Goal: Task Accomplishment & Management: Use online tool/utility

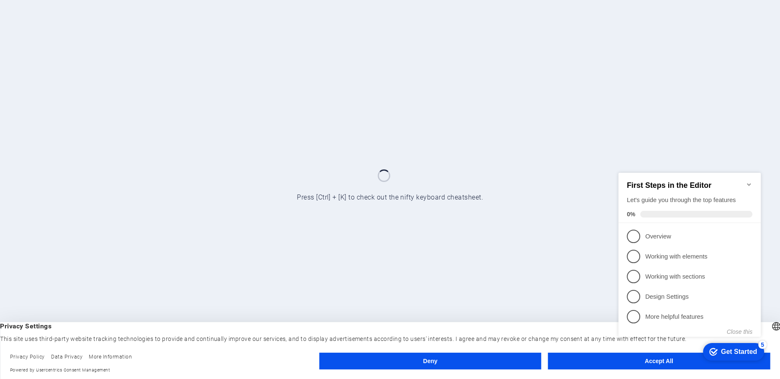
click div "checkmark Get Started 5 First Steps in the Editor Let's guide you through the t…"
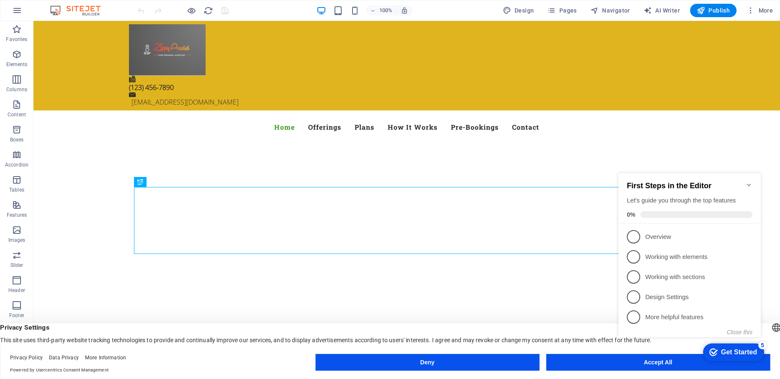
click at [660, 366] on appcues-checklist "Contextual help checklist present on screen" at bounding box center [691, 264] width 152 height 205
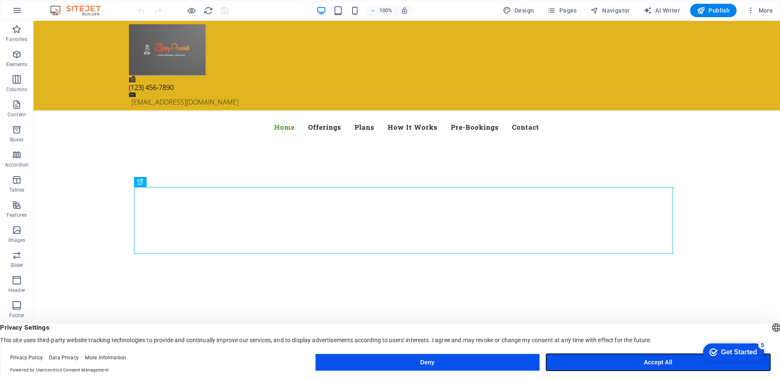
click at [647, 366] on button "Accept All" at bounding box center [658, 362] width 224 height 17
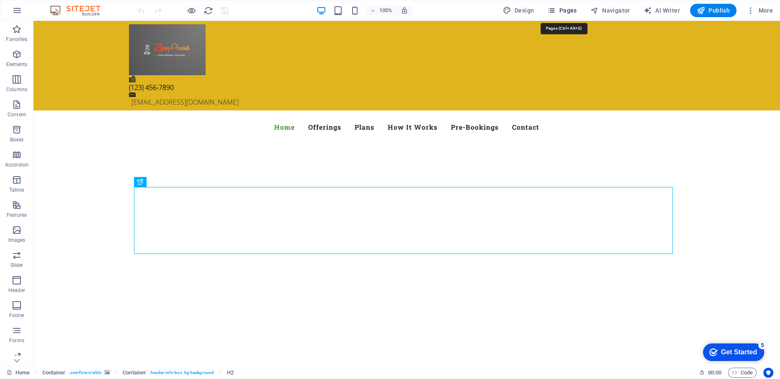
click at [557, 16] on button "Pages" at bounding box center [562, 10] width 36 height 13
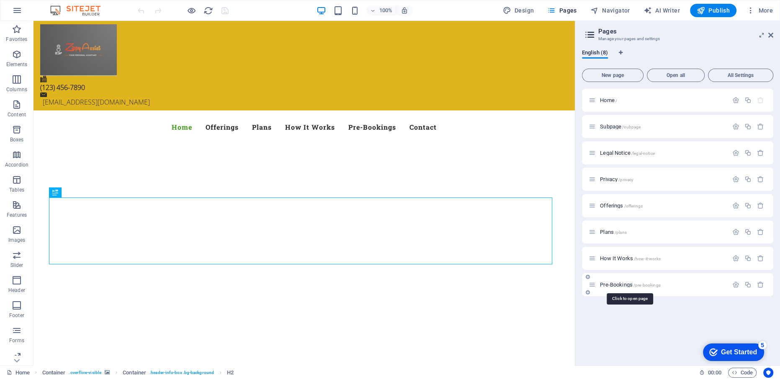
click at [608, 285] on span "Pre-Bookings /pre-bookings" at bounding box center [630, 285] width 60 height 6
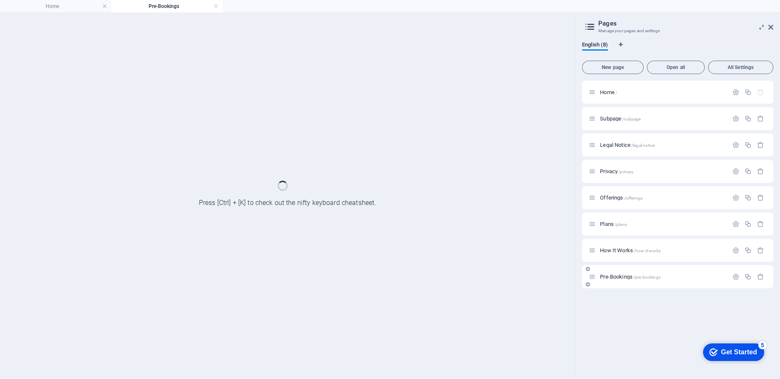
click at [608, 285] on div "Pre-Bookings /pre-bookings" at bounding box center [677, 276] width 191 height 23
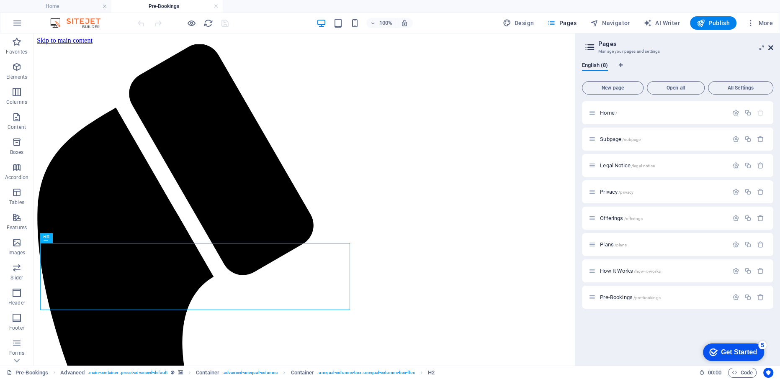
click at [772, 46] on icon at bounding box center [770, 47] width 5 height 7
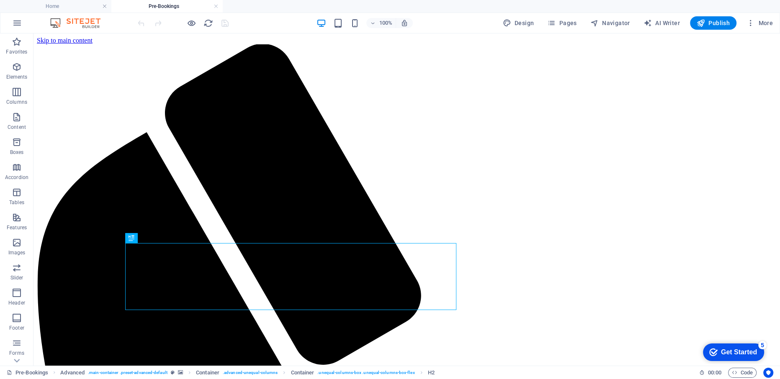
scroll to position [157, 0]
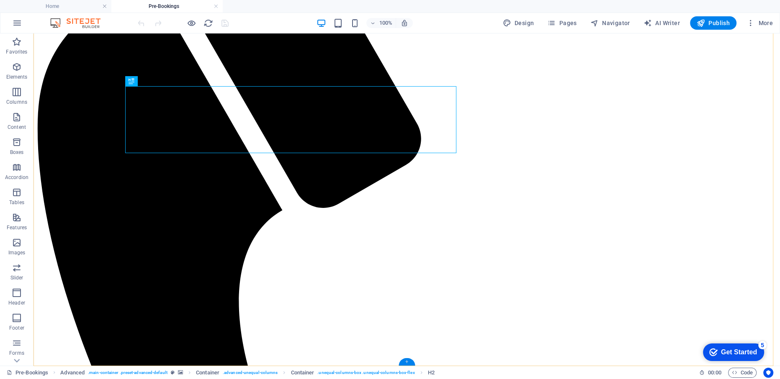
click at [409, 363] on div "+" at bounding box center [407, 362] width 16 height 8
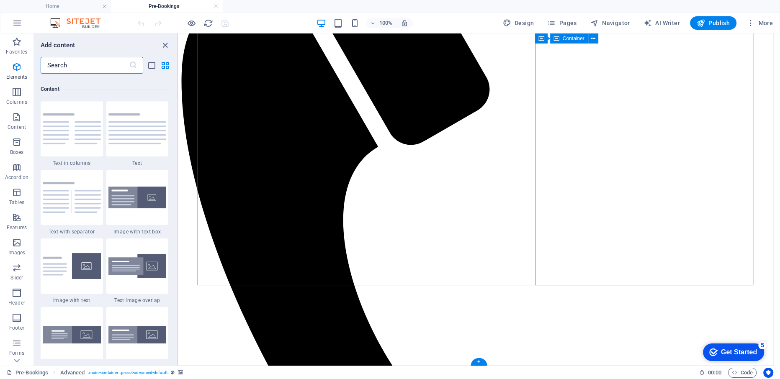
scroll to position [1465, 0]
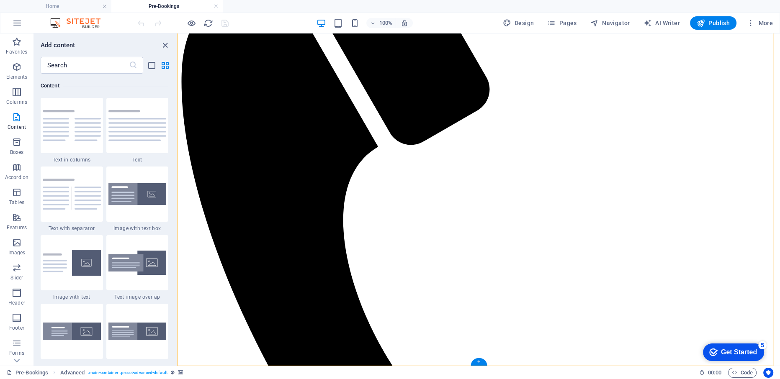
click at [478, 362] on div "+" at bounding box center [479, 362] width 16 height 8
click at [47, 70] on input "text" at bounding box center [85, 65] width 88 height 17
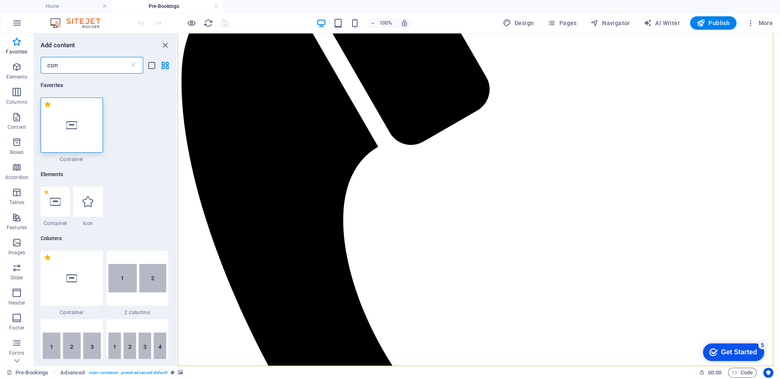
scroll to position [0, 0]
type input "con"
click at [52, 134] on div at bounding box center [72, 125] width 62 height 55
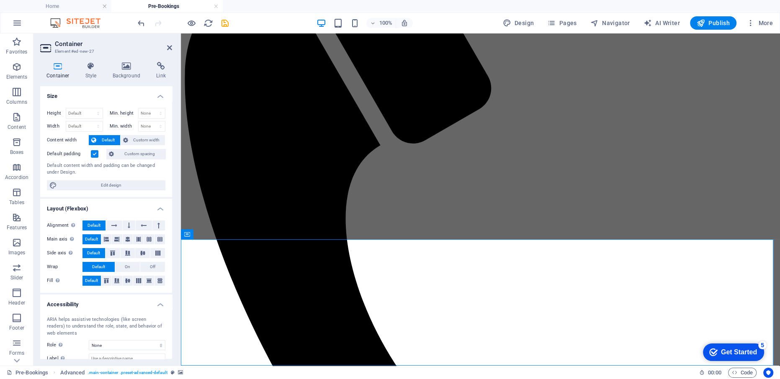
scroll to position [283, 0]
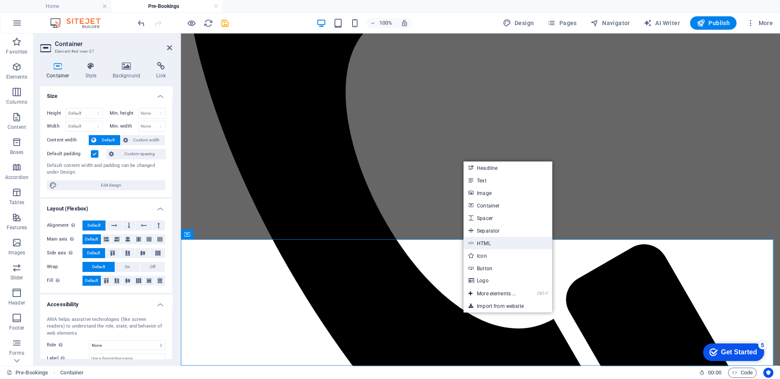
click at [482, 245] on link "HTML" at bounding box center [508, 243] width 89 height 13
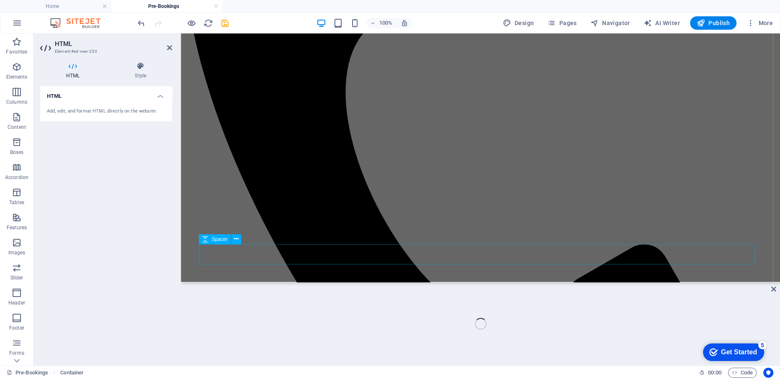
scroll to position [308, 0]
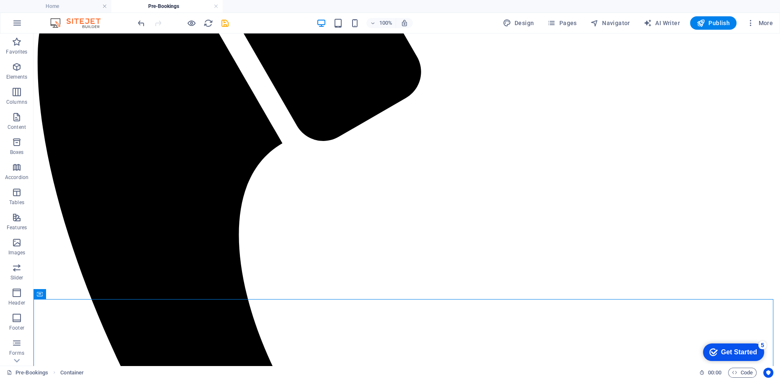
scroll to position [283, 0]
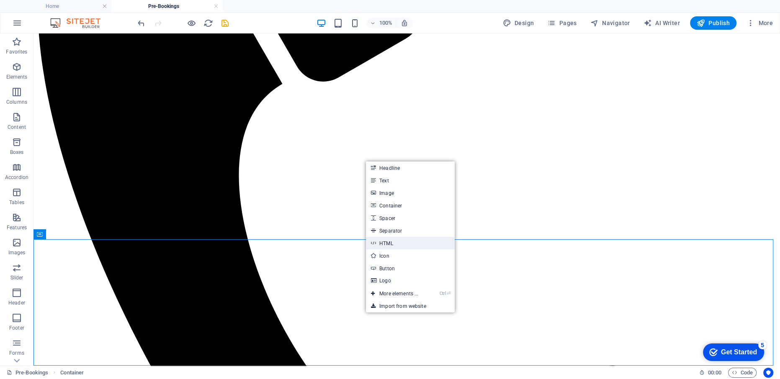
click at [386, 243] on link "HTML" at bounding box center [410, 243] width 89 height 13
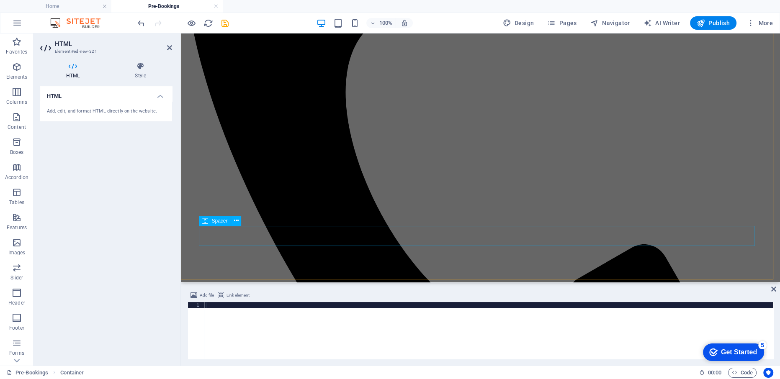
scroll to position [308, 0]
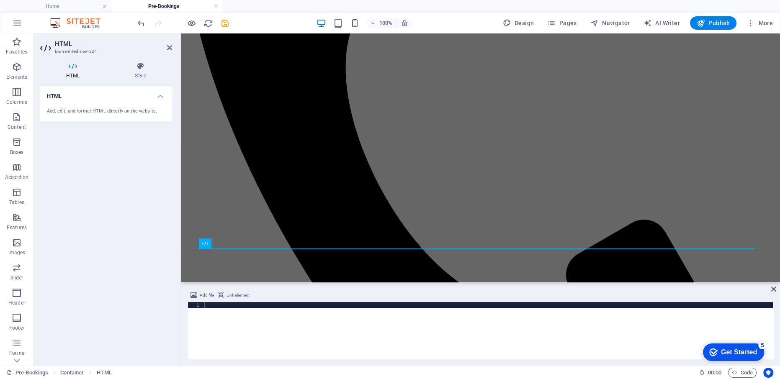
click at [262, 316] on div at bounding box center [488, 336] width 569 height 69
type textarea "<iframe src="[URL][DOMAIN_NAME]" width="640" height="2677" frameborder="0" marg…"
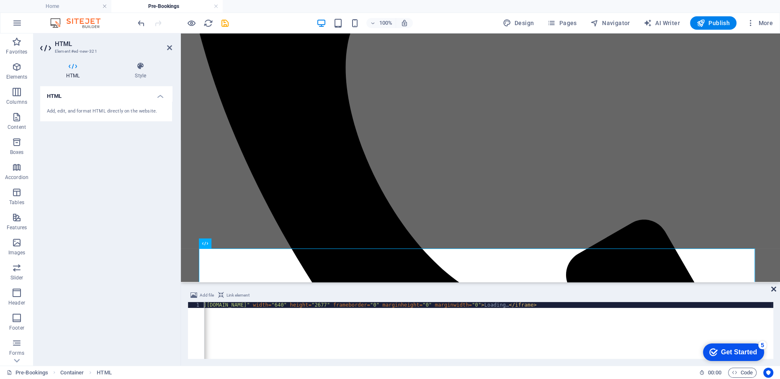
click at [773, 291] on icon at bounding box center [773, 289] width 5 height 7
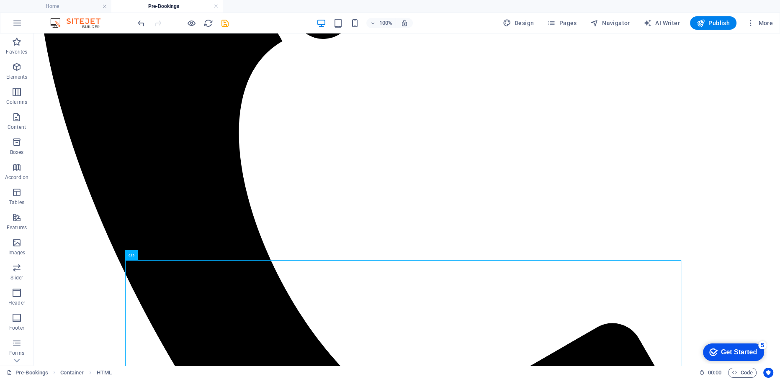
scroll to position [327, 0]
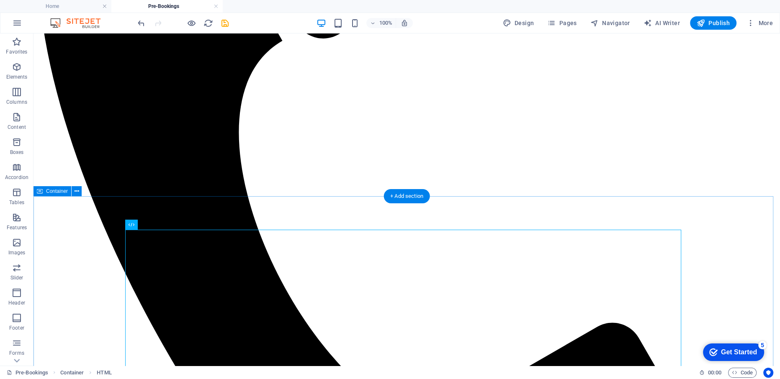
click at [162, 222] on icon at bounding box center [160, 225] width 5 height 9
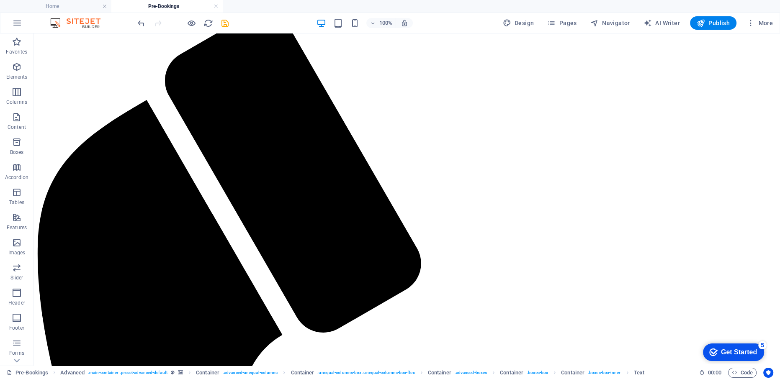
scroll to position [0, 0]
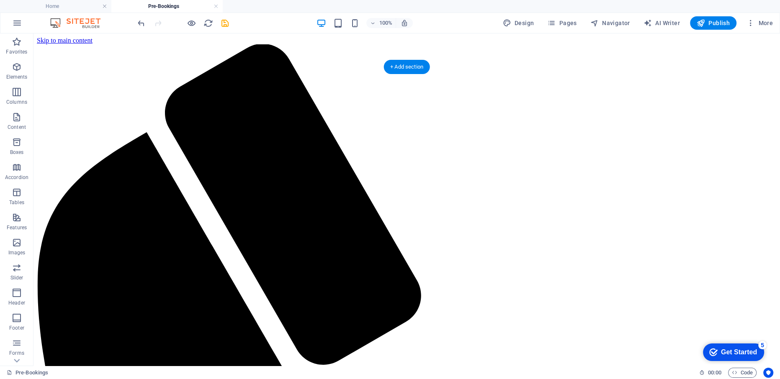
select select "%"
select select "vh"
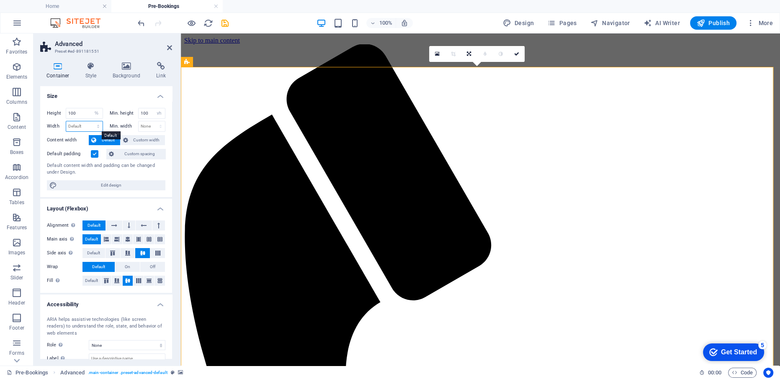
click at [91, 128] on select "Default px rem % em vh vw" at bounding box center [84, 126] width 36 height 10
click at [50, 137] on label "Content width" at bounding box center [68, 140] width 42 height 10
click at [74, 125] on select "Default px rem % em vh vw" at bounding box center [84, 126] width 36 height 10
click at [66, 121] on select "Default px rem % em vh vw" at bounding box center [84, 126] width 36 height 10
click at [80, 123] on select "Default px rem % em vh vw" at bounding box center [84, 126] width 36 height 10
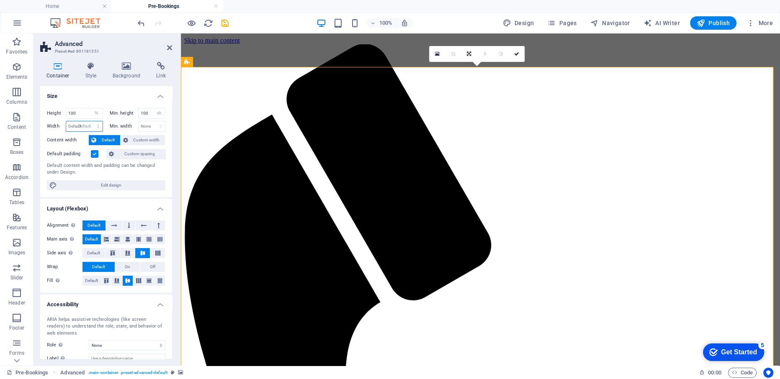
click at [66, 121] on select "Default px rem % em vh vw" at bounding box center [84, 126] width 36 height 10
select select "DISABLED_OPTION_VALUE"
click at [134, 139] on span "Custom width" at bounding box center [147, 140] width 32 height 10
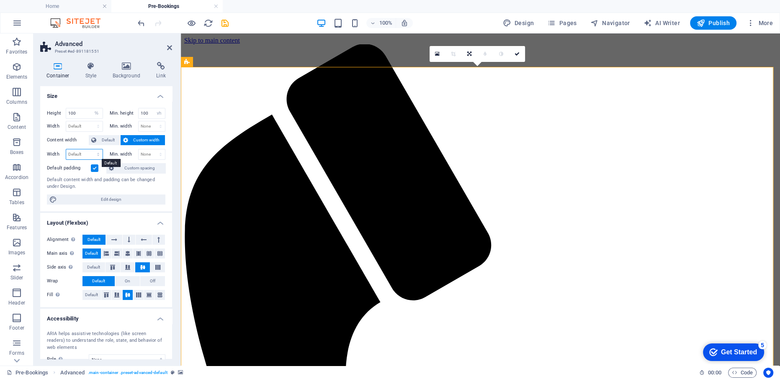
click at [76, 154] on select "Default px rem % em vh vw" at bounding box center [84, 154] width 36 height 10
click at [110, 139] on span "Default" at bounding box center [108, 140] width 19 height 10
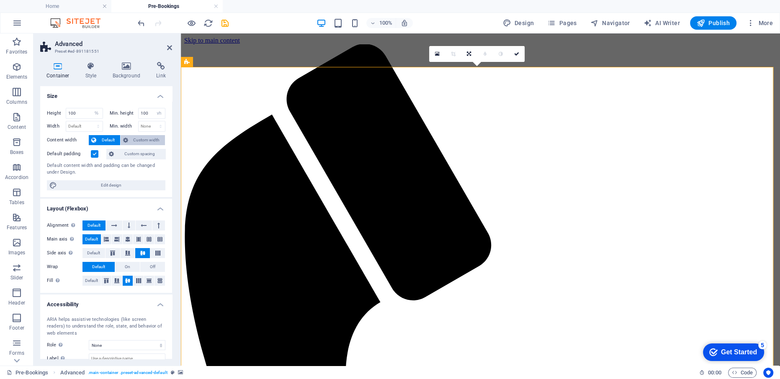
click at [147, 135] on span "Custom width" at bounding box center [147, 140] width 32 height 10
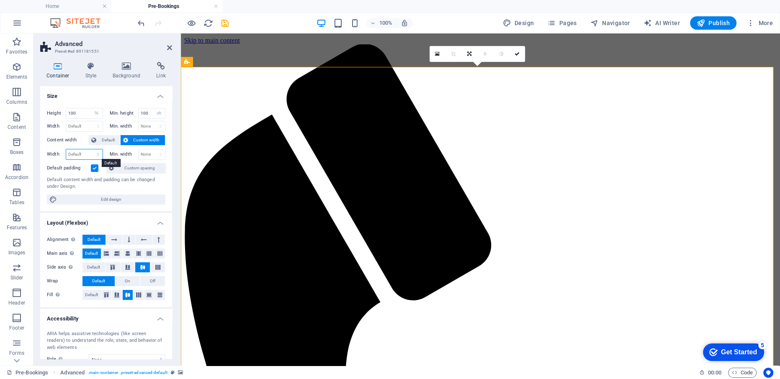
click at [100, 155] on select "Default px rem % em vh vw" at bounding box center [84, 154] width 36 height 10
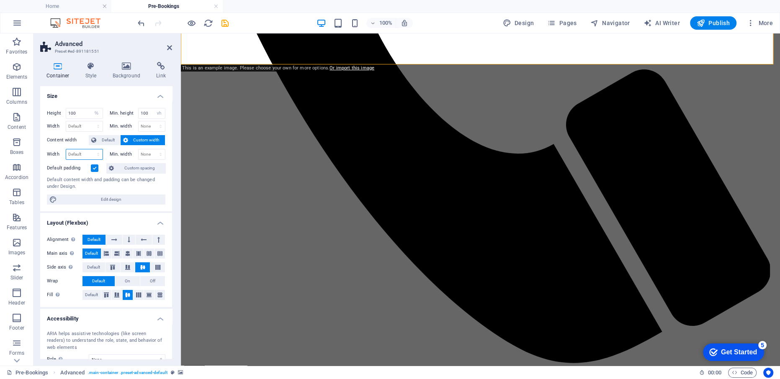
scroll to position [433, 0]
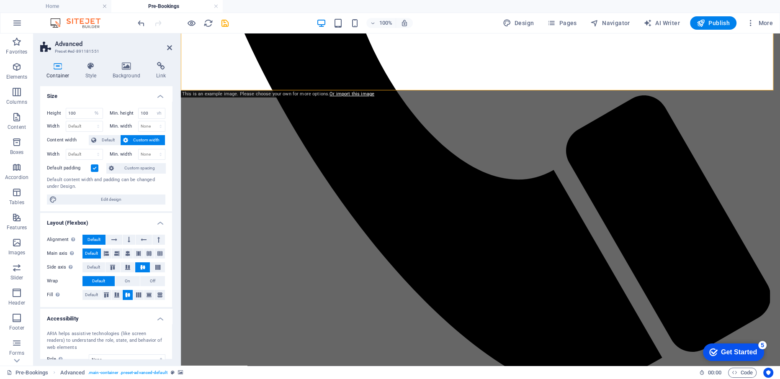
click at [222, 93] on div "This is an example image. Please choose your own for more options. Or import th…" at bounding box center [278, 94] width 196 height 7
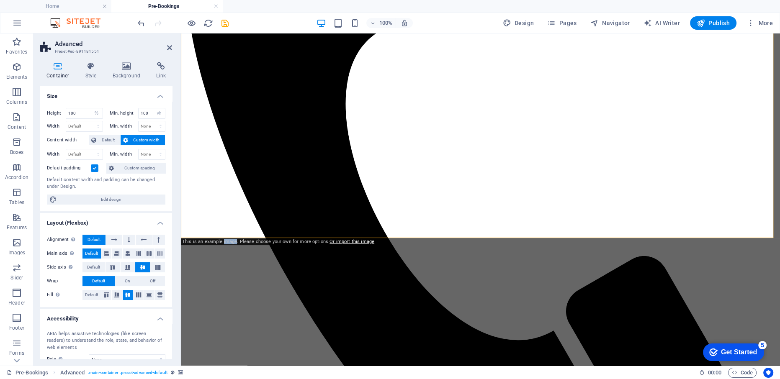
scroll to position [268, 0]
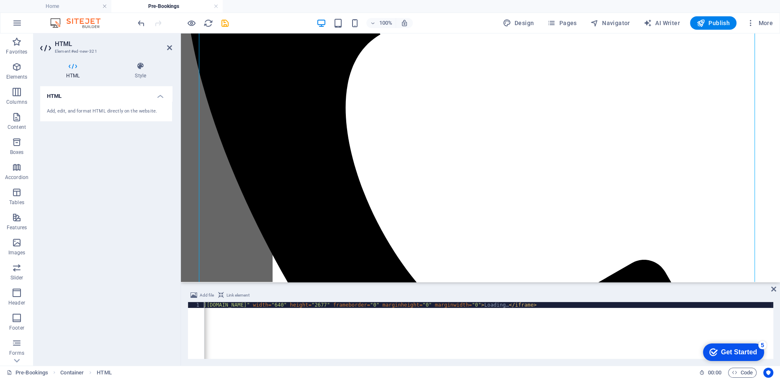
scroll to position [961, 0]
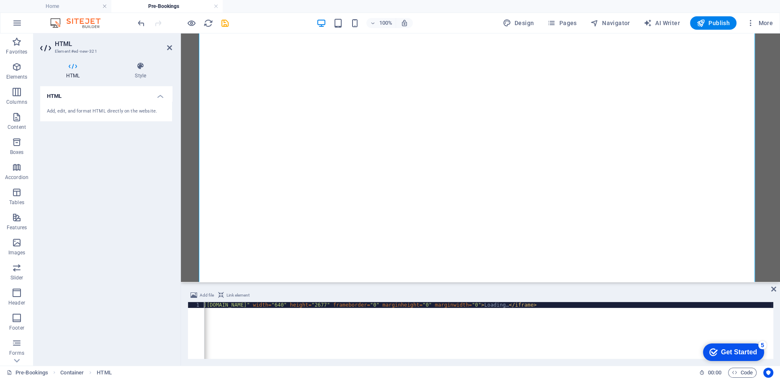
click at [540, 304] on div "< iframe src = "[URL][DOMAIN_NAME]" width = "640" height = "2677" frameborder =…" at bounding box center [461, 336] width 624 height 69
click at [537, 306] on div "< iframe src = "[URL][DOMAIN_NAME]" width = "640" height = "2677" frameborder =…" at bounding box center [461, 336] width 624 height 69
type textarea "<iframe src="[URL][DOMAIN_NAME]" width="1600" height="2677" frameborder="0" mar…"
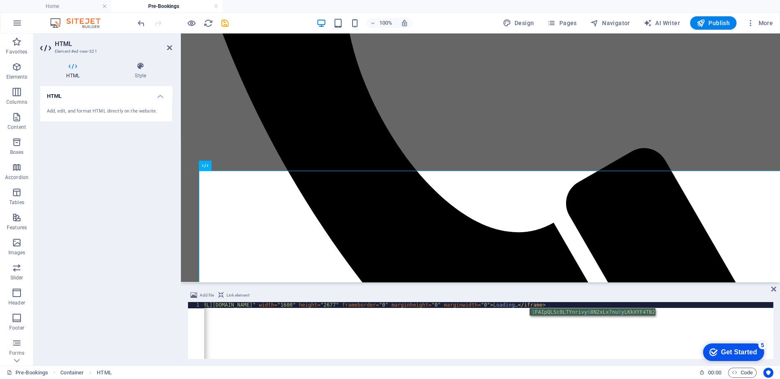
scroll to position [365, 0]
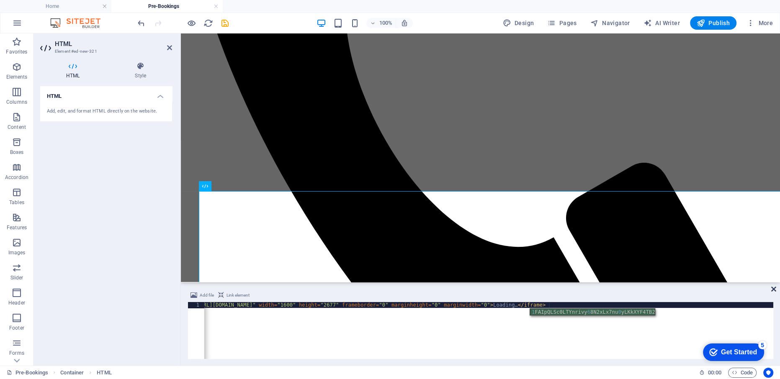
click at [774, 288] on icon at bounding box center [773, 289] width 5 height 7
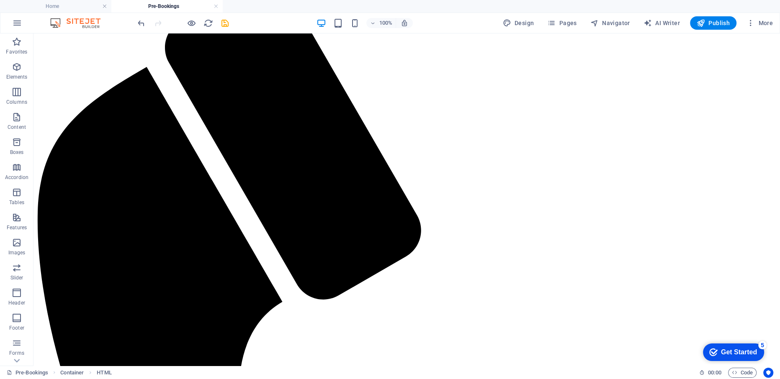
scroll to position [0, 0]
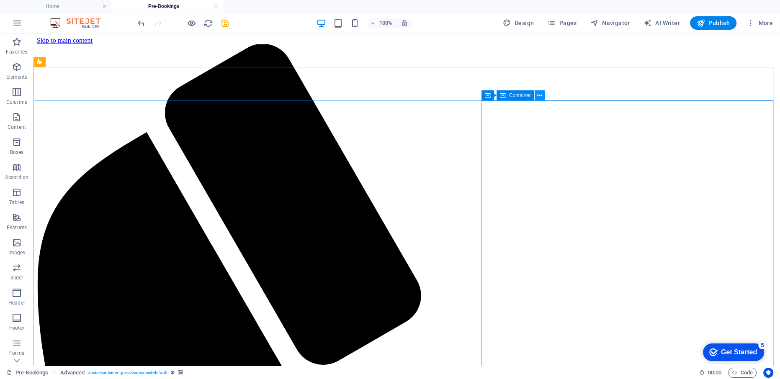
click at [537, 97] on icon at bounding box center [539, 95] width 5 height 9
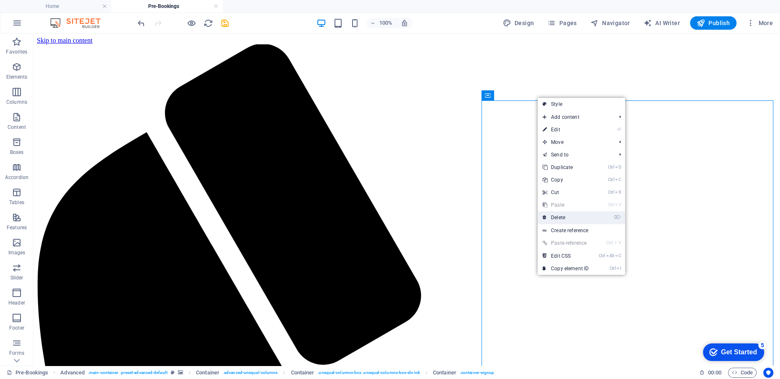
click at [557, 222] on link "⌦ Delete" at bounding box center [566, 217] width 56 height 13
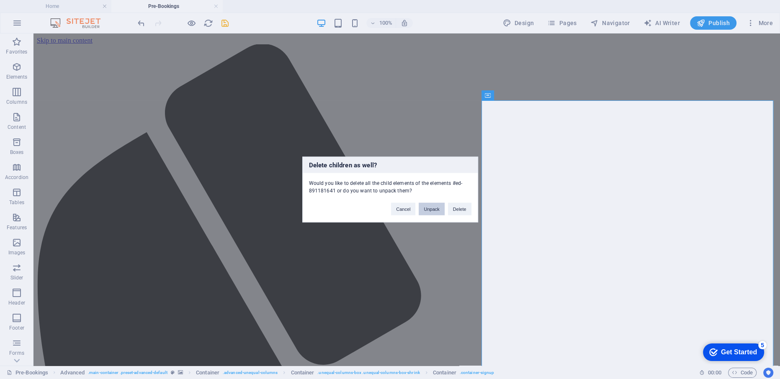
click at [430, 209] on button "Unpack" at bounding box center [432, 209] width 26 height 13
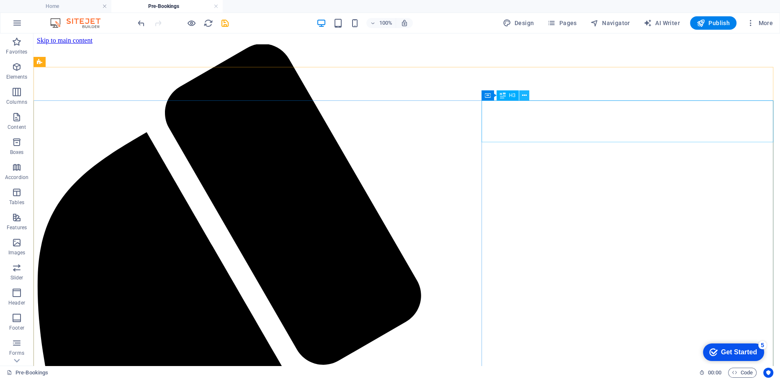
click at [523, 95] on icon at bounding box center [524, 95] width 5 height 9
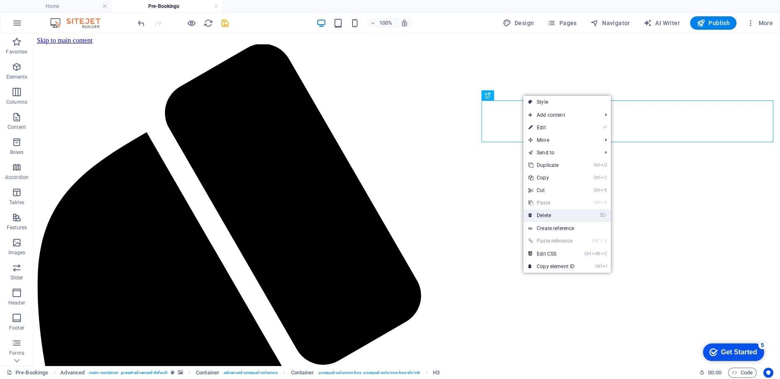
click at [547, 214] on link "⌦ Delete" at bounding box center [551, 215] width 56 height 13
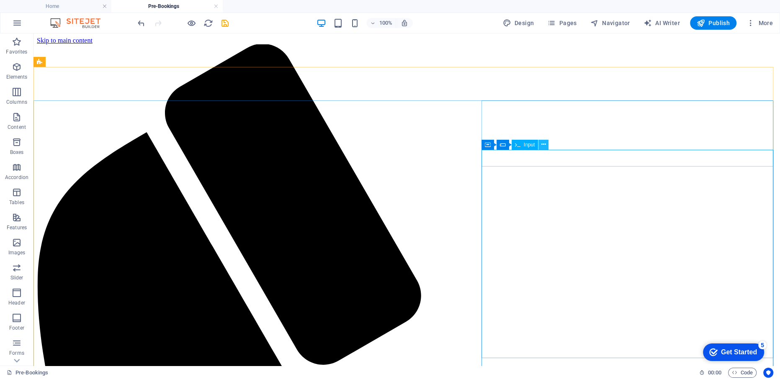
click at [546, 143] on button at bounding box center [544, 145] width 10 height 10
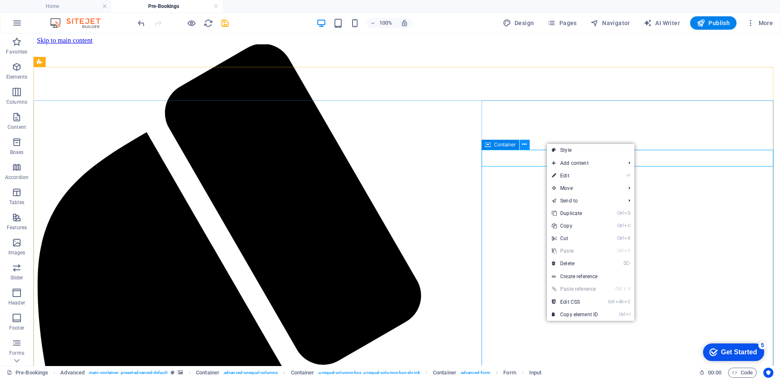
click at [526, 145] on icon at bounding box center [524, 144] width 5 height 9
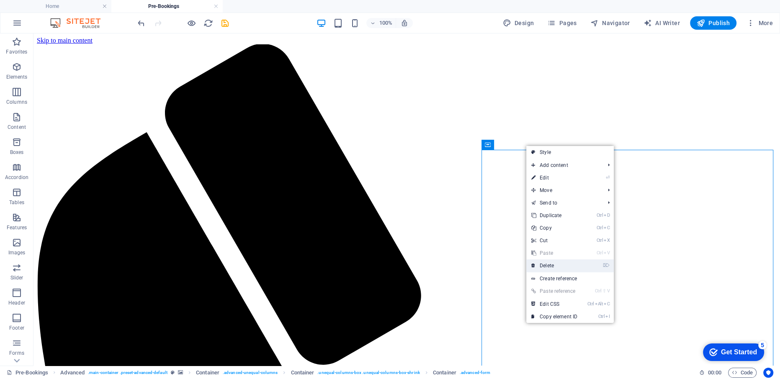
click at [548, 263] on link "⌦ Delete" at bounding box center [554, 266] width 56 height 13
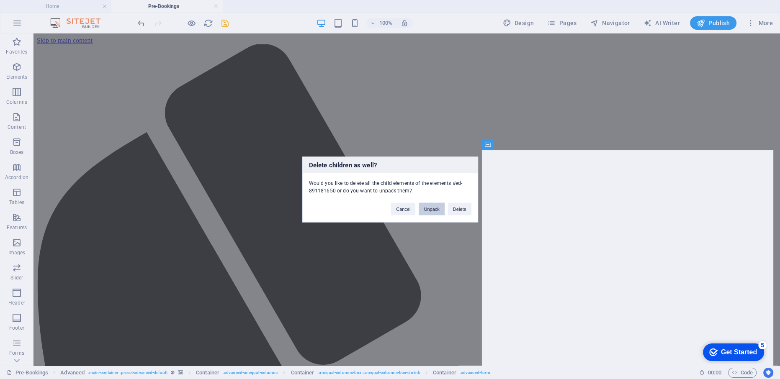
click at [433, 207] on button "Unpack" at bounding box center [432, 209] width 26 height 13
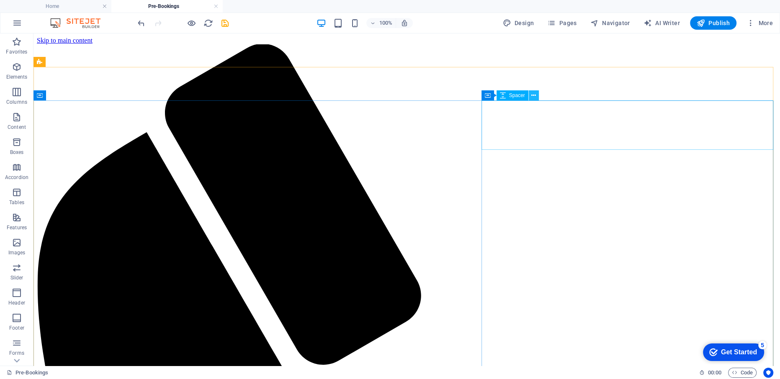
click at [532, 94] on icon at bounding box center [533, 95] width 5 height 9
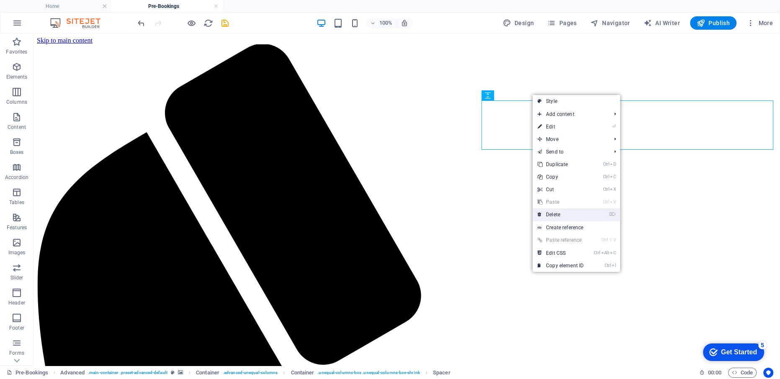
click at [555, 213] on link "⌦ Delete" at bounding box center [561, 215] width 56 height 13
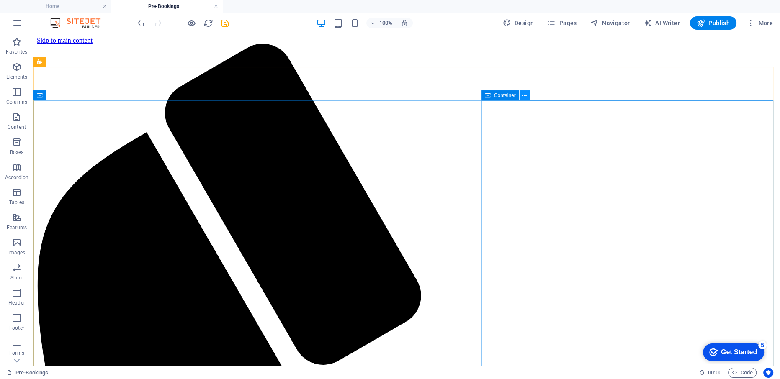
click at [524, 96] on icon at bounding box center [524, 95] width 5 height 9
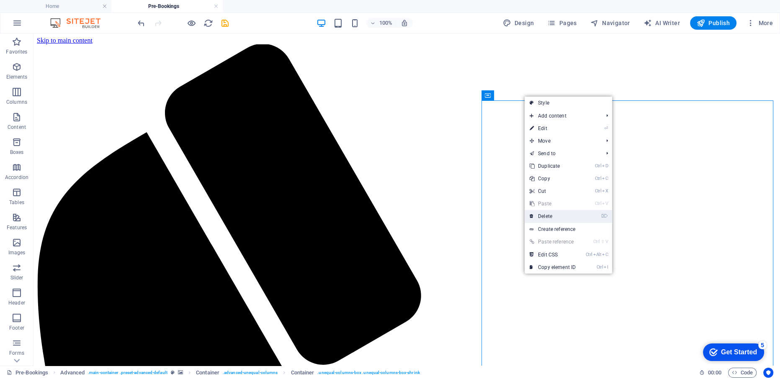
click at [551, 215] on link "⌦ Delete" at bounding box center [553, 216] width 56 height 13
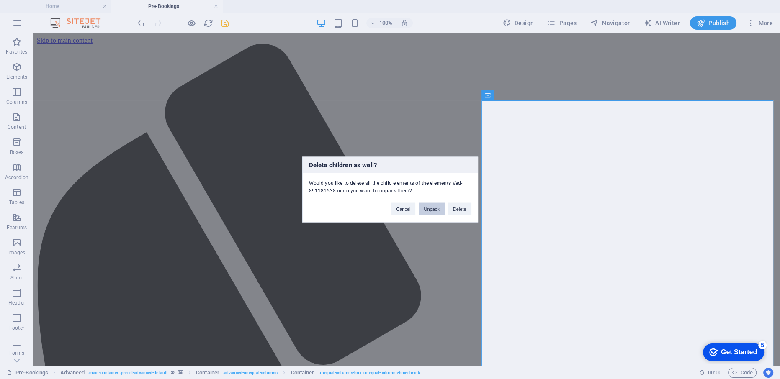
click at [434, 209] on button "Unpack" at bounding box center [432, 209] width 26 height 13
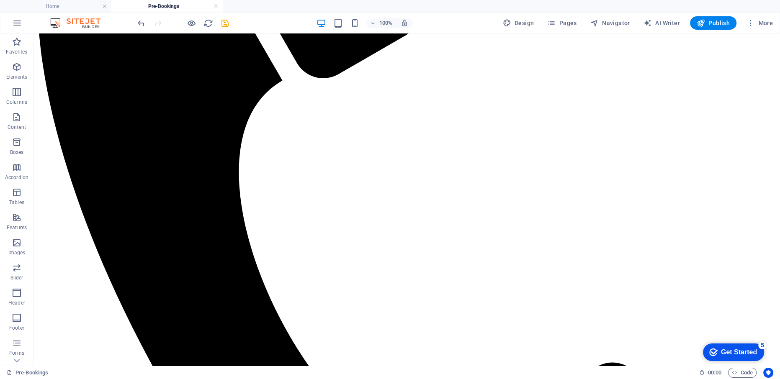
scroll to position [265, 0]
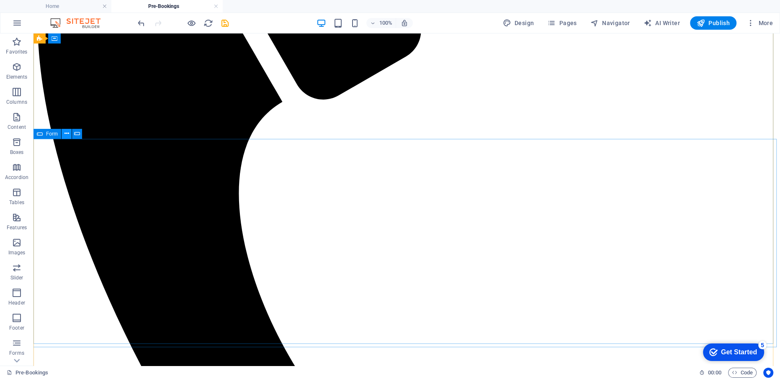
click at [67, 135] on icon at bounding box center [66, 133] width 5 height 9
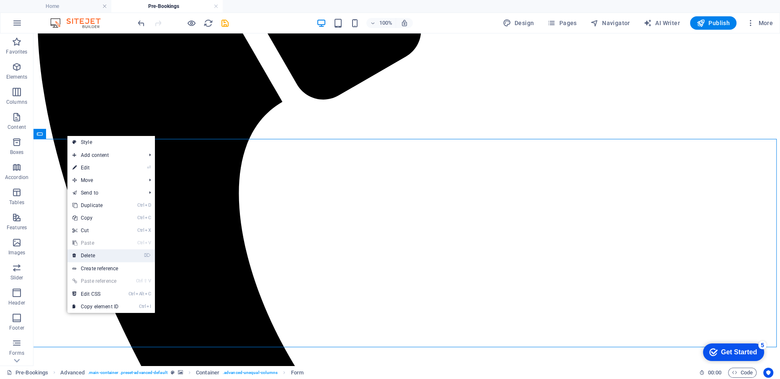
click at [87, 257] on link "⌦ Delete" at bounding box center [95, 256] width 56 height 13
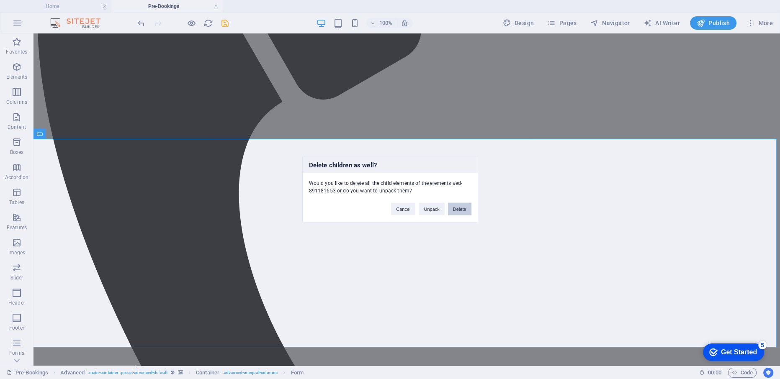
click at [460, 209] on button "Delete" at bounding box center [459, 209] width 23 height 13
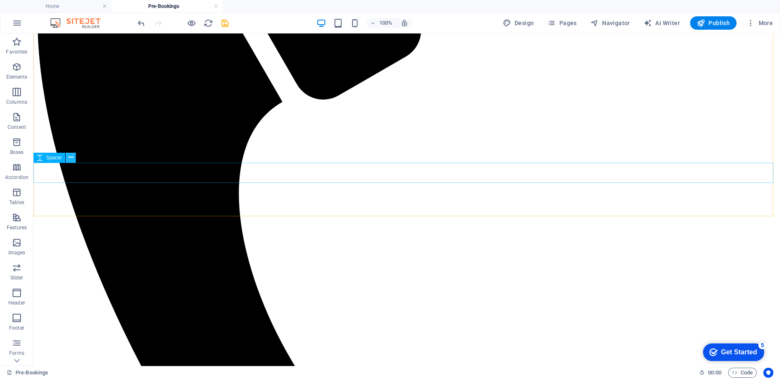
click at [71, 157] on icon at bounding box center [71, 157] width 5 height 9
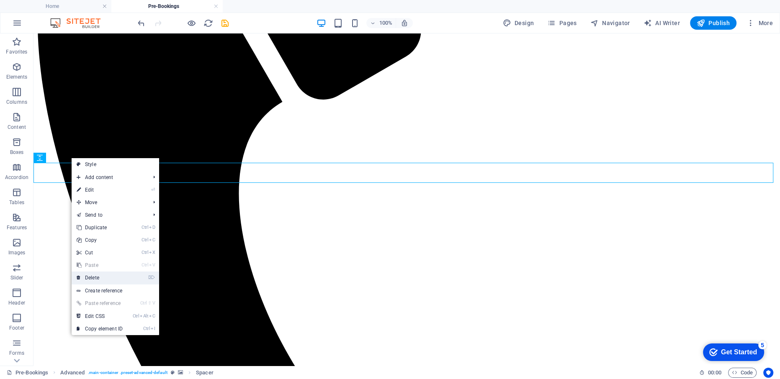
drag, startPoint x: 97, startPoint y: 276, endPoint x: 64, endPoint y: 242, distance: 47.7
click at [97, 276] on link "⌦ Delete" at bounding box center [100, 278] width 56 height 13
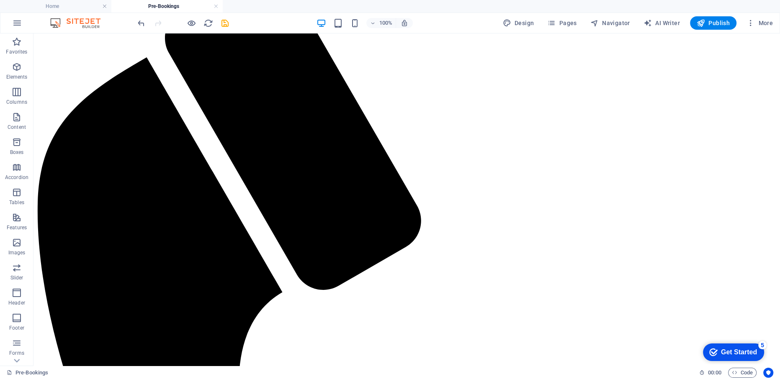
scroll to position [0, 0]
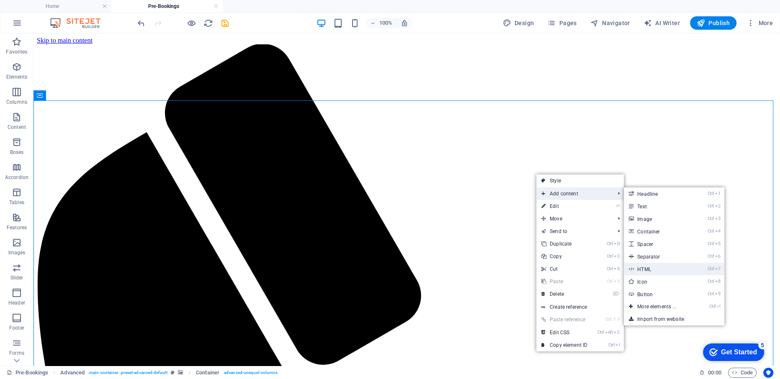
click at [648, 266] on link "Ctrl 7 HTML" at bounding box center [658, 269] width 69 height 13
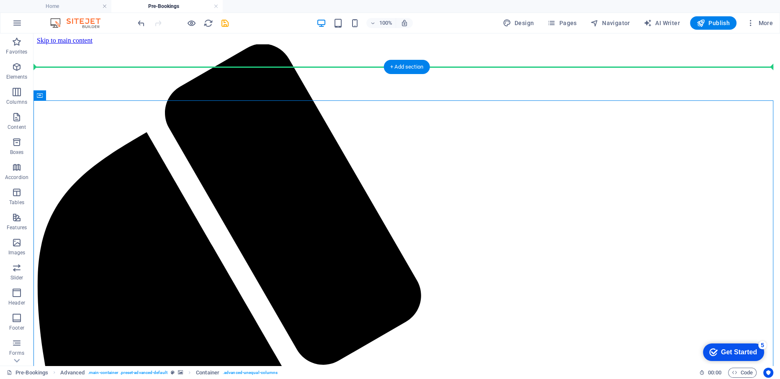
drag, startPoint x: 224, startPoint y: 131, endPoint x: 198, endPoint y: 98, distance: 42.0
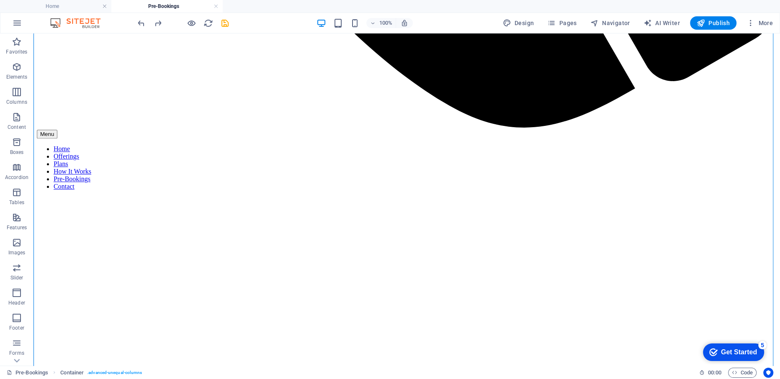
scroll to position [51, 0]
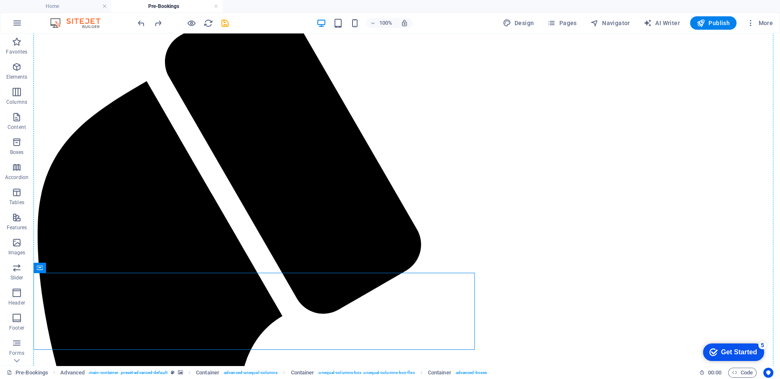
drag, startPoint x: 87, startPoint y: 302, endPoint x: 593, endPoint y: 190, distance: 519.0
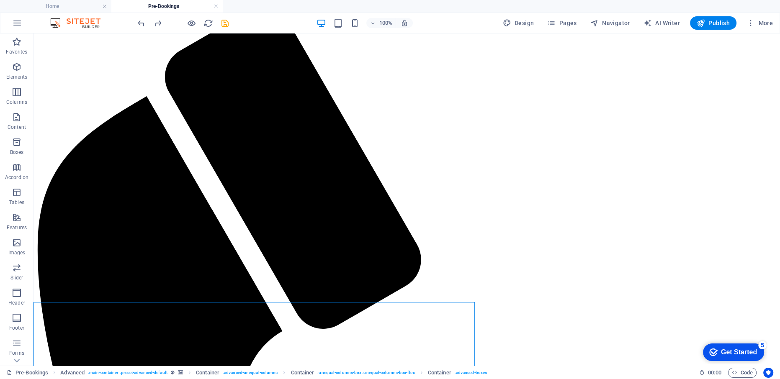
scroll to position [0, 0]
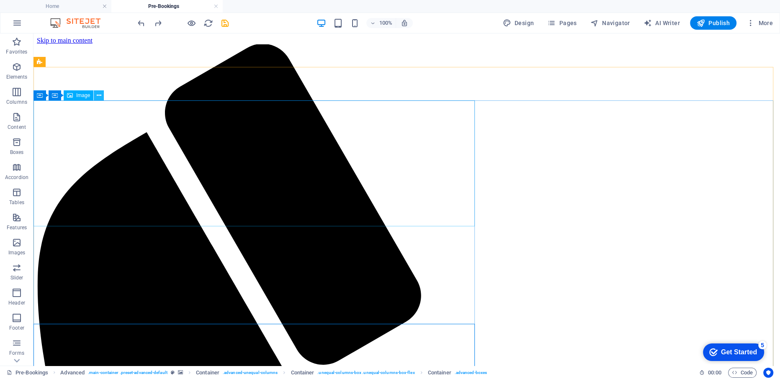
click at [97, 96] on icon at bounding box center [99, 95] width 5 height 9
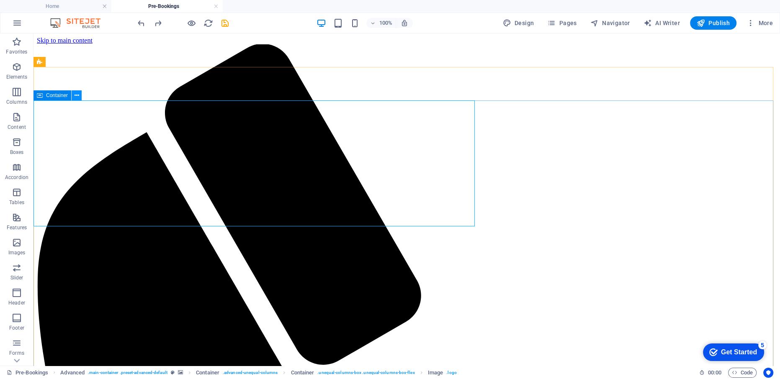
click at [75, 94] on icon at bounding box center [77, 95] width 5 height 9
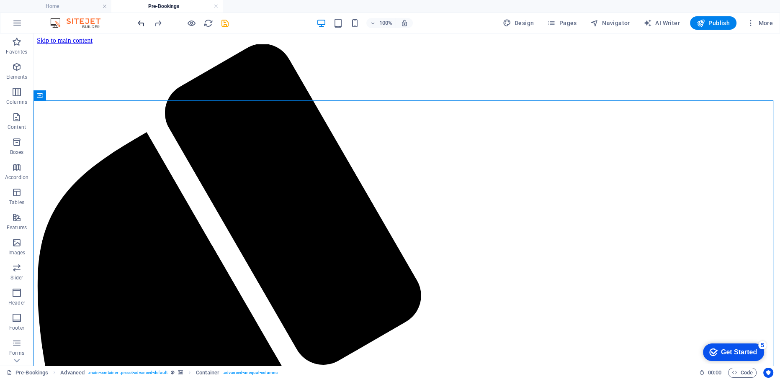
click at [144, 22] on icon "undo" at bounding box center [142, 23] width 10 height 10
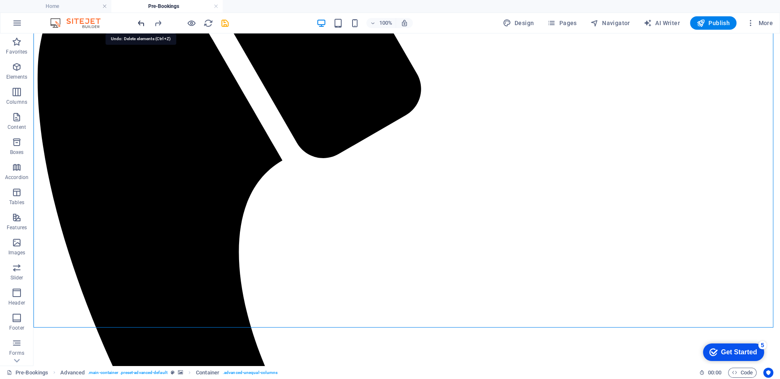
scroll to position [239, 0]
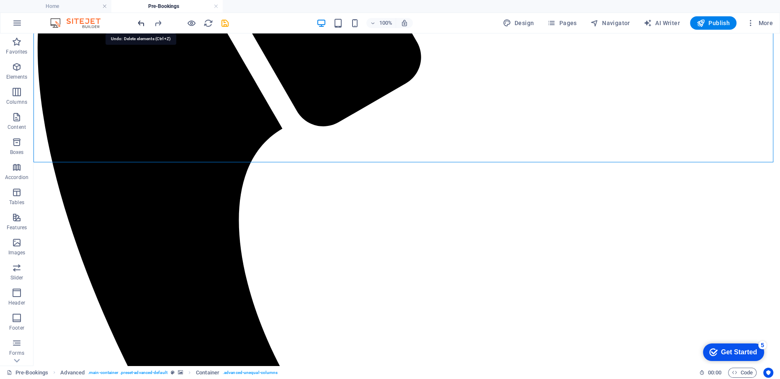
click at [144, 22] on icon "undo" at bounding box center [142, 23] width 10 height 10
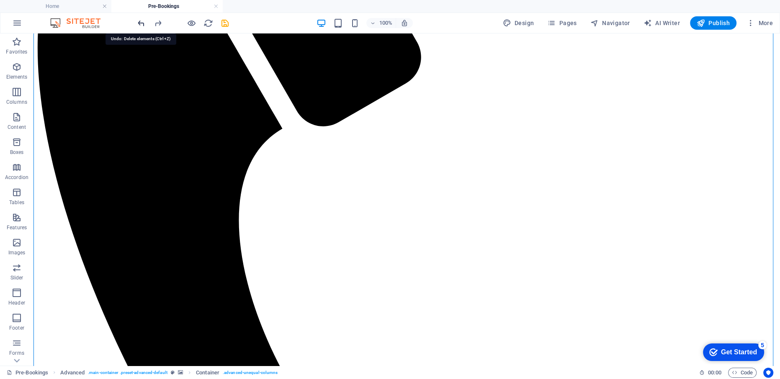
click at [144, 22] on icon "undo" at bounding box center [142, 23] width 10 height 10
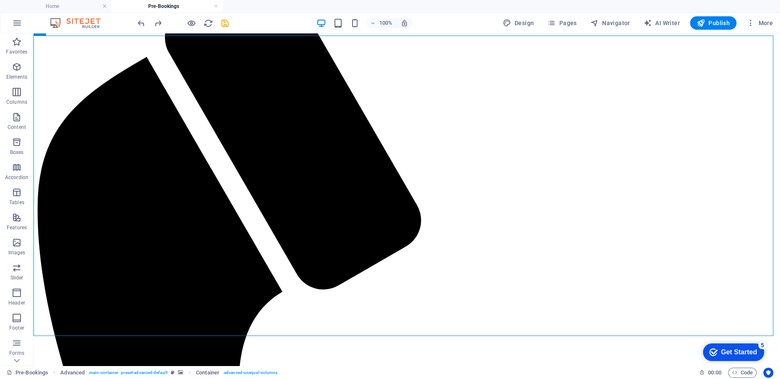
scroll to position [0, 0]
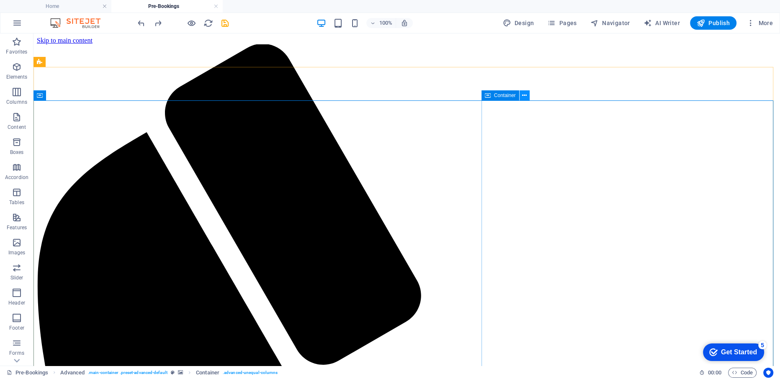
click at [523, 96] on icon at bounding box center [524, 95] width 5 height 9
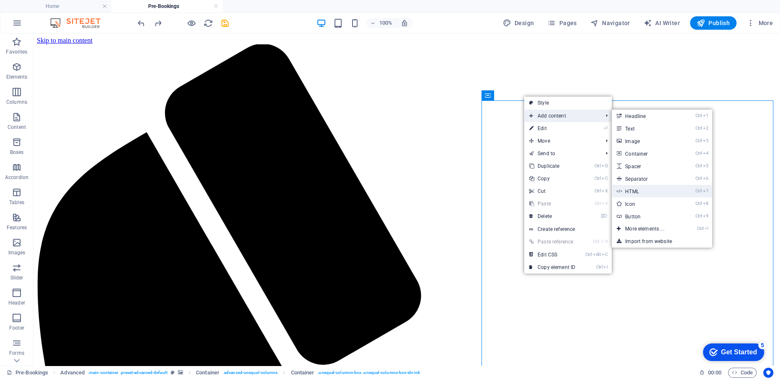
click at [637, 190] on link "Ctrl 7 HTML" at bounding box center [646, 191] width 69 height 13
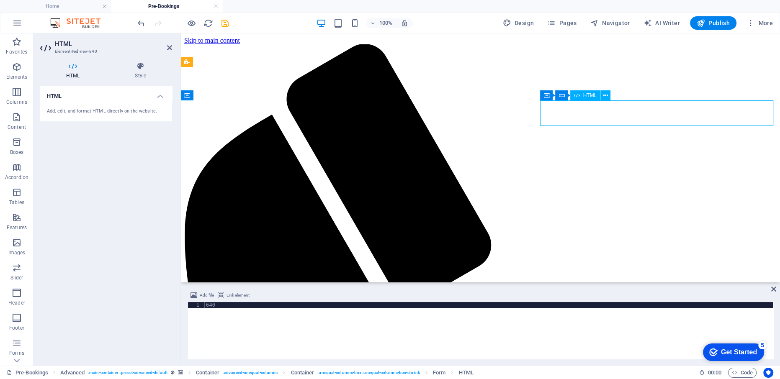
drag, startPoint x: 587, startPoint y: 109, endPoint x: 530, endPoint y: 106, distance: 57.0
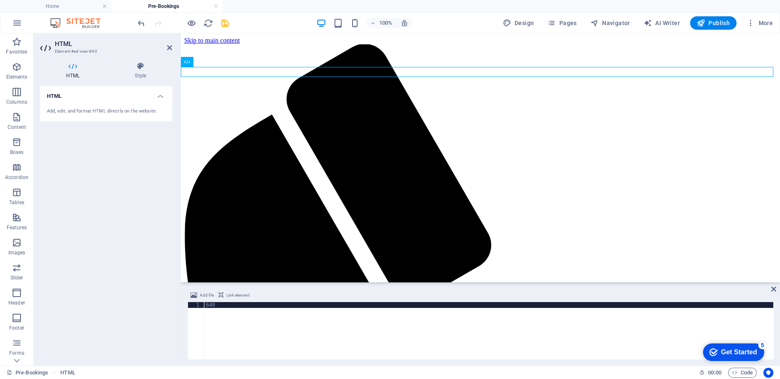
click at [353, 312] on div "640" at bounding box center [488, 336] width 569 height 69
click at [328, 302] on div "640" at bounding box center [488, 336] width 569 height 69
click at [330, 306] on div "640" at bounding box center [488, 336] width 569 height 69
type textarea "6"
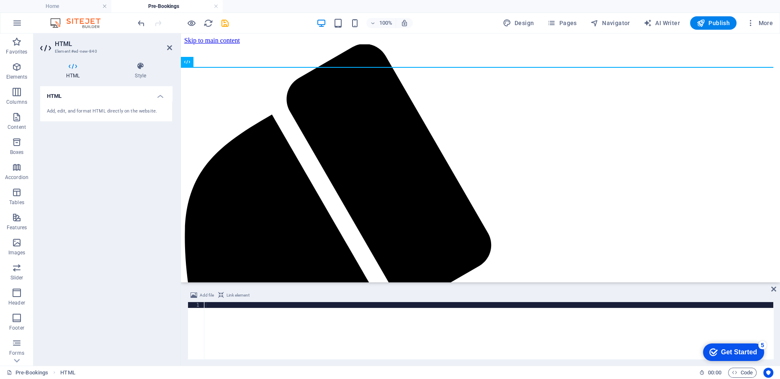
paste textarea "<iframe src="[URL][DOMAIN_NAME]" width="1600" height="2677" frameborder="0" mar…"
type textarea "<iframe src="[URL][DOMAIN_NAME]" width="1600" height="2677" frameborder="0" mar…"
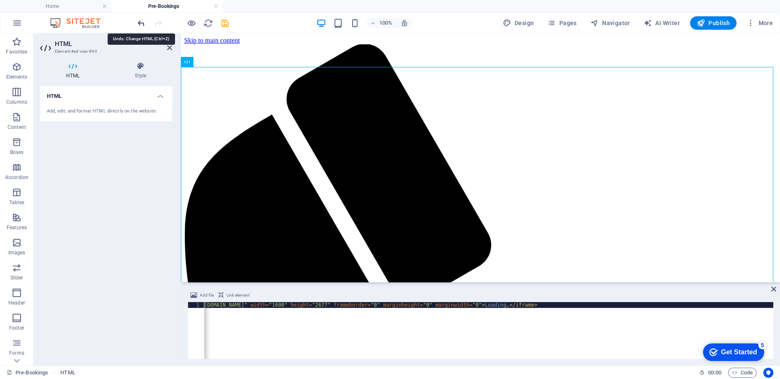
click at [142, 23] on icon "undo" at bounding box center [142, 23] width 10 height 10
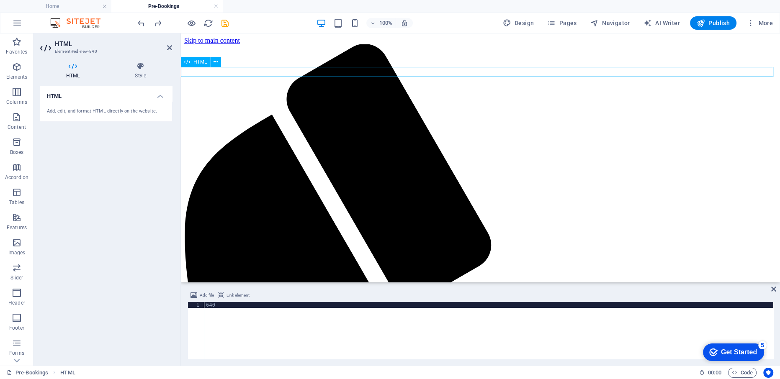
click at [214, 62] on icon at bounding box center [216, 62] width 5 height 9
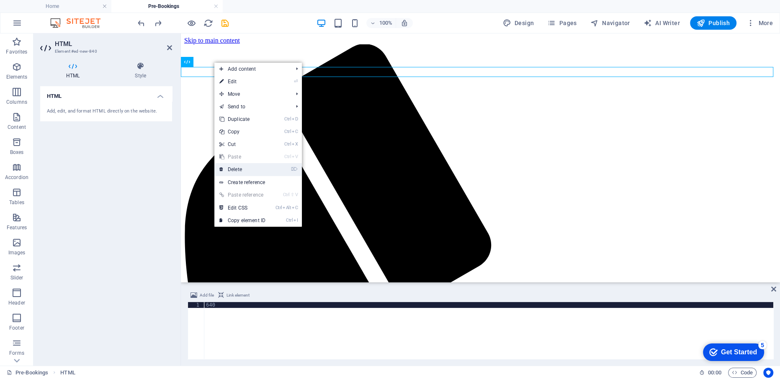
click at [255, 167] on link "⌦ Delete" at bounding box center [242, 169] width 56 height 13
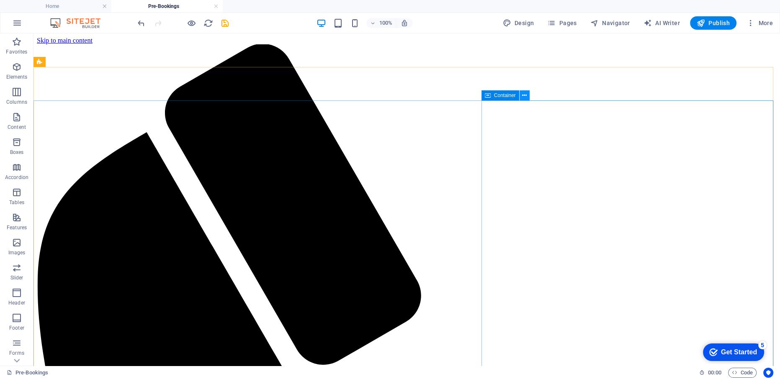
click at [525, 98] on icon at bounding box center [524, 95] width 5 height 9
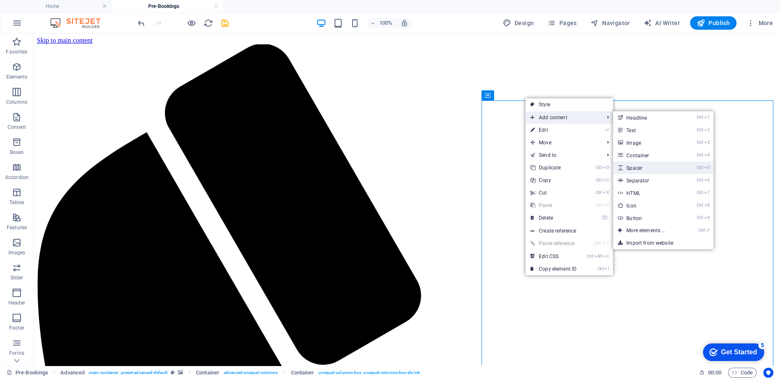
click at [633, 165] on link "Ctrl 5 Spacer" at bounding box center [647, 168] width 69 height 13
select select "px"
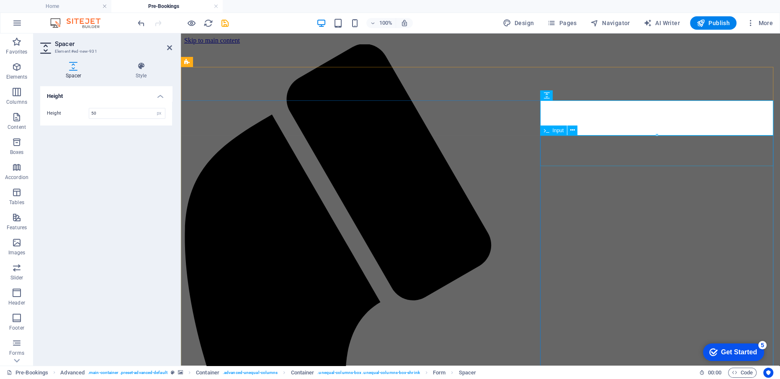
drag, startPoint x: 557, startPoint y: 169, endPoint x: 704, endPoint y: 170, distance: 147.4
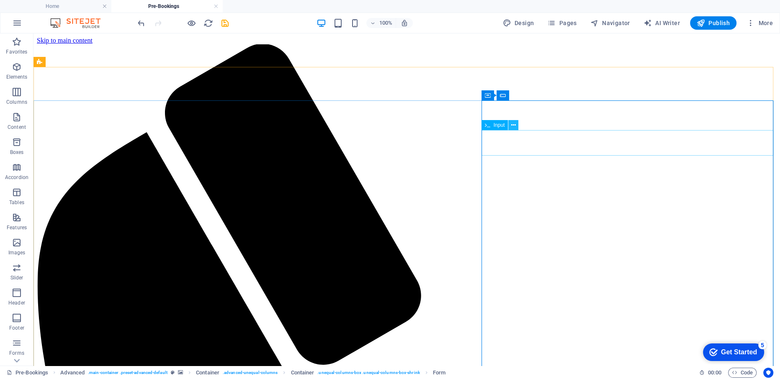
click at [515, 127] on icon at bounding box center [513, 125] width 5 height 9
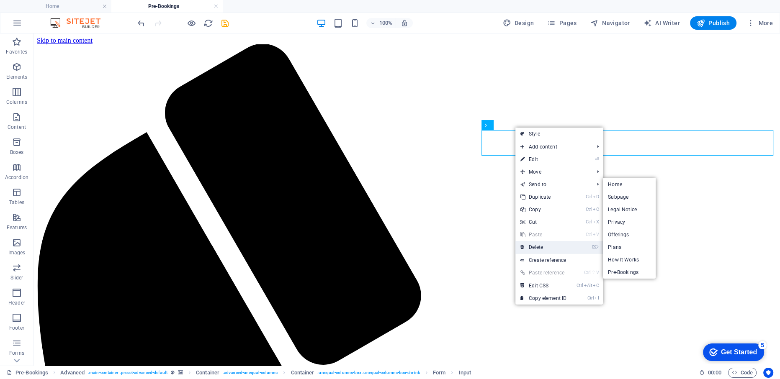
click at [542, 249] on link "⌦ Delete" at bounding box center [543, 247] width 56 height 13
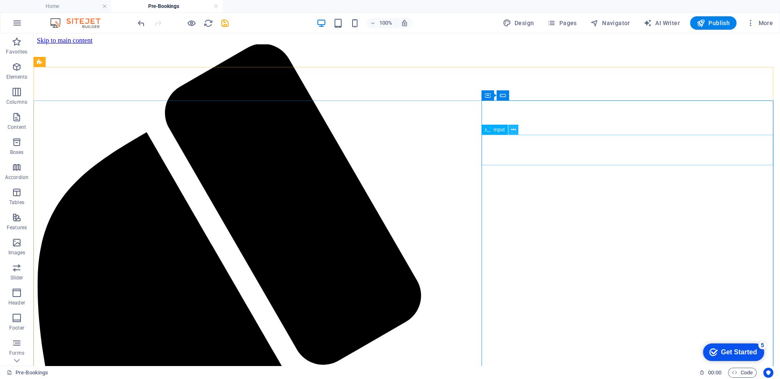
click at [513, 129] on icon at bounding box center [513, 130] width 5 height 9
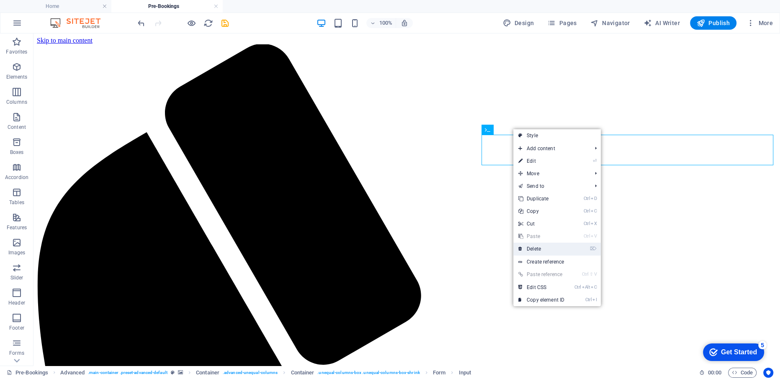
click at [531, 250] on link "⌦ Delete" at bounding box center [541, 249] width 56 height 13
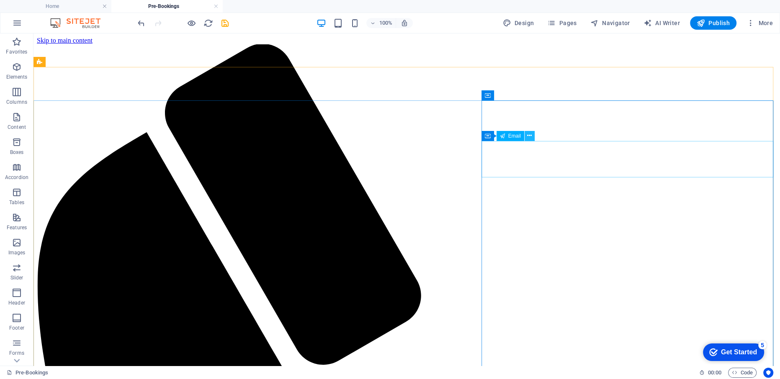
click at [530, 137] on icon at bounding box center [529, 135] width 5 height 9
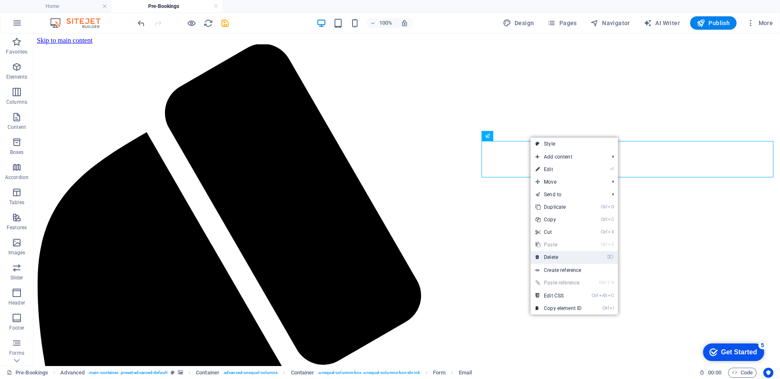
click at [551, 260] on link "⌦ Delete" at bounding box center [559, 257] width 56 height 13
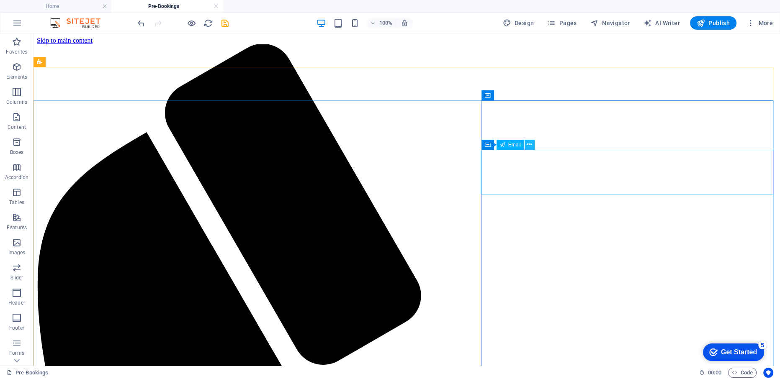
click at [533, 143] on button at bounding box center [530, 145] width 10 height 10
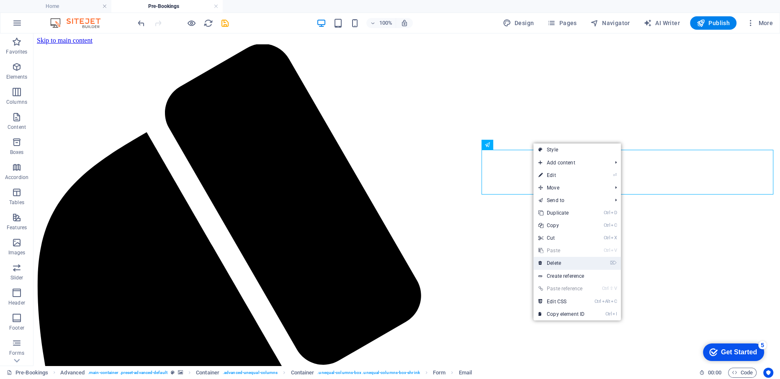
click at [552, 262] on link "⌦ Delete" at bounding box center [561, 263] width 56 height 13
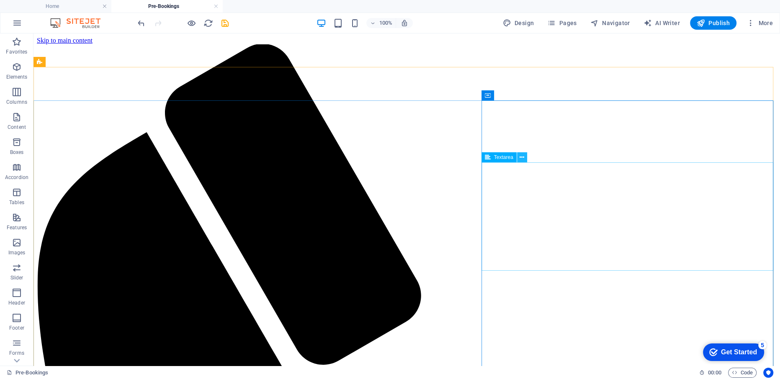
click at [521, 158] on icon at bounding box center [522, 157] width 5 height 9
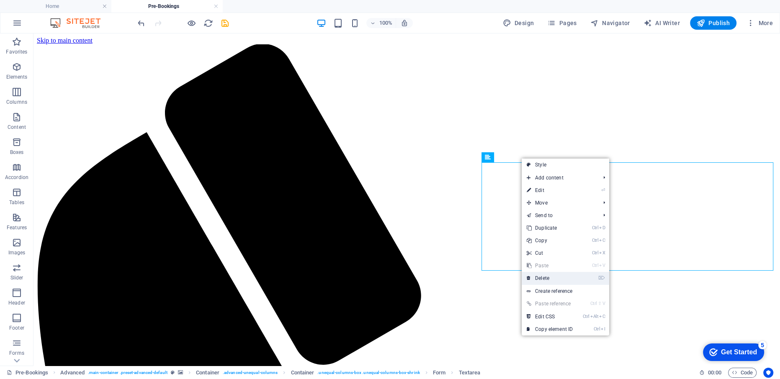
click at [538, 278] on link "⌦ Delete" at bounding box center [550, 278] width 56 height 13
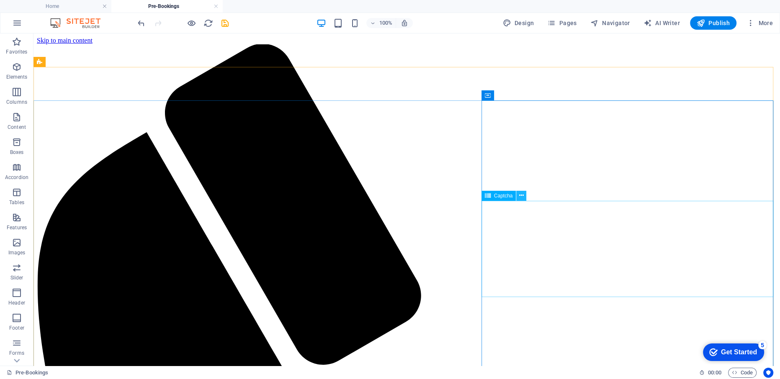
click at [519, 197] on icon at bounding box center [521, 195] width 5 height 9
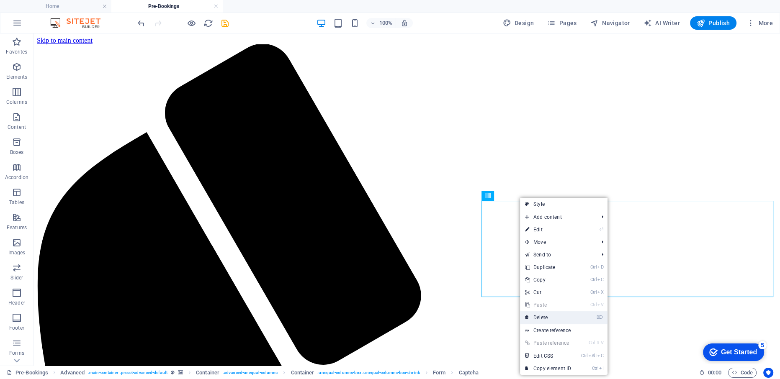
click at [543, 318] on link "⌦ Delete" at bounding box center [548, 318] width 56 height 13
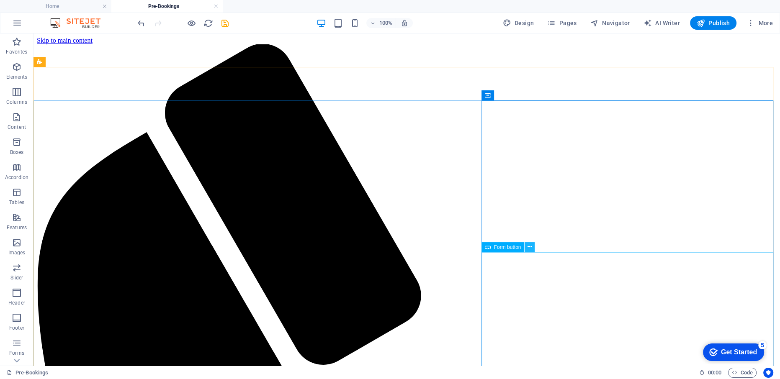
click at [528, 247] on icon at bounding box center [530, 247] width 5 height 9
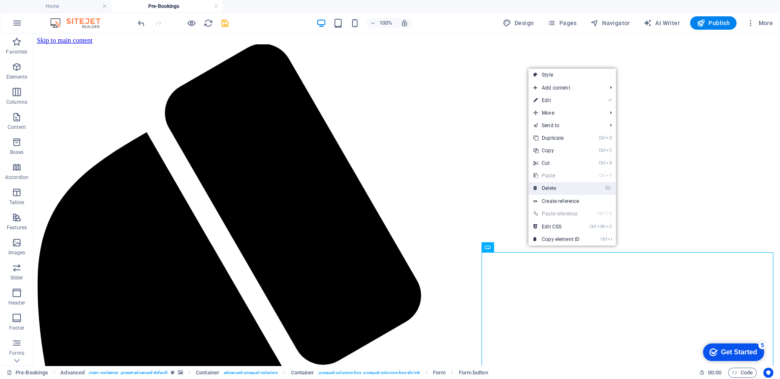
click at [549, 186] on link "⌦ Delete" at bounding box center [556, 188] width 56 height 13
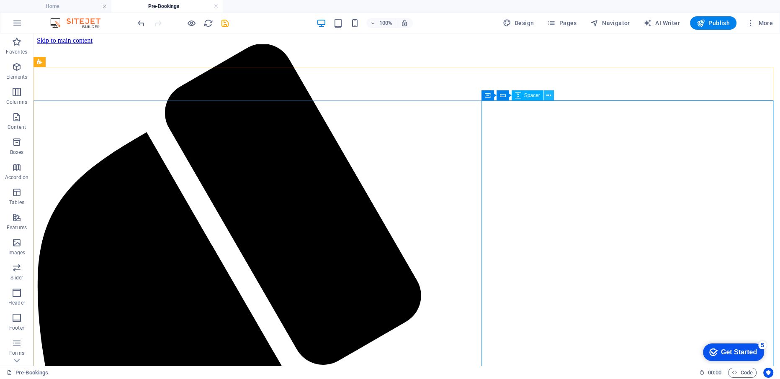
click at [548, 98] on icon at bounding box center [548, 95] width 5 height 9
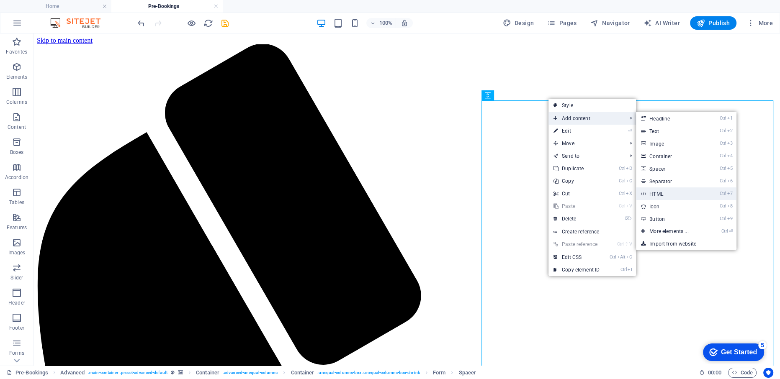
click at [660, 195] on link "Ctrl 7 HTML" at bounding box center [670, 194] width 69 height 13
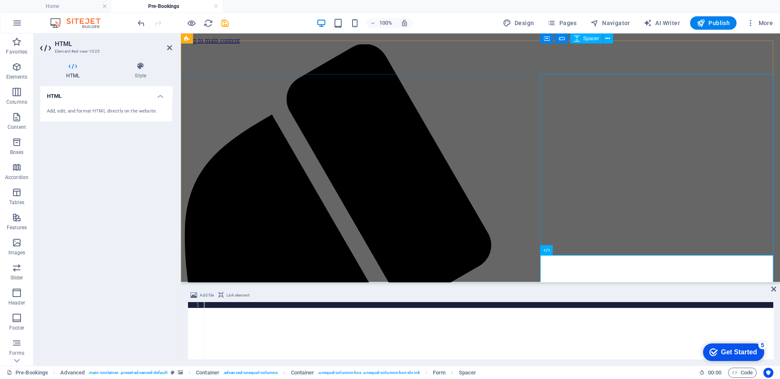
scroll to position [204, 0]
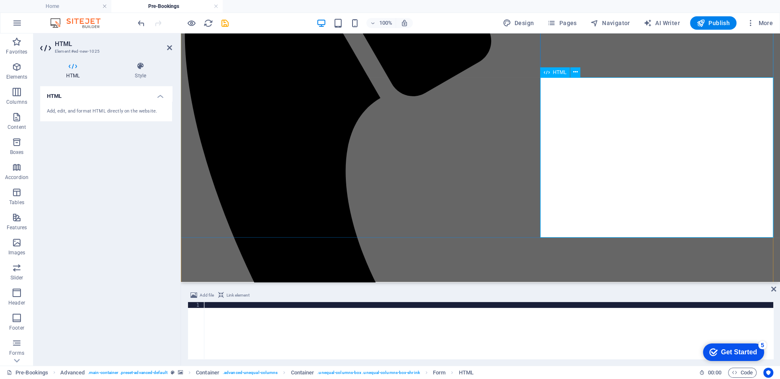
click at [287, 307] on div at bounding box center [488, 336] width 569 height 69
paste textarea "<iframe src="[URL][DOMAIN_NAME]" width="1600" height="2677" frameborder="0" mar…"
type textarea "<iframe src="[URL][DOMAIN_NAME]" width="1600" height="2677" frameborder="0" mar…"
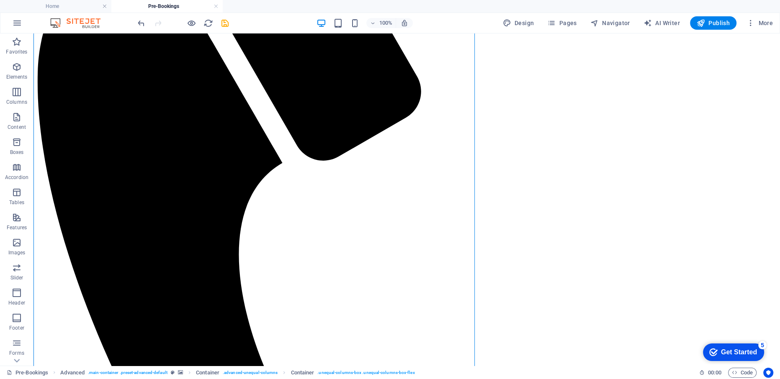
scroll to position [0, 0]
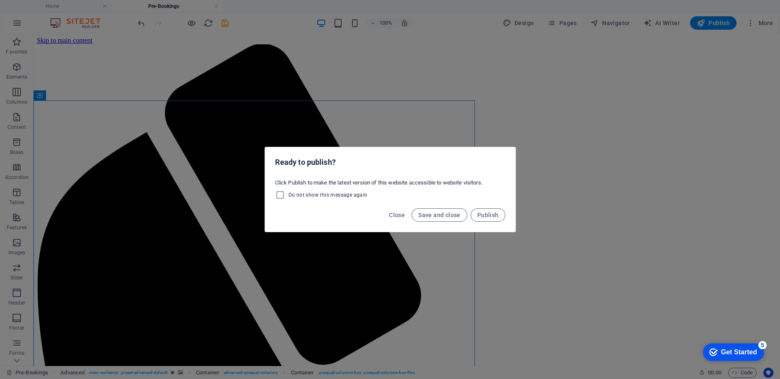
drag, startPoint x: 779, startPoint y: 61, endPoint x: 777, endPoint y: 75, distance: 14.3
click at [777, 75] on div "Ready to publish? Click Publish to make the latest version of this website acce…" at bounding box center [390, 189] width 780 height 379
click at [335, 192] on span "Do not show this message again" at bounding box center [328, 195] width 79 height 7
click at [289, 192] on input "Do not show this message again" at bounding box center [281, 195] width 13 height 10
checkbox input "true"
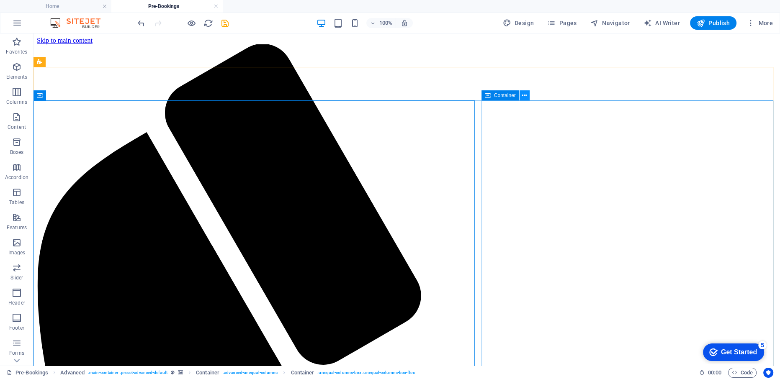
click at [522, 95] on button at bounding box center [525, 95] width 10 height 10
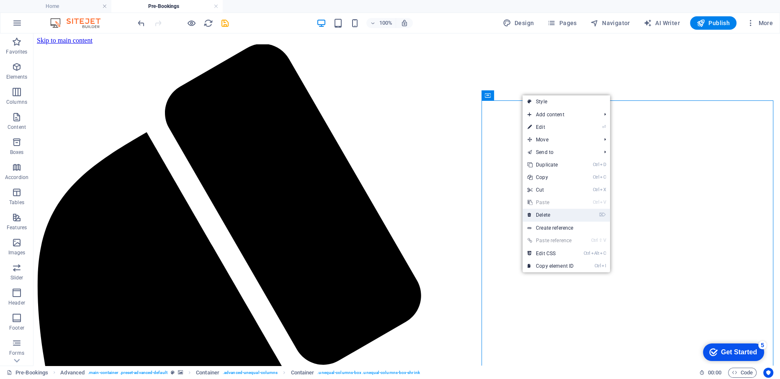
click at [539, 216] on link "⌦ Delete" at bounding box center [551, 215] width 56 height 13
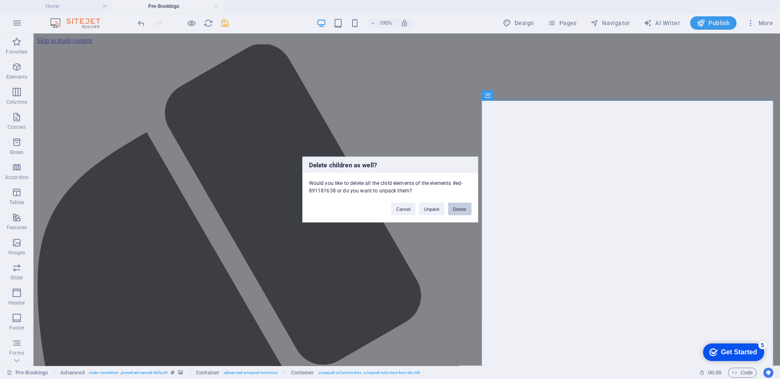
click at [461, 209] on button "Delete" at bounding box center [459, 209] width 23 height 13
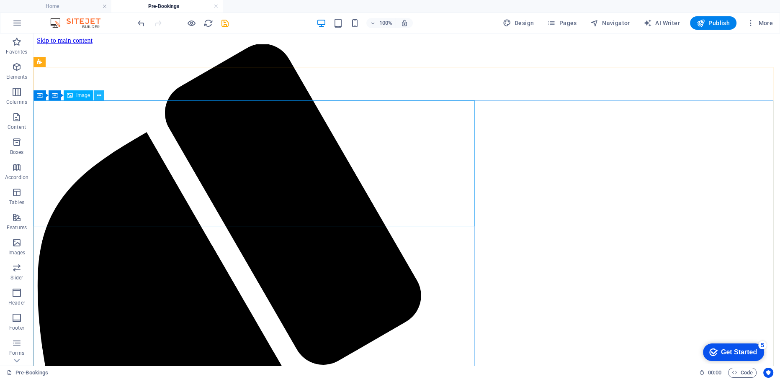
click at [100, 93] on icon at bounding box center [99, 95] width 5 height 9
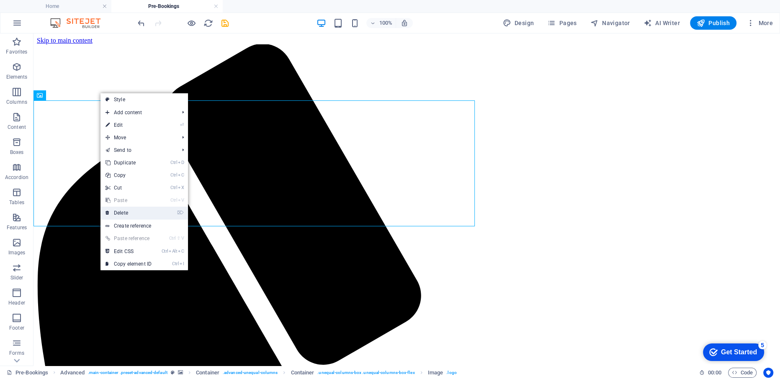
click at [128, 215] on link "⌦ Delete" at bounding box center [128, 213] width 56 height 13
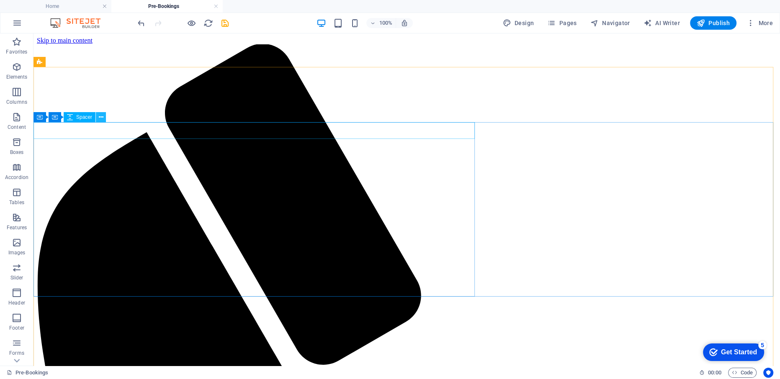
click at [101, 120] on icon at bounding box center [101, 117] width 5 height 9
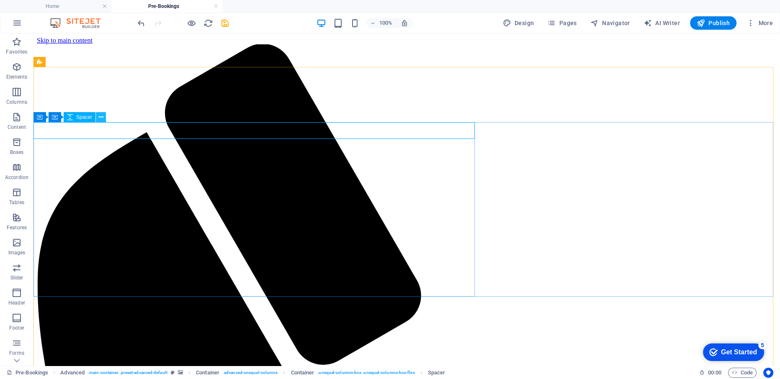
click at [101, 119] on icon at bounding box center [101, 117] width 5 height 9
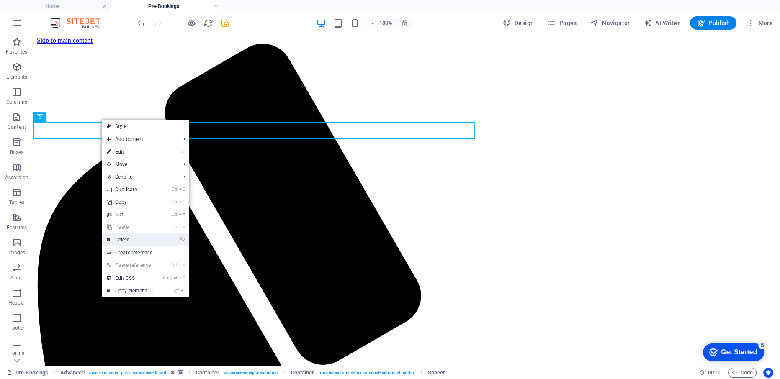
click at [125, 239] on link "⌦ Delete" at bounding box center [130, 240] width 56 height 13
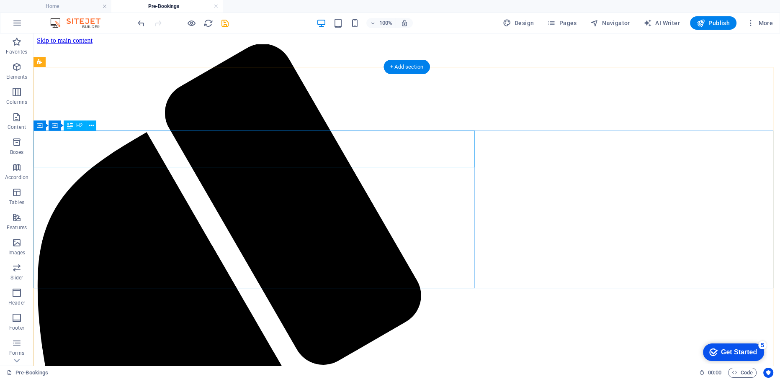
click at [91, 126] on icon at bounding box center [91, 125] width 5 height 9
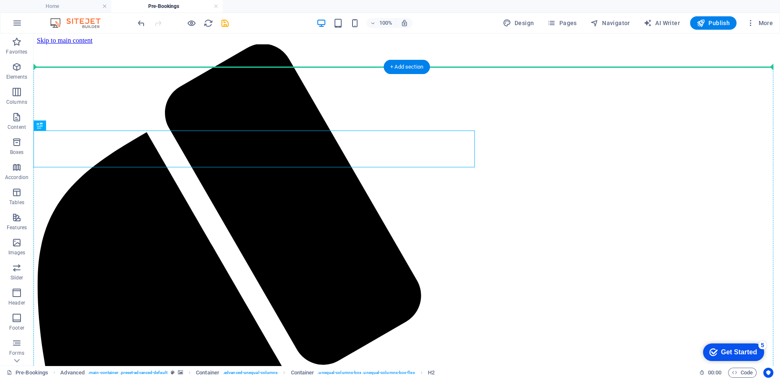
drag, startPoint x: 432, startPoint y: 154, endPoint x: 513, endPoint y: 165, distance: 81.5
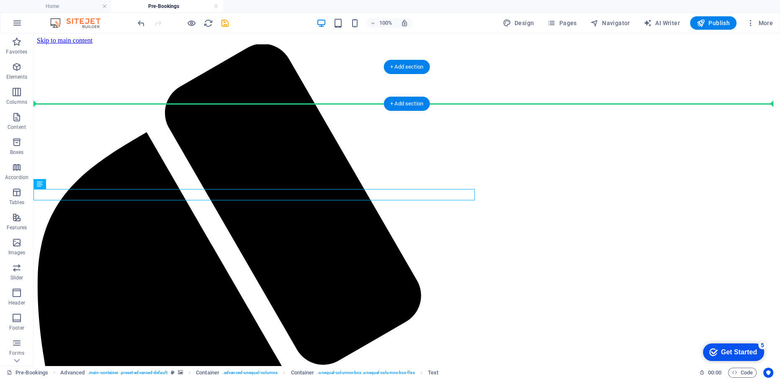
drag, startPoint x: 405, startPoint y: 196, endPoint x: 436, endPoint y: 98, distance: 103.3
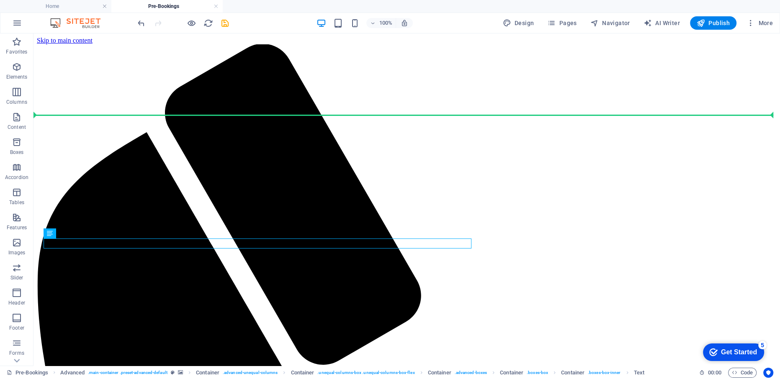
drag, startPoint x: 121, startPoint y: 246, endPoint x: 182, endPoint y: 114, distance: 145.4
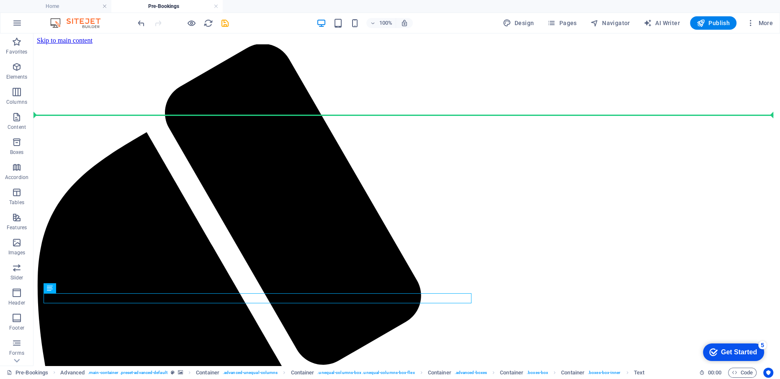
drag, startPoint x: 88, startPoint y: 299, endPoint x: 126, endPoint y: 119, distance: 184.1
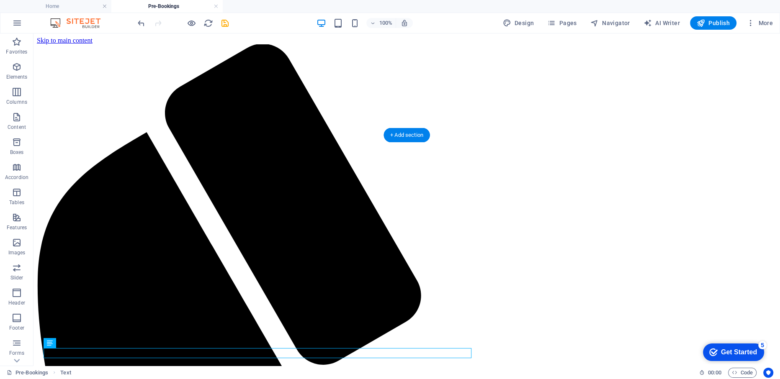
scroll to position [1, 0]
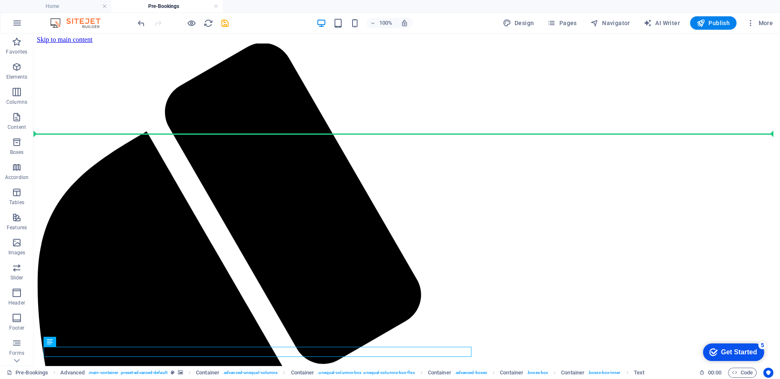
drag, startPoint x: 110, startPoint y: 356, endPoint x: 135, endPoint y: 132, distance: 225.5
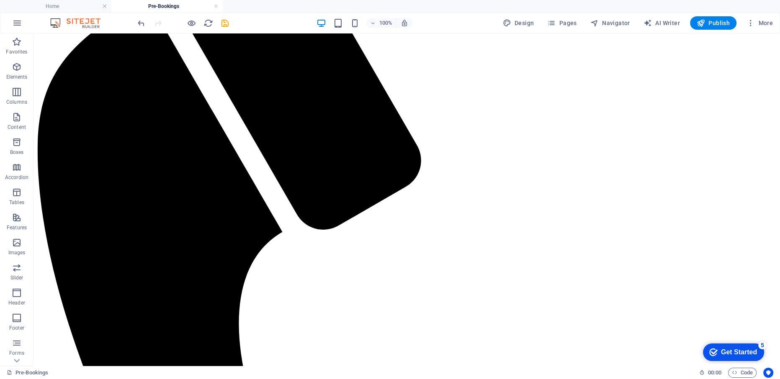
scroll to position [0, 0]
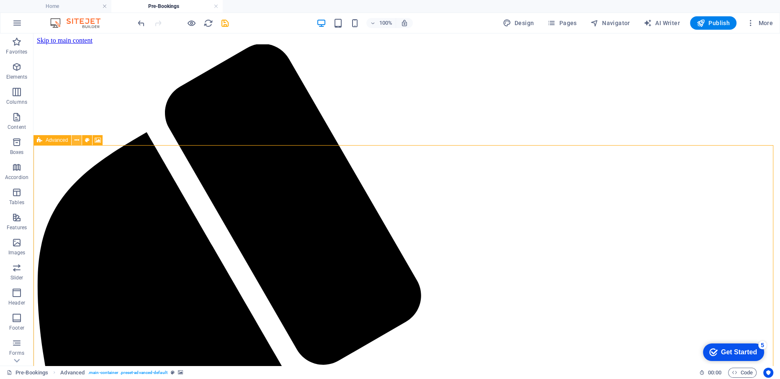
click at [78, 139] on icon at bounding box center [77, 140] width 5 height 9
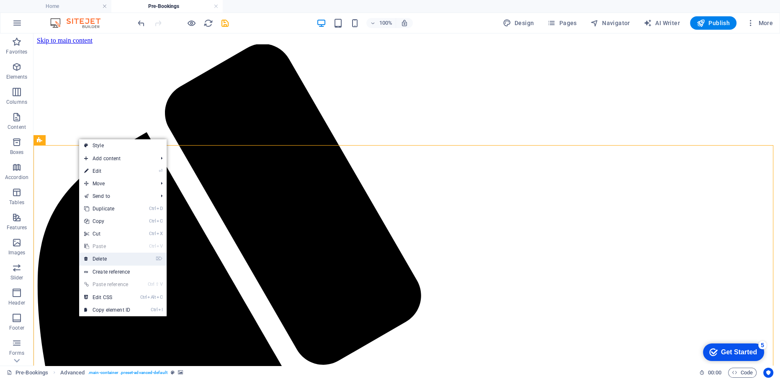
click at [105, 257] on link "⌦ Delete" at bounding box center [107, 259] width 56 height 13
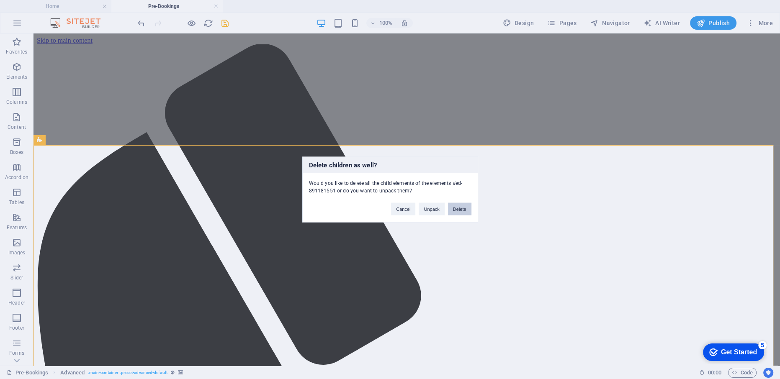
click at [463, 210] on button "Delete" at bounding box center [459, 209] width 23 height 13
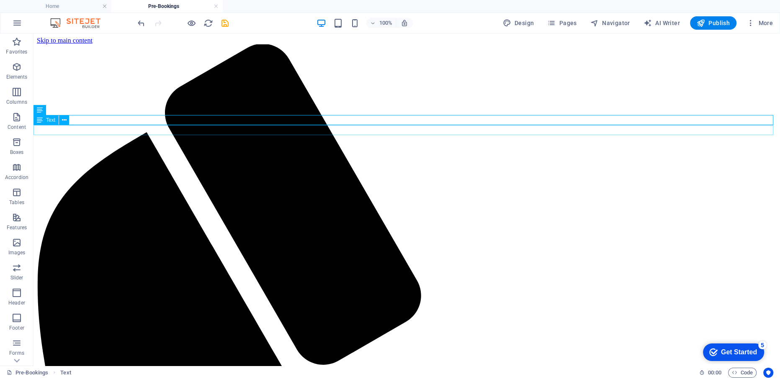
click at [64, 125] on div "Text" at bounding box center [53, 120] width 41 height 10
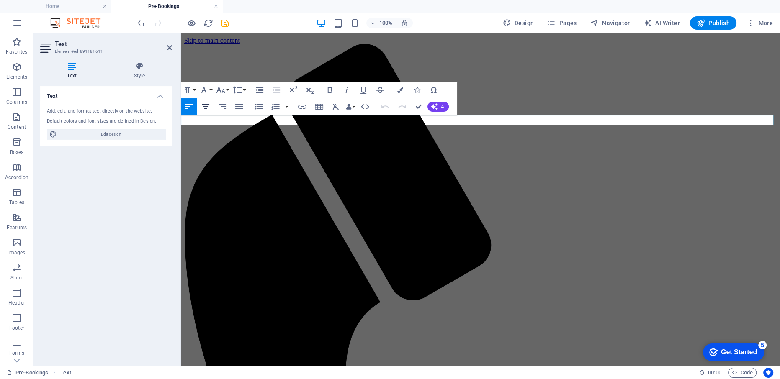
click at [207, 109] on icon "button" at bounding box center [206, 107] width 10 height 10
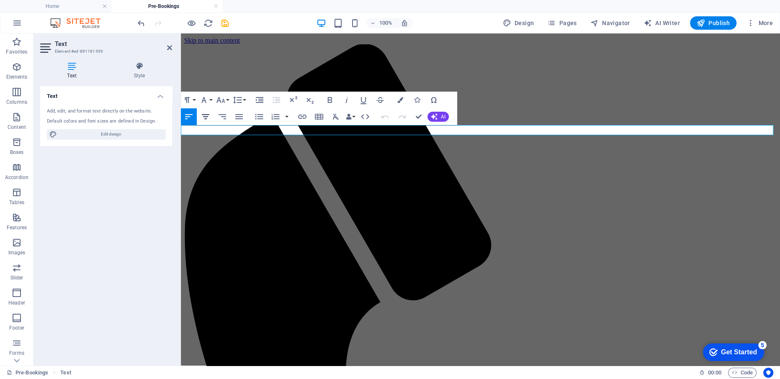
click at [202, 116] on icon "button" at bounding box center [206, 117] width 10 height 10
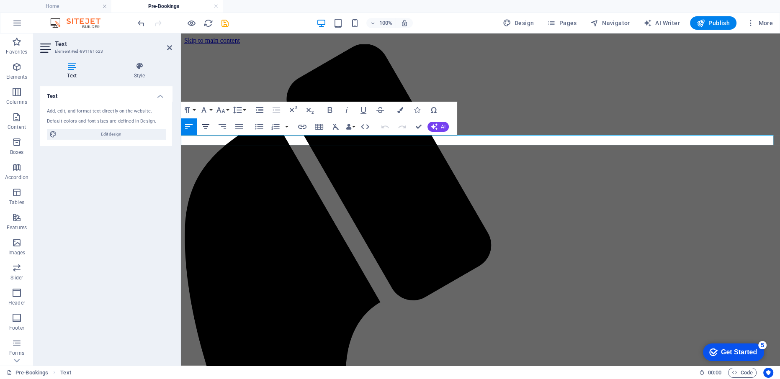
click at [205, 130] on icon "button" at bounding box center [206, 127] width 10 height 10
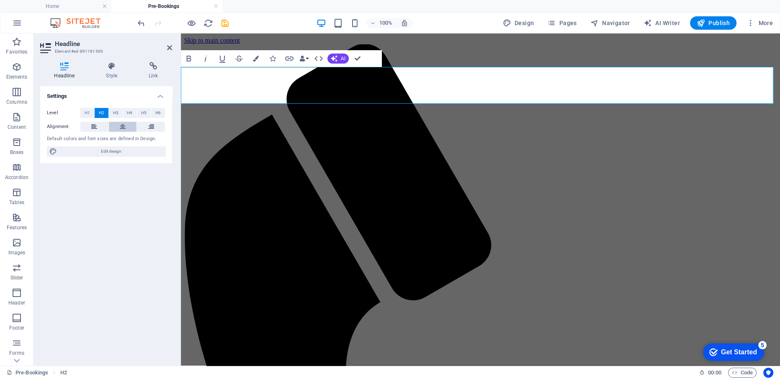
click at [121, 129] on icon at bounding box center [123, 127] width 6 height 10
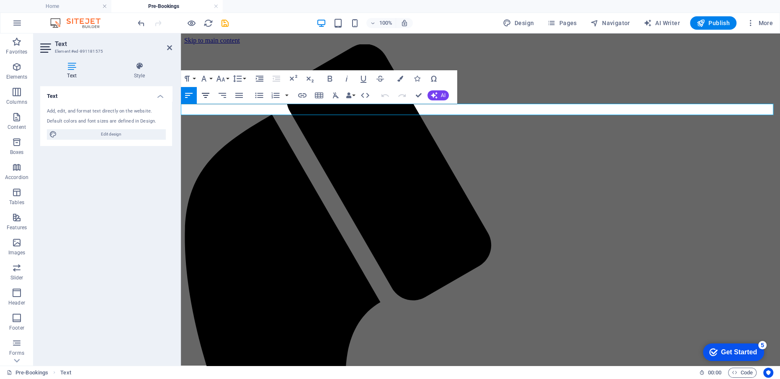
click at [203, 97] on icon "button" at bounding box center [206, 95] width 10 height 10
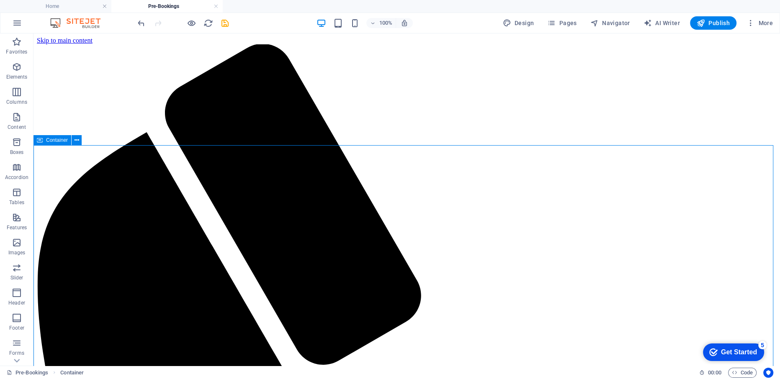
click at [162, 177] on icon at bounding box center [160, 174] width 5 height 9
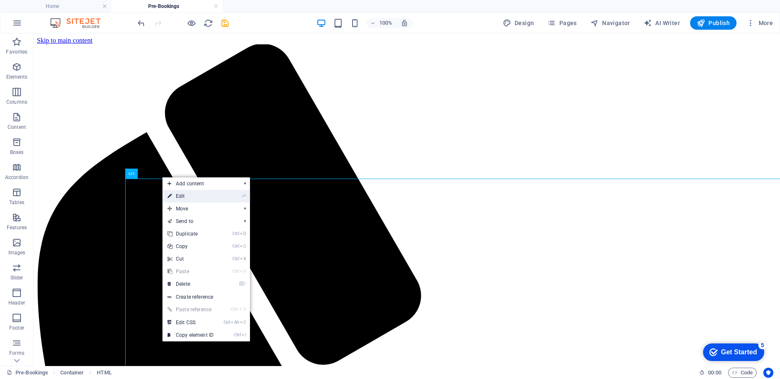
click at [191, 194] on link "⏎ Edit" at bounding box center [190, 196] width 56 height 13
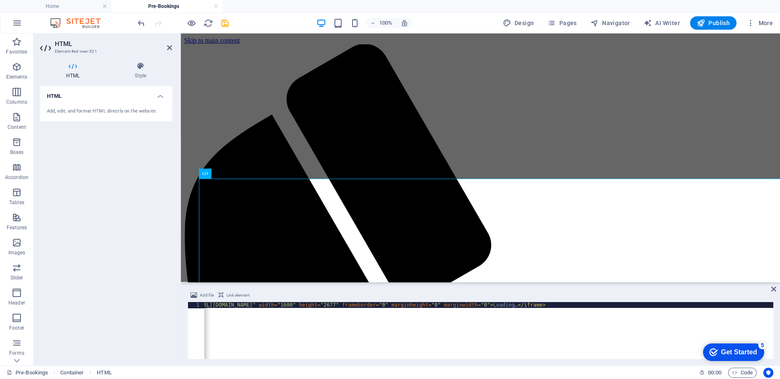
click at [237, 305] on div "< iframe src = "[URL][DOMAIN_NAME]" width = "1600" height = "2677" frameborder …" at bounding box center [468, 335] width 626 height 67
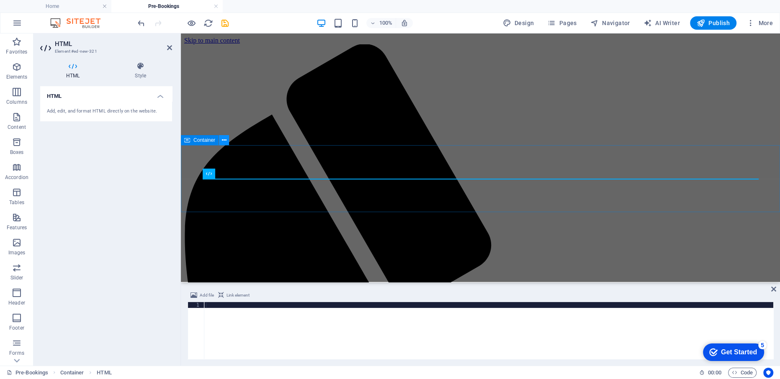
click at [221, 138] on button at bounding box center [224, 140] width 10 height 10
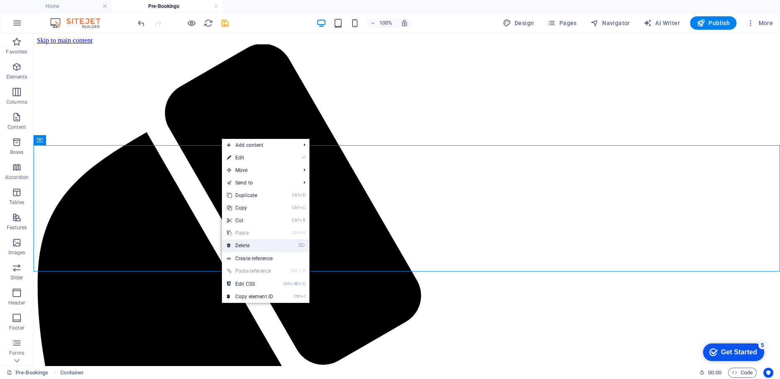
click at [242, 245] on link "⌦ Delete" at bounding box center [250, 246] width 56 height 13
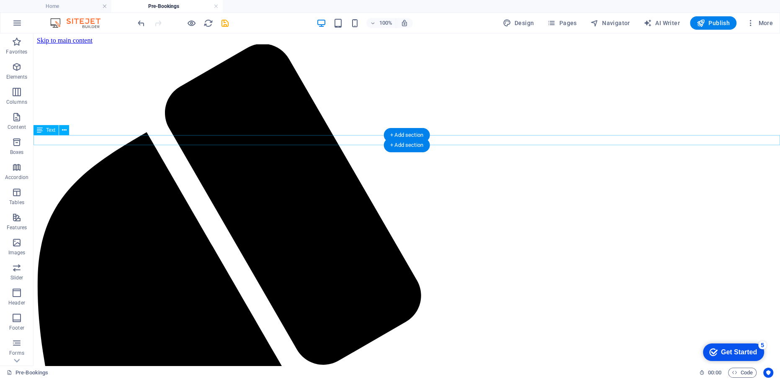
click at [402, 144] on div "+ Add section" at bounding box center [407, 145] width 46 height 14
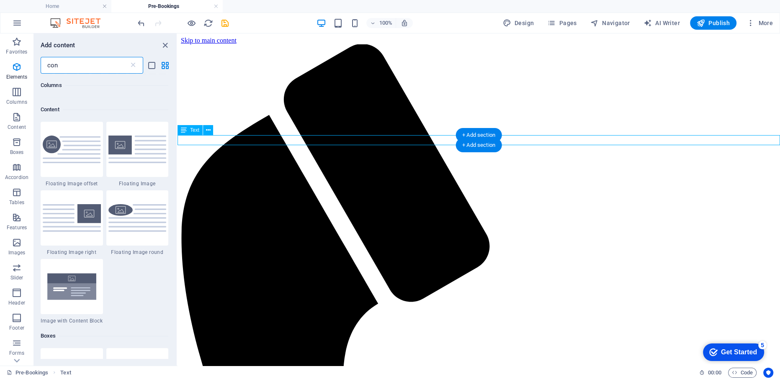
scroll to position [379, 0]
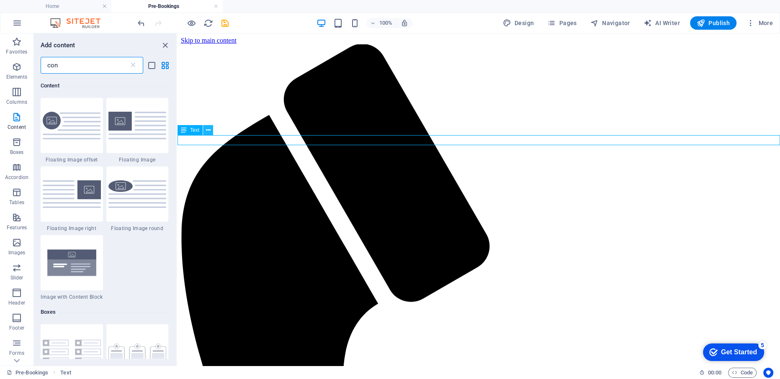
click at [209, 128] on icon at bounding box center [208, 130] width 5 height 9
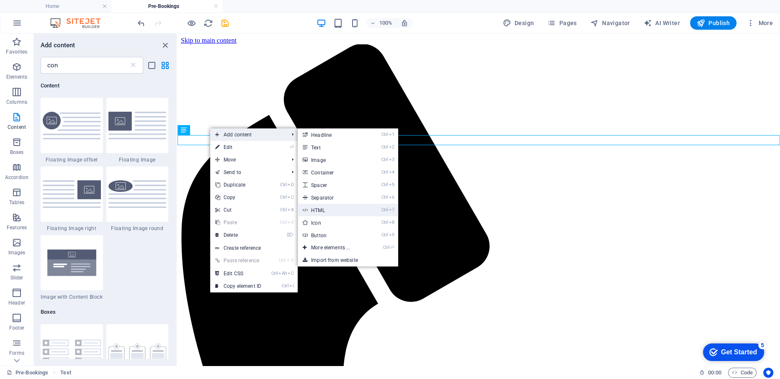
click at [334, 209] on link "Ctrl 7 HTML" at bounding box center [332, 210] width 69 height 13
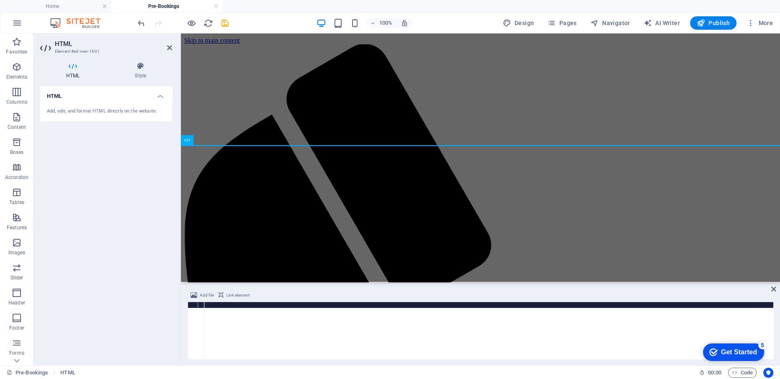
type textarea "<iframe src="[URL][DOMAIN_NAME]" width="1600" height="2677" frameborder="0" mar…"
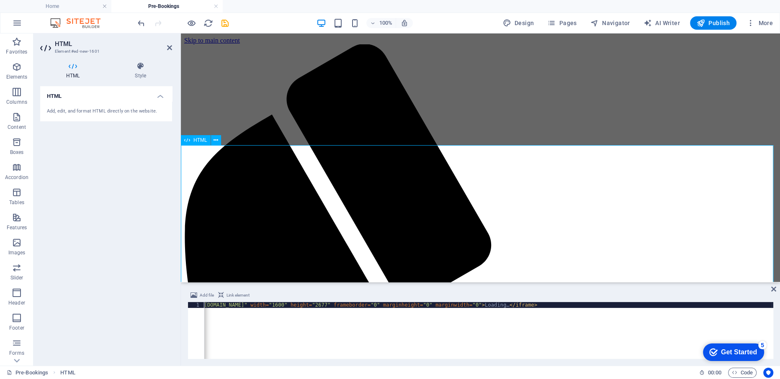
scroll to position [0, 0]
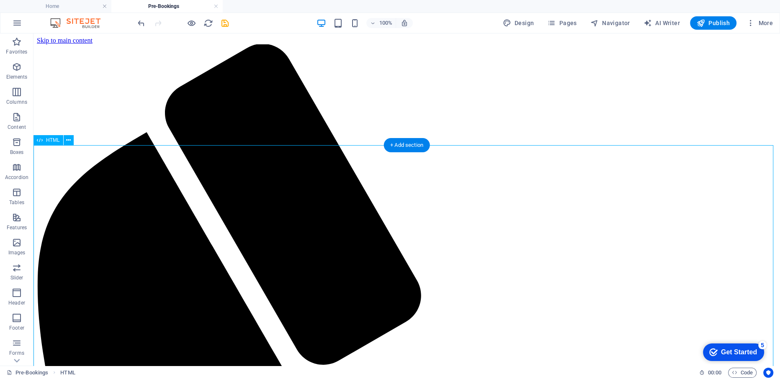
click at [225, 23] on icon "save" at bounding box center [225, 23] width 10 height 10
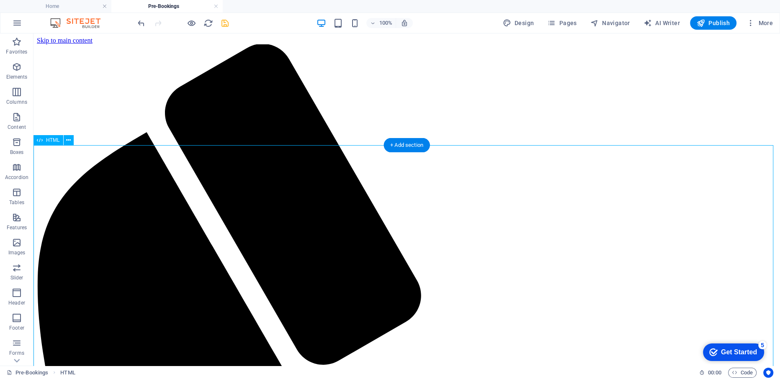
click at [226, 24] on icon "save" at bounding box center [225, 23] width 10 height 10
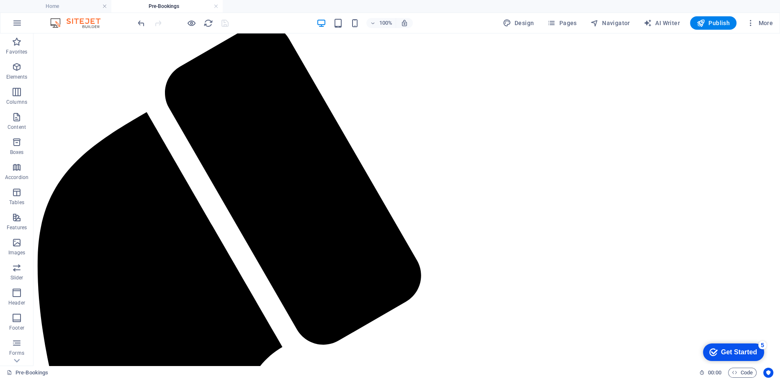
scroll to position [17, 0]
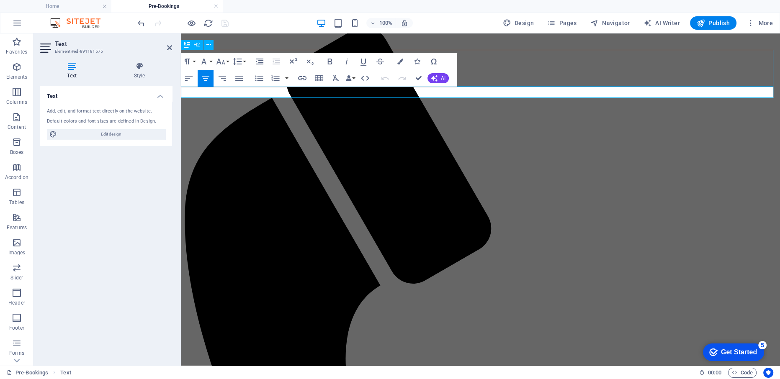
drag, startPoint x: 281, startPoint y: 92, endPoint x: 683, endPoint y: 80, distance: 401.8
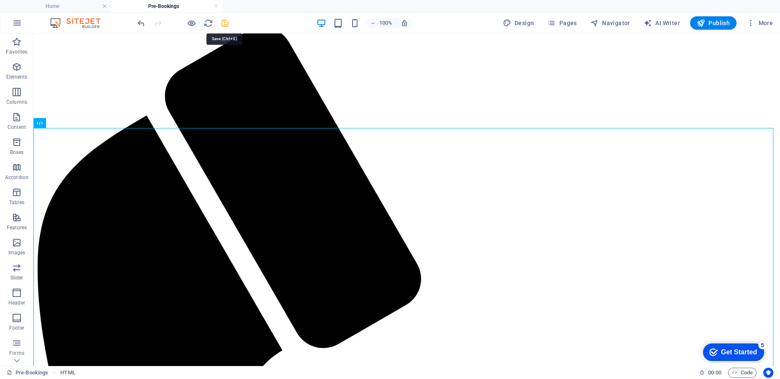
click at [223, 25] on icon "save" at bounding box center [225, 23] width 10 height 10
click at [209, 22] on icon "reload" at bounding box center [209, 23] width 10 height 10
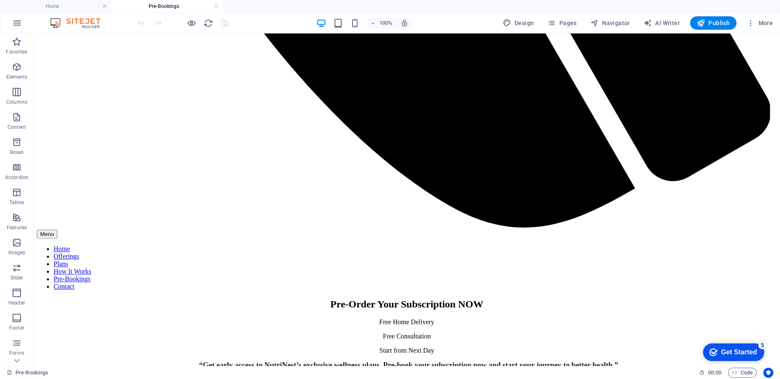
scroll to position [0, 0]
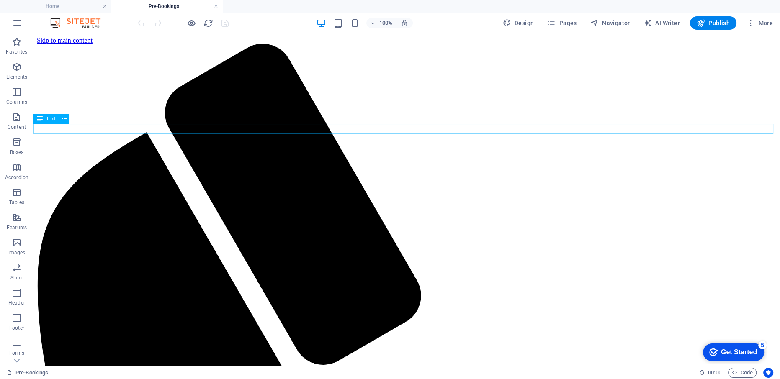
drag, startPoint x: 776, startPoint y: 58, endPoint x: 639, endPoint y: 63, distance: 137.0
click at [216, 7] on link at bounding box center [216, 7] width 5 height 8
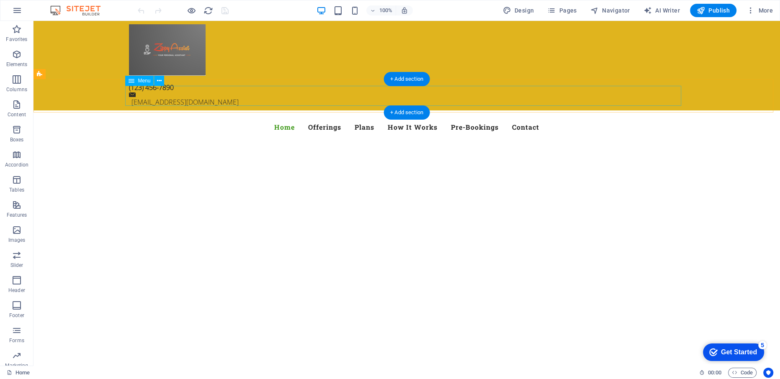
click at [478, 117] on nav "Home Offerings Plans How It Works Pre-Bookings Contact" at bounding box center [407, 127] width 556 height 20
select select
select select "4"
select select
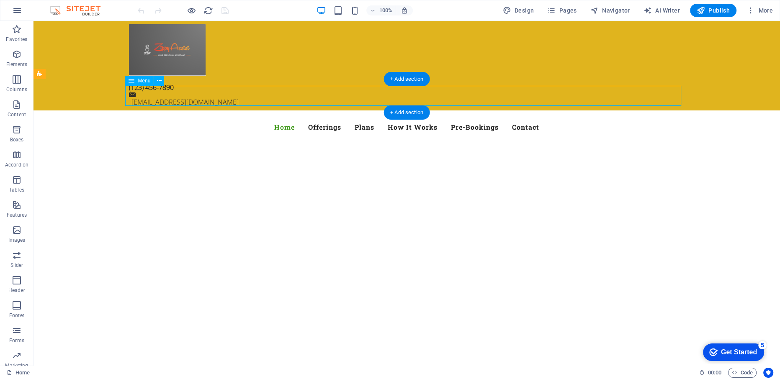
select select "5"
select select
select select "6"
select select
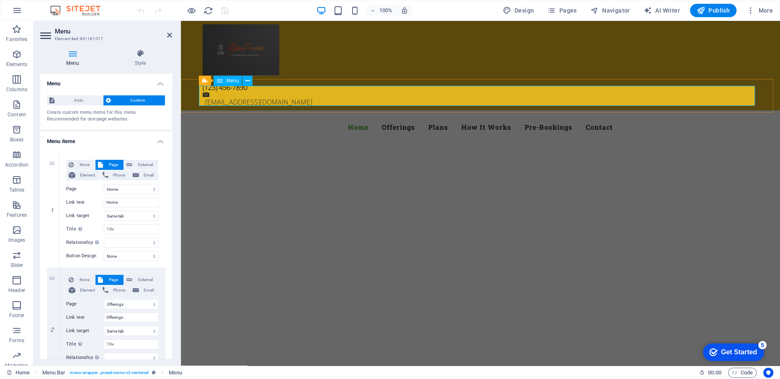
click at [531, 117] on nav "Home Offerings Plans How It Works Pre-Bookings Contact" at bounding box center [481, 127] width 556 height 20
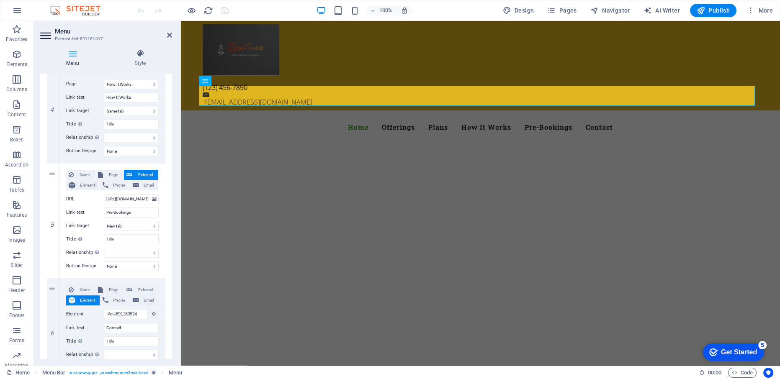
scroll to position [461, 0]
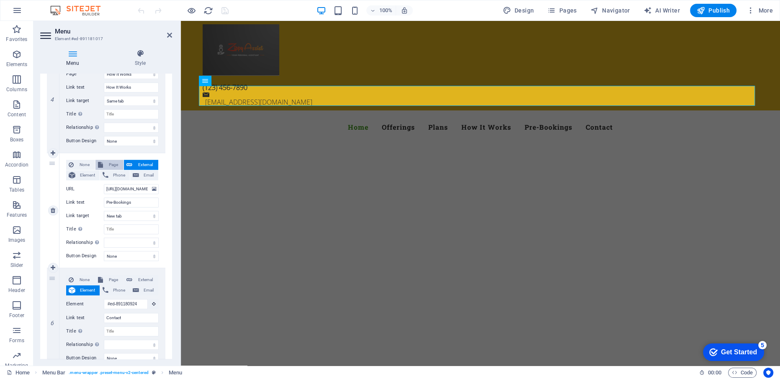
click at [111, 165] on span "Page" at bounding box center [113, 165] width 15 height 10
select select
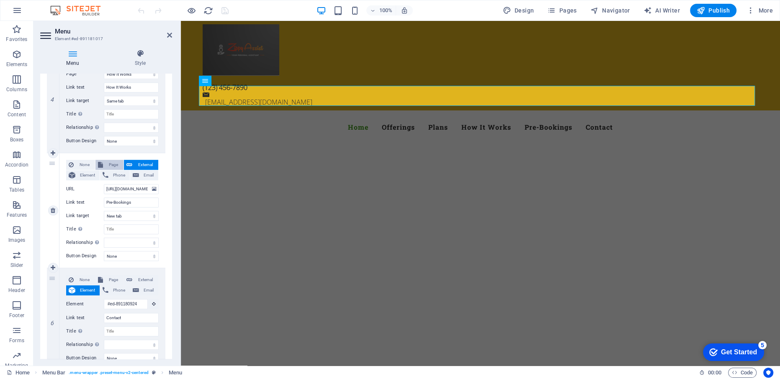
select select
click at [139, 187] on select "Home Subpage Legal Notice Privacy Offerings Plans How It Works Pre-Bookings" at bounding box center [131, 189] width 55 height 10
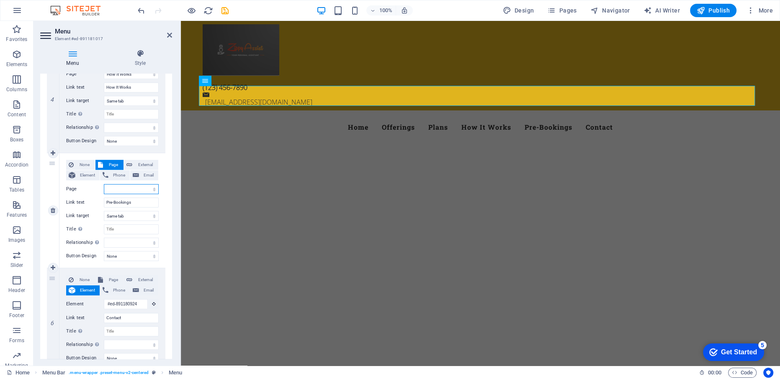
select select "7"
click at [104, 184] on select "Home Subpage Legal Notice Privacy Offerings Plans How It Works Pre-Bookings" at bounding box center [131, 189] width 55 height 10
select select
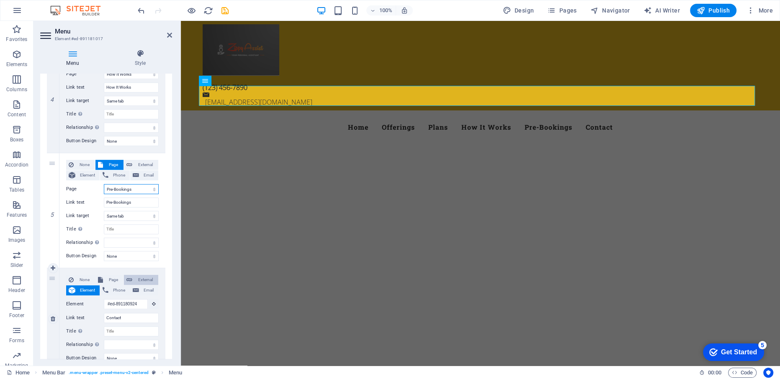
select select
click at [226, 8] on icon "save" at bounding box center [225, 11] width 10 height 10
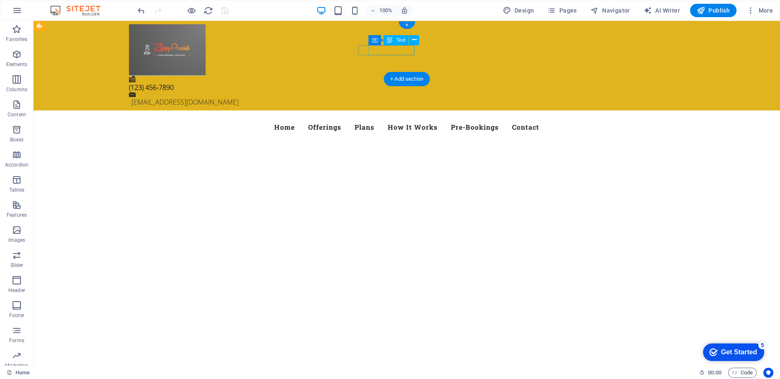
click at [174, 83] on span "(123) 456-7890" at bounding box center [151, 87] width 45 height 9
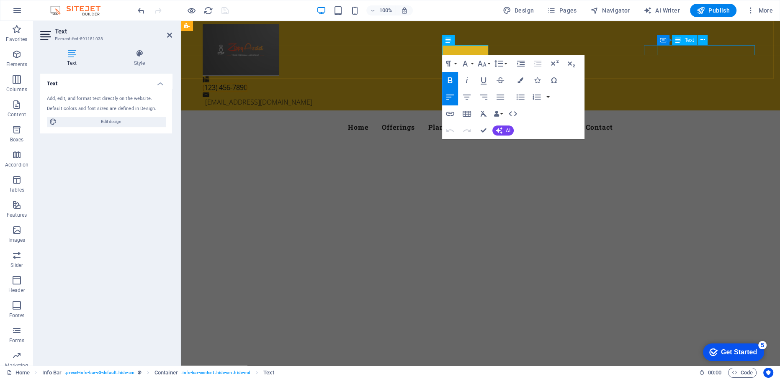
click at [671, 97] on div "[EMAIL_ADDRESS][DOMAIN_NAME]" at bounding box center [482, 102] width 554 height 10
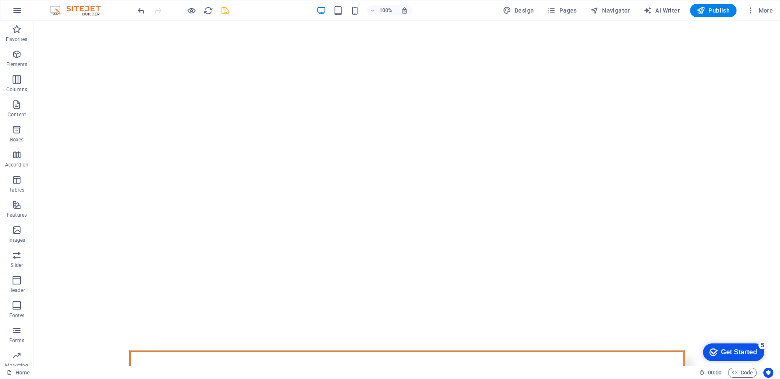
scroll to position [0, 0]
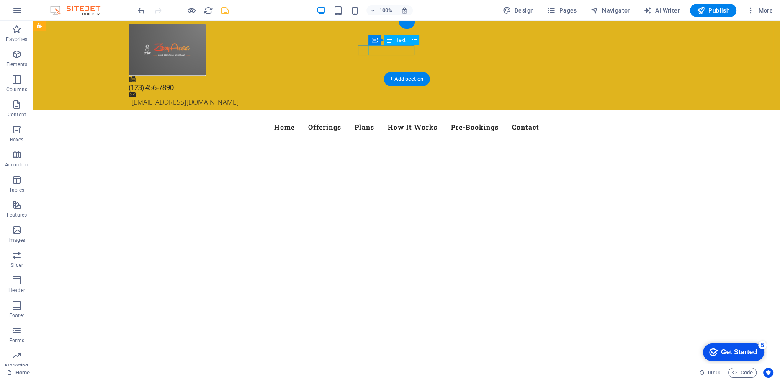
click at [174, 83] on span "(123) 456-7890" at bounding box center [151, 87] width 45 height 9
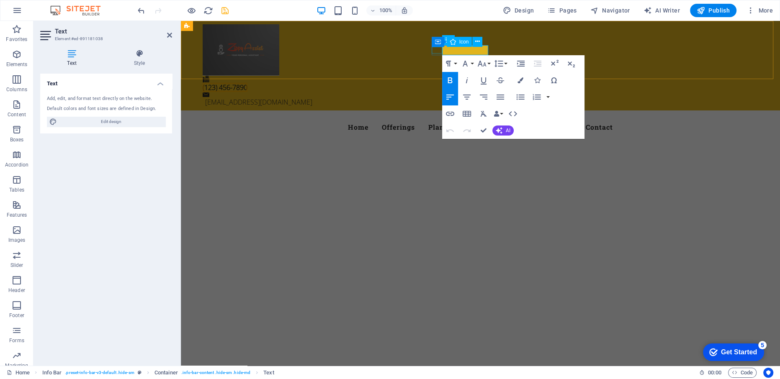
click at [434, 76] on figure at bounding box center [477, 79] width 549 height 7
select select "xMidYMid"
select select "px"
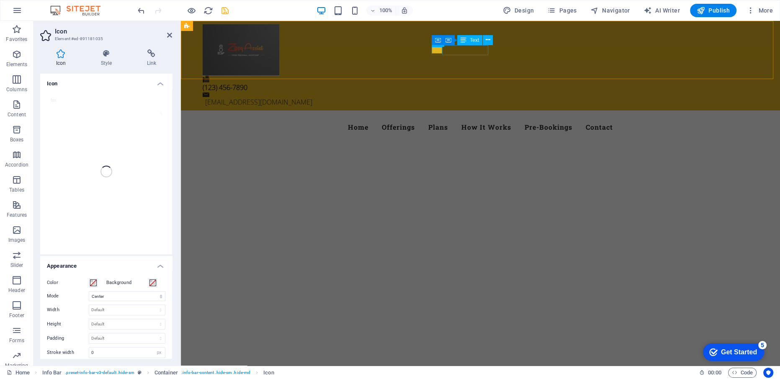
click at [247, 83] on span "(123) 456-7890" at bounding box center [225, 87] width 45 height 9
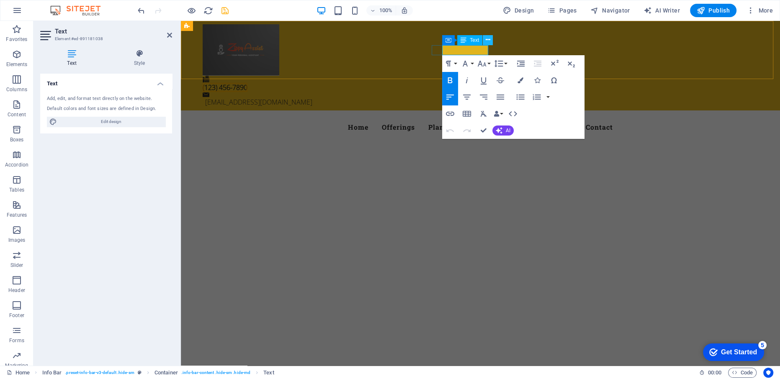
click at [484, 43] on button at bounding box center [488, 40] width 10 height 10
click at [499, 34] on div "(123) 456-7890 [EMAIL_ADDRESS][DOMAIN_NAME]" at bounding box center [480, 66] width 599 height 90
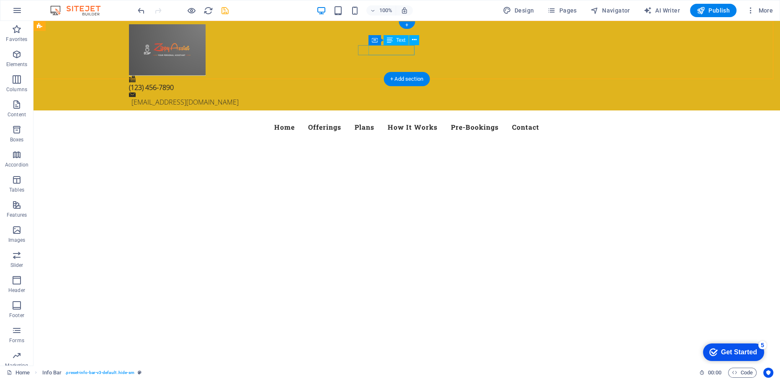
click at [174, 83] on span "(123) 456-7890" at bounding box center [151, 87] width 45 height 9
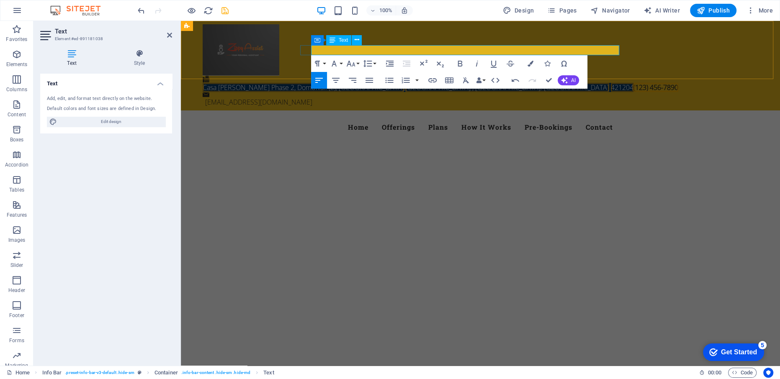
click at [634, 83] on span "(123) 456-7890" at bounding box center [656, 87] width 45 height 9
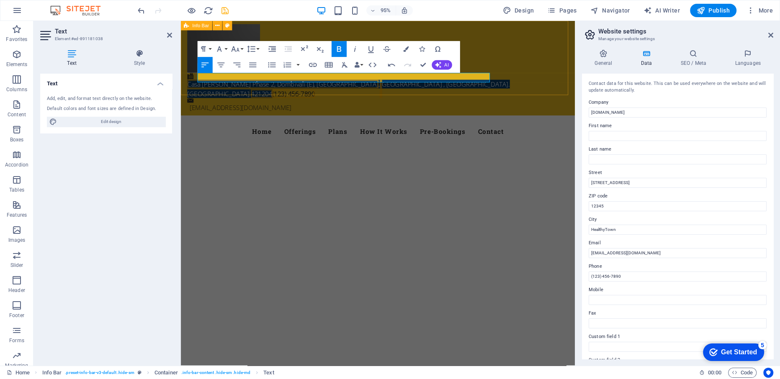
click at [515, 82] on div "Casa [PERSON_NAME] Phase 2, Dombivali (E), [GEOGRAPHIC_DATA] , [GEOGRAPHIC_DATA…" at bounding box center [388, 71] width 415 height 100
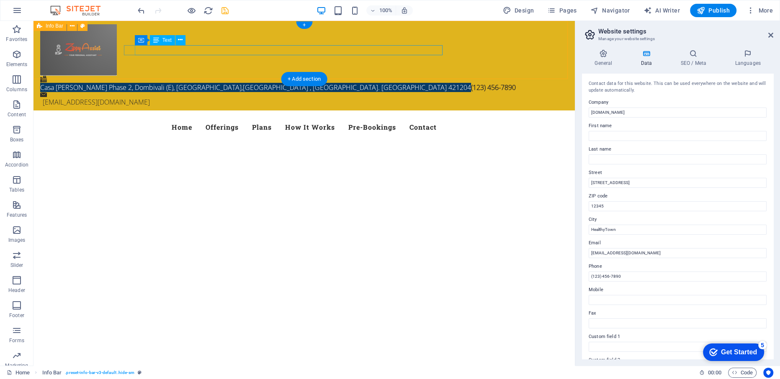
click at [482, 75] on div "Casa [PERSON_NAME] Phase 2, Dombivali (E), [GEOGRAPHIC_DATA] , [GEOGRAPHIC_DATA…" at bounding box center [303, 66] width 541 height 90
click at [471, 83] on span "(123) 456-7890" at bounding box center [493, 87] width 45 height 9
click at [396, 82] on div "Casa [PERSON_NAME] Phase 2, Dombivali (E), [GEOGRAPHIC_DATA] , [GEOGRAPHIC_DATA…" at bounding box center [300, 87] width 521 height 10
click at [471, 83] on span "(123) 456-7890" at bounding box center [493, 87] width 45 height 9
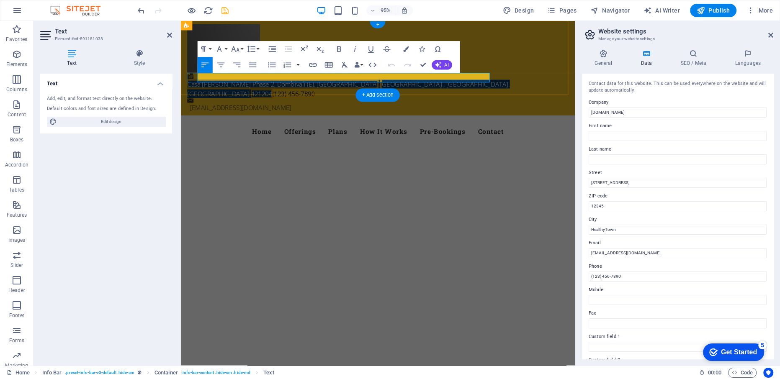
click at [277, 93] on span "421204" at bounding box center [266, 97] width 23 height 9
click at [322, 93] on span "(123) 456-7890" at bounding box center [299, 97] width 45 height 9
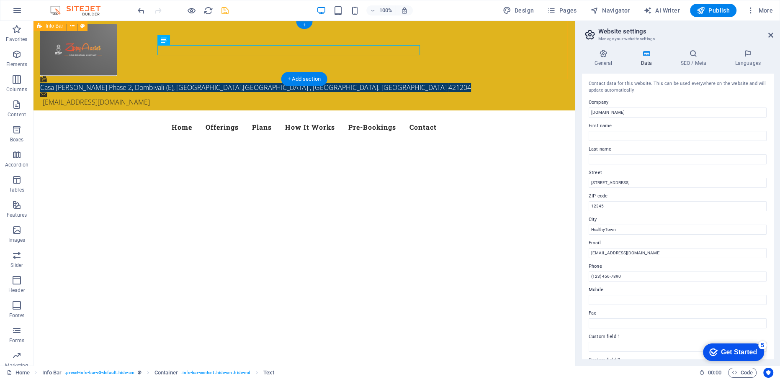
click at [369, 63] on div "Casa [PERSON_NAME] Phase 2, Dombivali (E), [GEOGRAPHIC_DATA] , [GEOGRAPHIC_DATA…" at bounding box center [303, 66] width 541 height 90
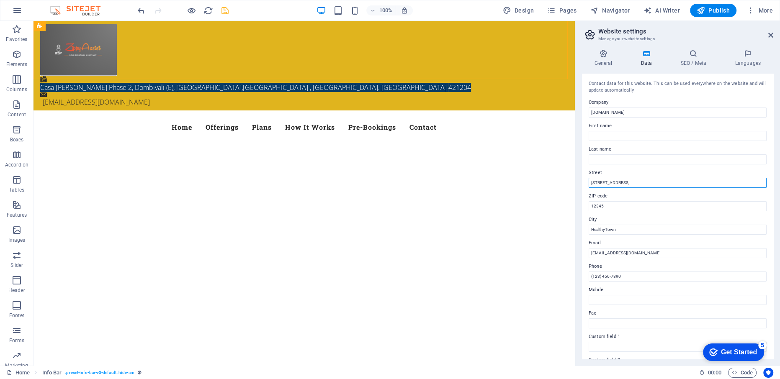
drag, startPoint x: 659, startPoint y: 206, endPoint x: 563, endPoint y: 181, distance: 99.4
paste input "Casa [PERSON_NAME] Phase 2, Dombivali (E), [GEOGRAPHIC_DATA] , [GEOGRAPHIC_DATA…"
type input "Casa [PERSON_NAME] Phase 2, Dombivali (E), [GEOGRAPHIC_DATA] , [GEOGRAPHIC_DATA…"
click at [616, 205] on input "12345" at bounding box center [678, 206] width 178 height 10
type input "1"
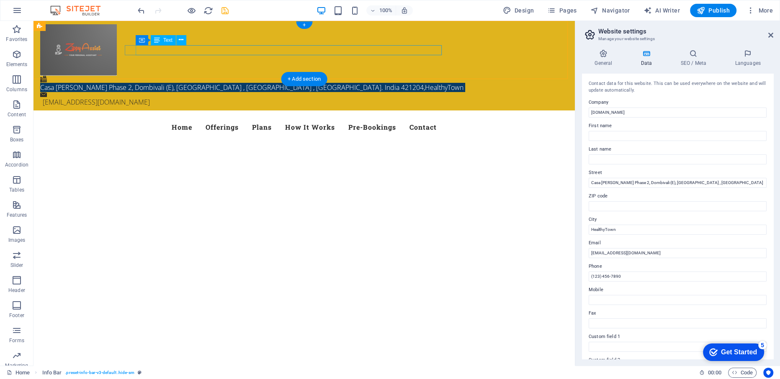
click at [394, 82] on div "Casa [PERSON_NAME] Phase 2, Dombivali (E), [GEOGRAPHIC_DATA] , [GEOGRAPHIC_DATA…" at bounding box center [300, 87] width 521 height 10
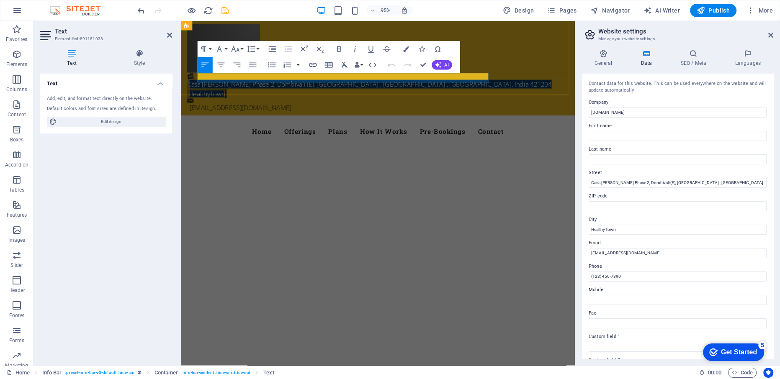
click at [460, 83] on span "Casa [PERSON_NAME] Phase 2, Dombivali (E), [GEOGRAPHIC_DATA] , [GEOGRAPHIC_DATA…" at bounding box center [380, 87] width 384 height 9
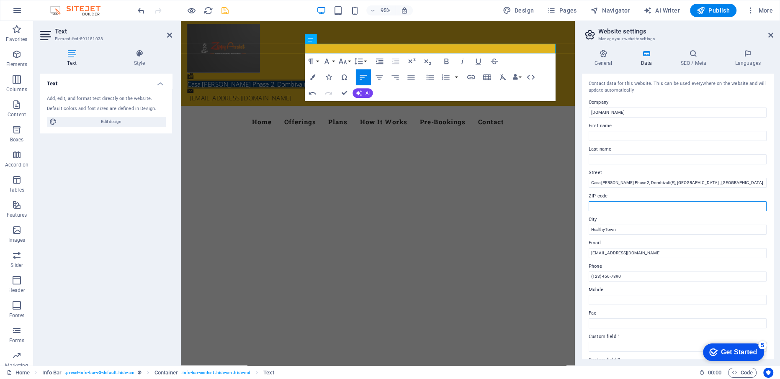
click at [612, 208] on input "ZIP code" at bounding box center [678, 206] width 178 height 10
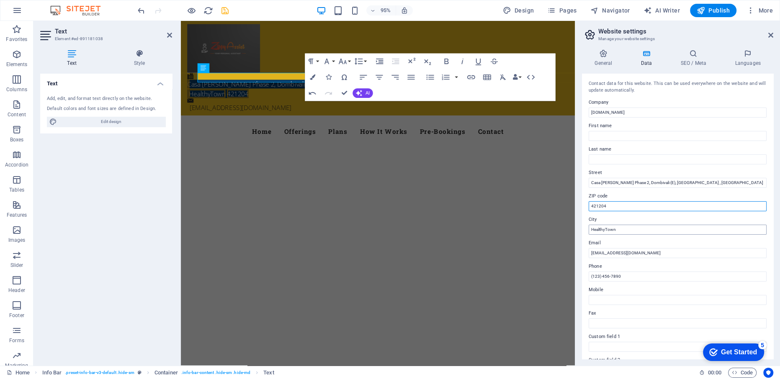
type input "421204"
drag, startPoint x: 799, startPoint y: 250, endPoint x: 591, endPoint y: 241, distance: 208.3
type input "Dombivali"
click at [626, 254] on input "[EMAIL_ADDRESS][DOMAIN_NAME]" at bounding box center [678, 253] width 178 height 10
type input "[EMAIL_ADDRESS][DOMAIN_NAME]"
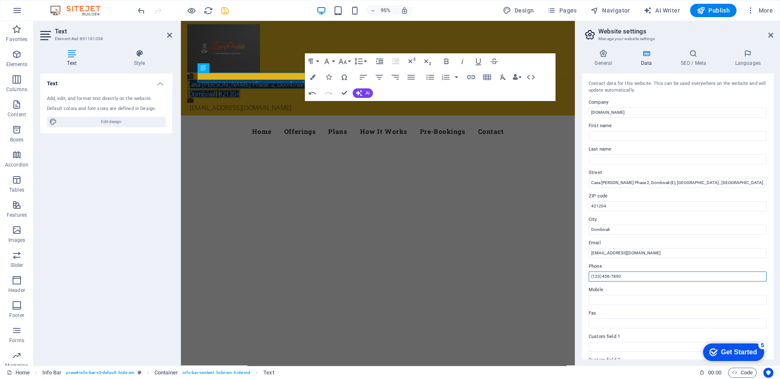
drag, startPoint x: 822, startPoint y: 298, endPoint x: 587, endPoint y: 291, distance: 235.0
click at [629, 276] on input "(123) 456-7890" at bounding box center [678, 277] width 178 height 10
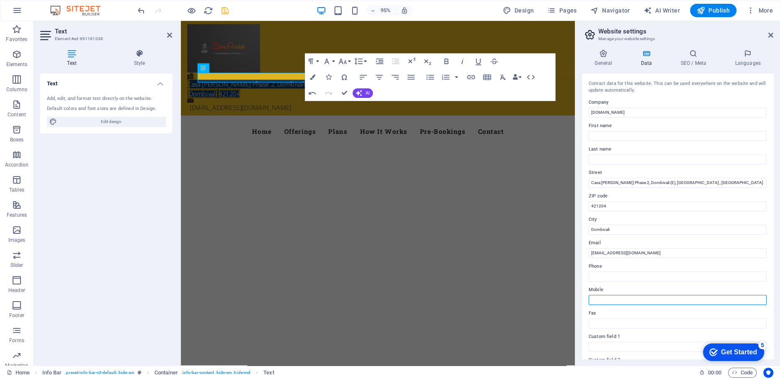
click at [610, 304] on input "Mobile" at bounding box center [678, 300] width 178 height 10
type input "[PHONE_NUMBER]"
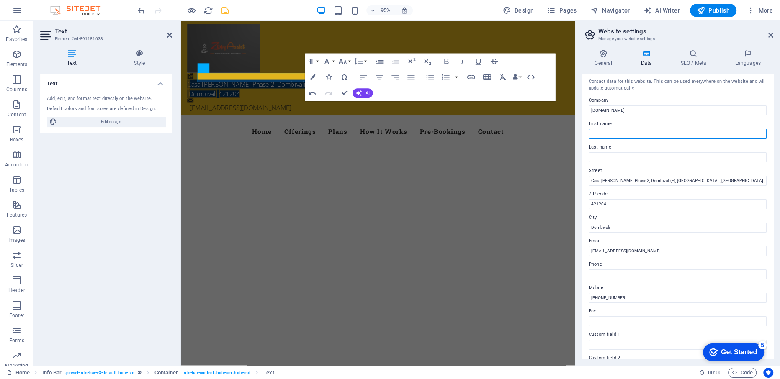
click at [604, 133] on input "First name" at bounding box center [678, 134] width 178 height 10
drag, startPoint x: 642, startPoint y: 109, endPoint x: 588, endPoint y: 112, distance: 54.1
click at [589, 112] on input "[DOMAIN_NAME]" at bounding box center [678, 111] width 178 height 10
type input "EBAS Venture Private Limited"
click at [597, 137] on input "First name" at bounding box center [678, 134] width 178 height 10
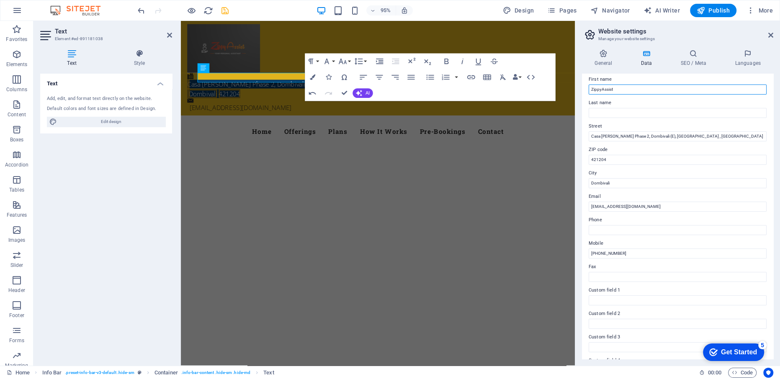
scroll to position [116, 0]
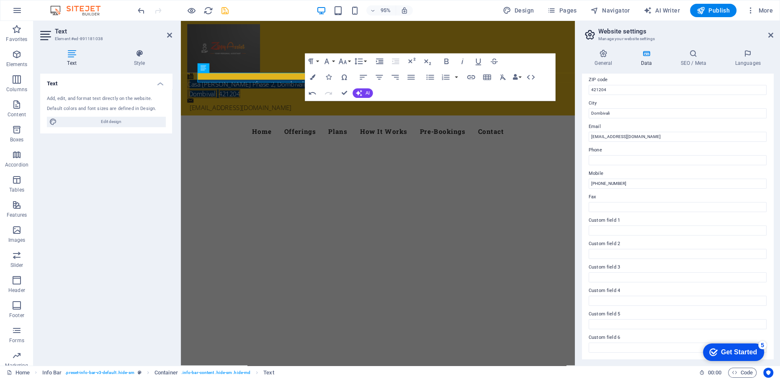
type input "ZippyAssist"
click at [770, 31] on h2 "Website settings" at bounding box center [685, 32] width 175 height 8
click at [770, 38] on icon at bounding box center [770, 35] width 5 height 7
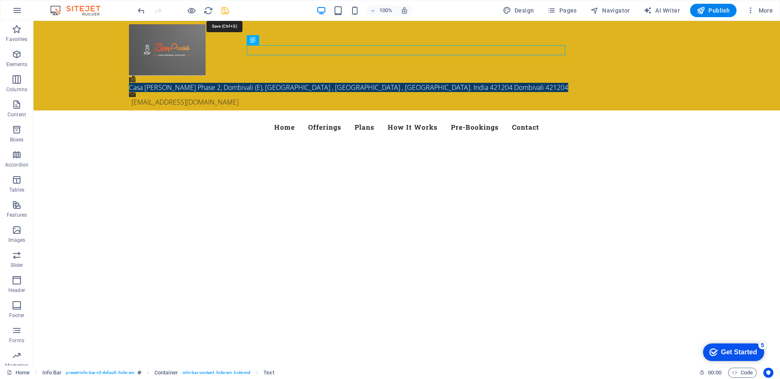
click at [226, 12] on icon "save" at bounding box center [225, 11] width 10 height 10
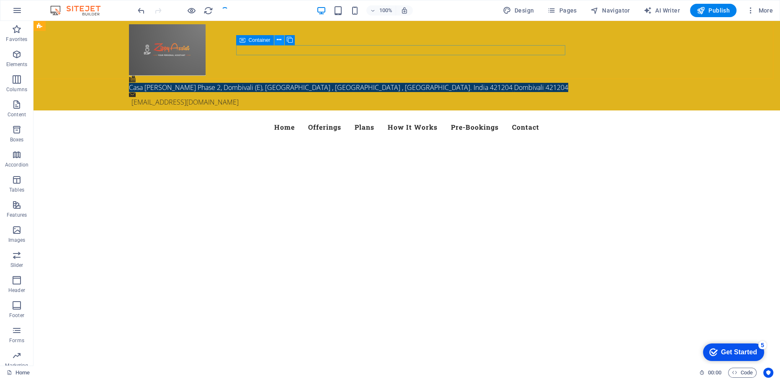
click at [280, 41] on icon at bounding box center [279, 40] width 5 height 9
click at [294, 41] on icon at bounding box center [292, 40] width 5 height 9
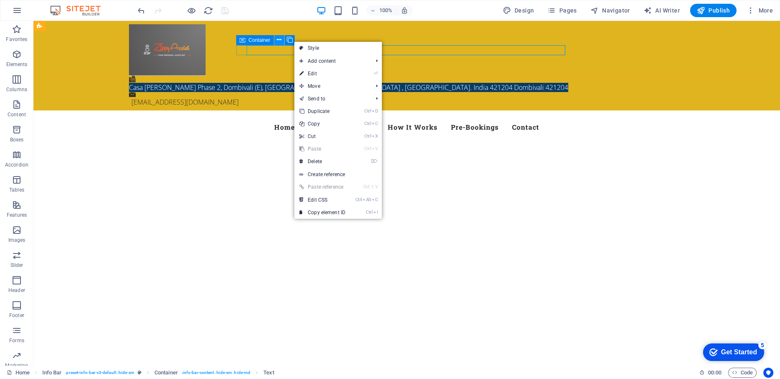
click at [277, 40] on icon at bounding box center [279, 40] width 5 height 9
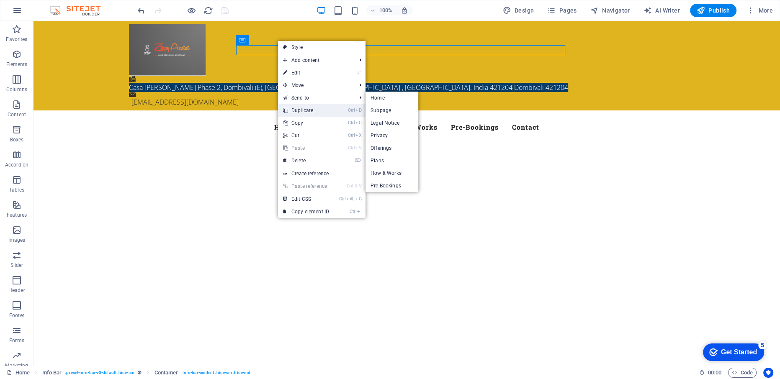
click at [304, 107] on link "Ctrl D Duplicate" at bounding box center [306, 110] width 56 height 13
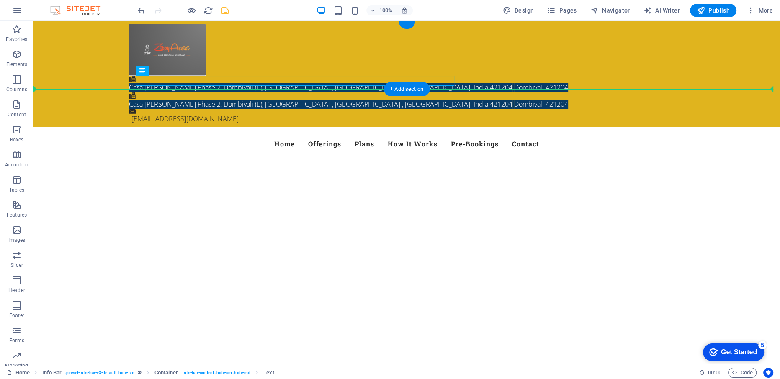
drag, startPoint x: 247, startPoint y: 78, endPoint x: 407, endPoint y: 64, distance: 161.0
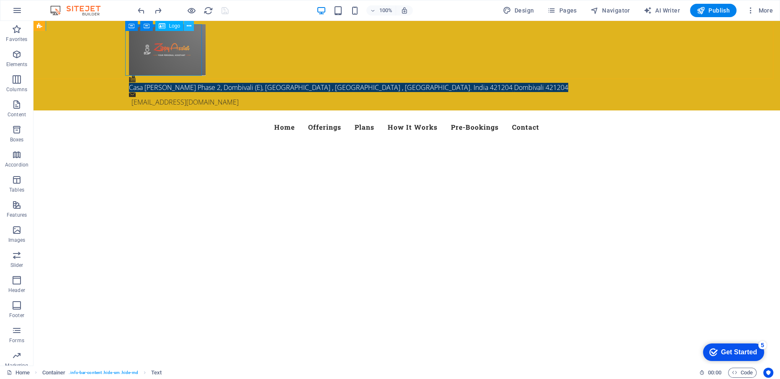
click at [186, 25] on button at bounding box center [189, 26] width 10 height 10
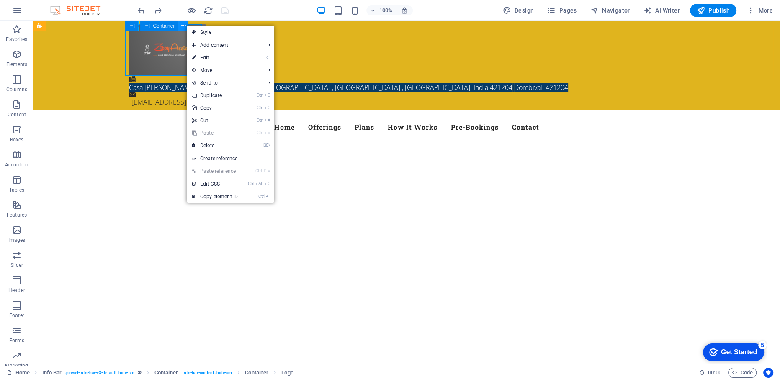
click at [180, 25] on button at bounding box center [183, 26] width 10 height 10
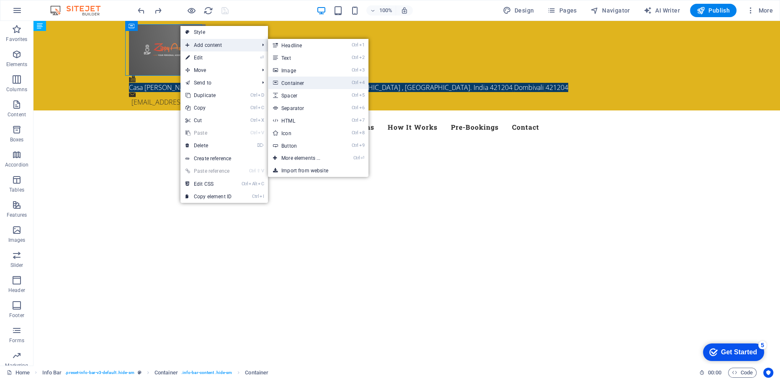
click at [299, 80] on link "Ctrl 4 Container" at bounding box center [302, 83] width 69 height 13
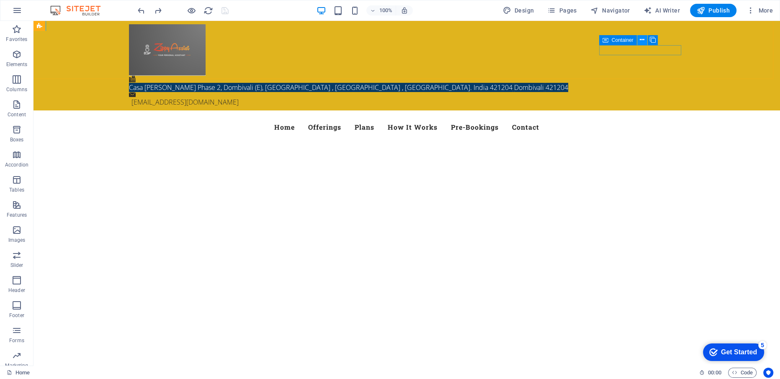
click at [642, 42] on icon at bounding box center [642, 40] width 5 height 9
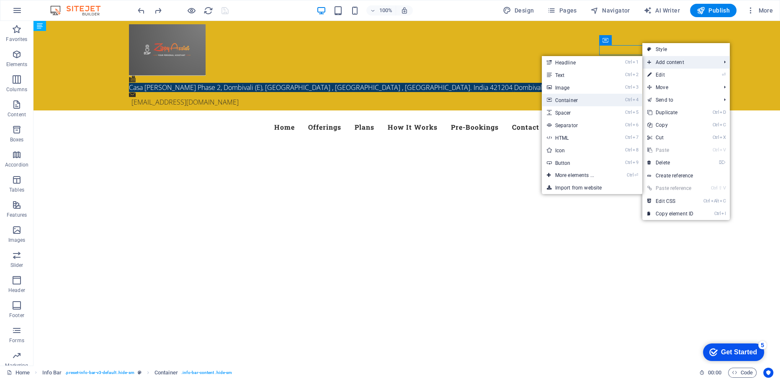
click at [557, 99] on link "Ctrl 4 Container" at bounding box center [576, 100] width 69 height 13
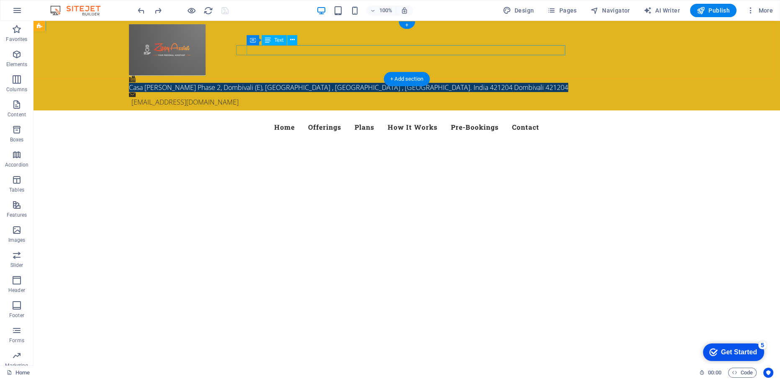
click at [557, 82] on div "Casa [PERSON_NAME] Phase 2, Dombivali (E), [GEOGRAPHIC_DATA] , [GEOGRAPHIC_DATA…" at bounding box center [403, 87] width 549 height 10
click at [295, 41] on button at bounding box center [292, 40] width 10 height 10
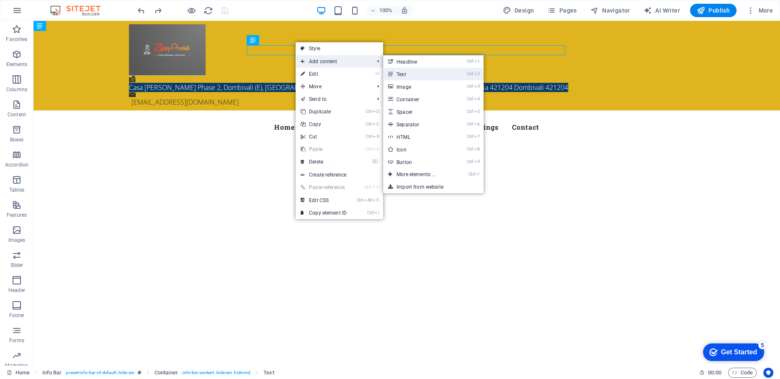
click at [414, 71] on link "Ctrl 2 Text" at bounding box center [417, 74] width 69 height 13
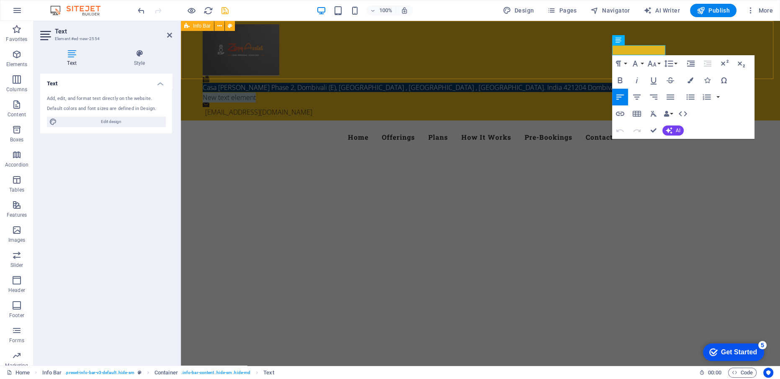
click at [562, 65] on div "Casa [PERSON_NAME] Phase 2, Dombivali (E), [GEOGRAPHIC_DATA] , [GEOGRAPHIC_DATA…" at bounding box center [480, 71] width 599 height 100
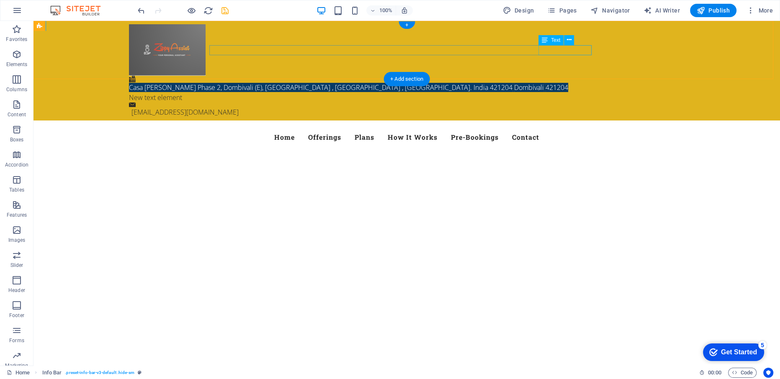
click at [552, 93] on div "New text element" at bounding box center [403, 98] width 549 height 10
click at [568, 40] on icon at bounding box center [569, 40] width 5 height 9
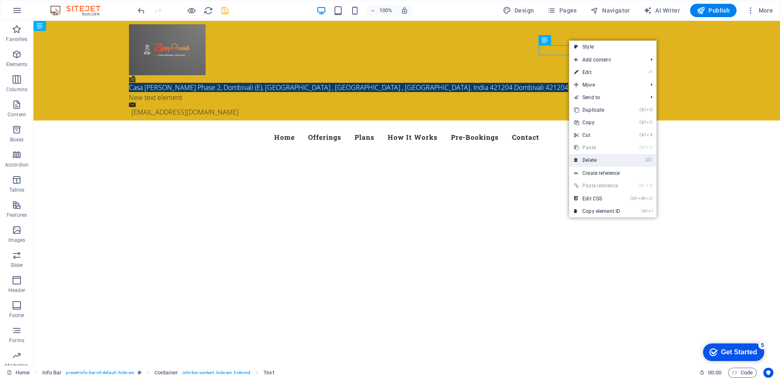
click at [595, 158] on link "⌦ Delete" at bounding box center [597, 160] width 56 height 13
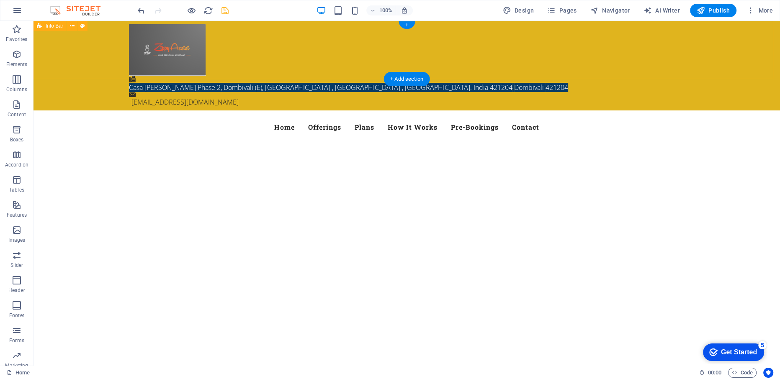
click at [294, 64] on div "Casa [PERSON_NAME] Phase 2, Dombivali (E), [GEOGRAPHIC_DATA] , [GEOGRAPHIC_DATA…" at bounding box center [406, 66] width 747 height 90
click at [293, 61] on div "Casa [PERSON_NAME] Phase 2, Dombivali (E), [GEOGRAPHIC_DATA] , [GEOGRAPHIC_DATA…" at bounding box center [406, 66] width 747 height 90
click at [405, 27] on div "+" at bounding box center [407, 25] width 16 height 8
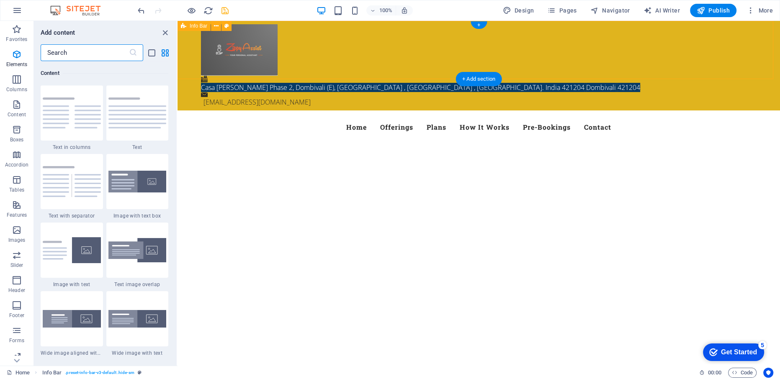
scroll to position [1465, 0]
click at [480, 24] on div "+" at bounding box center [479, 25] width 16 height 8
click at [69, 50] on input "text" at bounding box center [85, 52] width 88 height 17
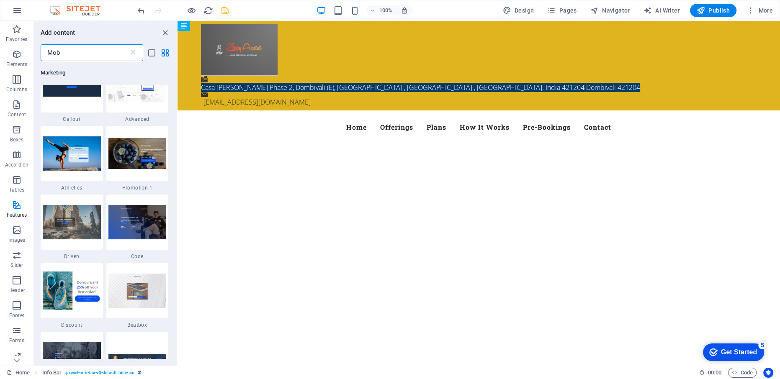
scroll to position [0, 0]
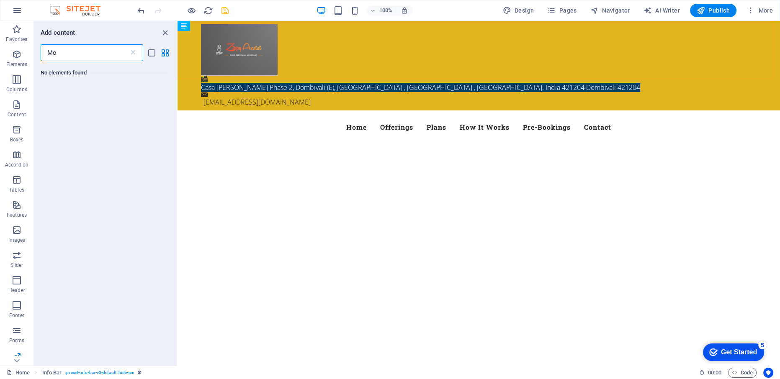
type input "M"
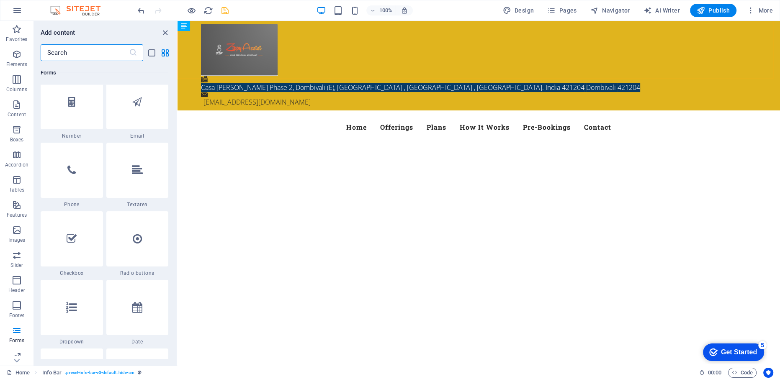
scroll to position [6396, 0]
click at [76, 108] on div at bounding box center [72, 104] width 62 height 55
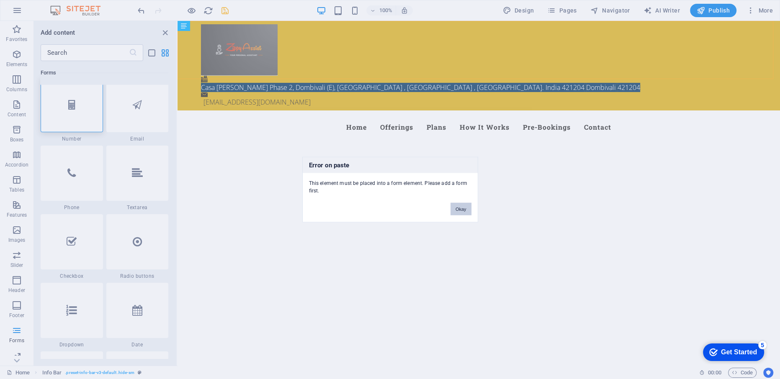
click at [462, 204] on button "Okay" at bounding box center [461, 209] width 21 height 13
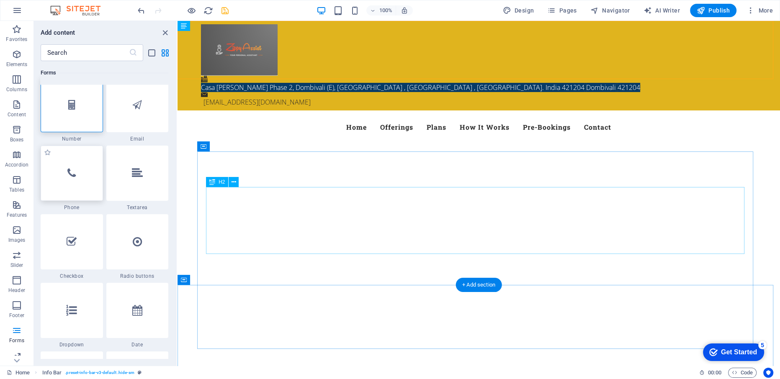
click at [79, 177] on div at bounding box center [72, 173] width 62 height 55
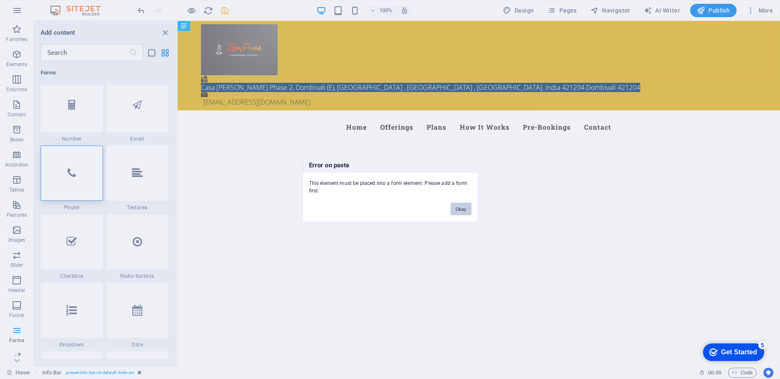
click at [456, 211] on button "Okay" at bounding box center [461, 209] width 21 height 13
click at [457, 214] on button "Okay" at bounding box center [461, 209] width 21 height 13
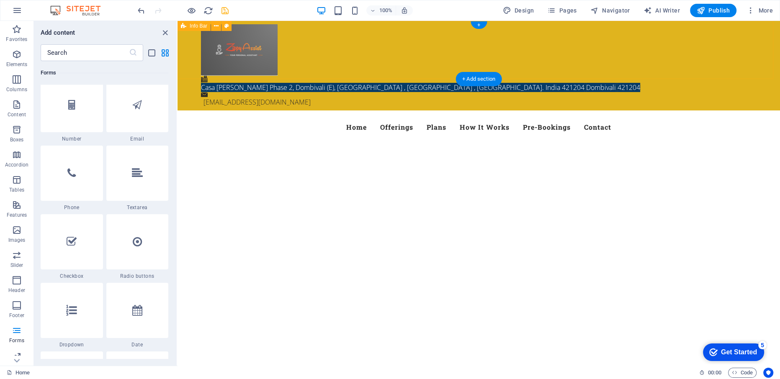
click at [558, 59] on div "Casa [PERSON_NAME] Phase 2, Dombivali (E), [GEOGRAPHIC_DATA] , [GEOGRAPHIC_DATA…" at bounding box center [479, 66] width 603 height 90
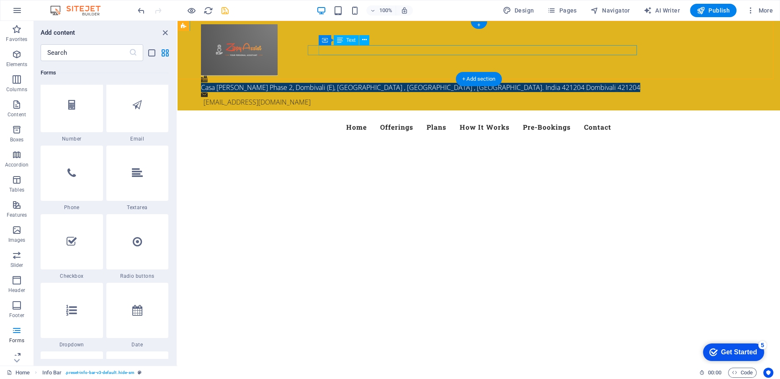
click at [600, 82] on div "Casa [PERSON_NAME] Phase 2, Dombivali (E), [GEOGRAPHIC_DATA] , [GEOGRAPHIC_DATA…" at bounding box center [475, 87] width 549 height 10
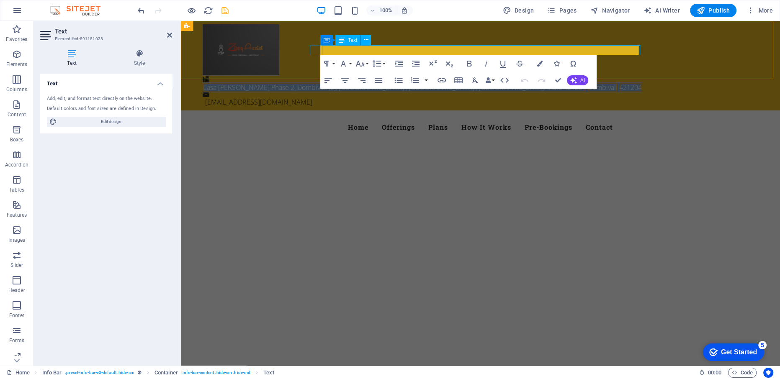
click at [600, 83] on span "Dombivali" at bounding box center [603, 87] width 30 height 9
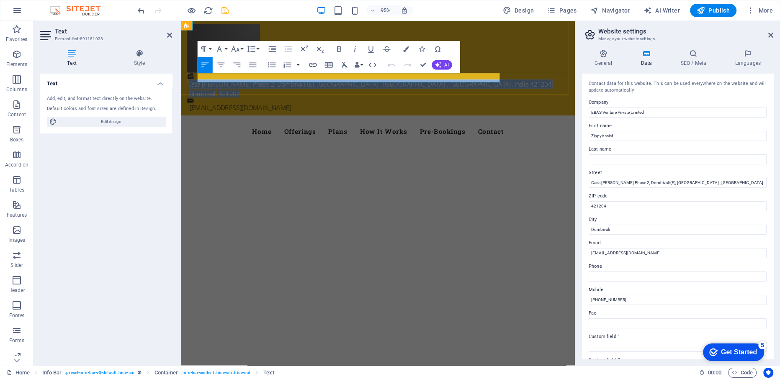
click at [243, 93] on span "421204" at bounding box center [232, 97] width 23 height 9
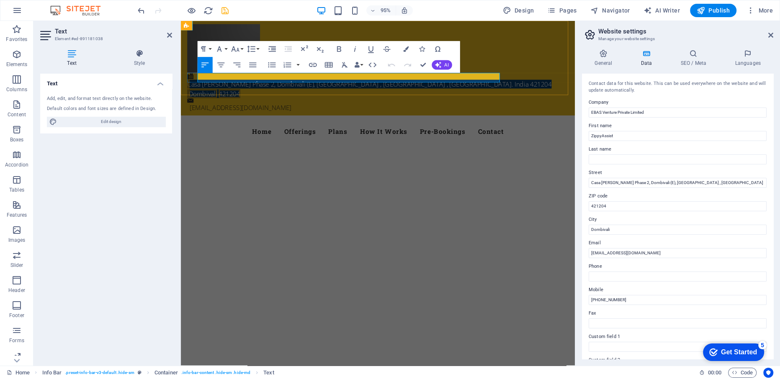
click at [243, 93] on span "421204" at bounding box center [232, 97] width 23 height 9
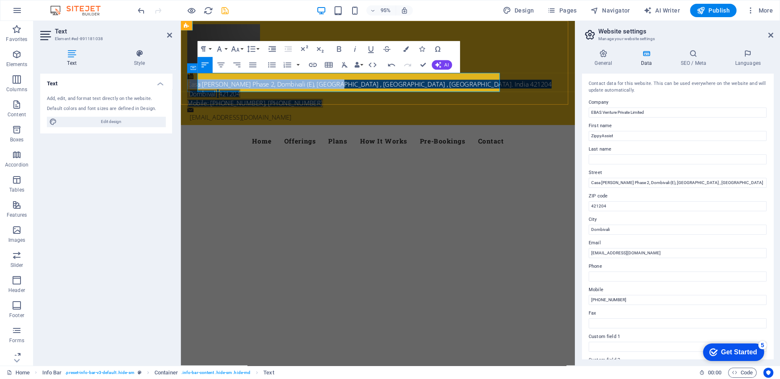
drag, startPoint x: 347, startPoint y: 85, endPoint x: 196, endPoint y: 78, distance: 151.3
click at [196, 78] on div "Casa [PERSON_NAME] Phase 2, Dombivali (E), [GEOGRAPHIC_DATA] , [GEOGRAPHIC_DATA…" at bounding box center [385, 94] width 395 height 37
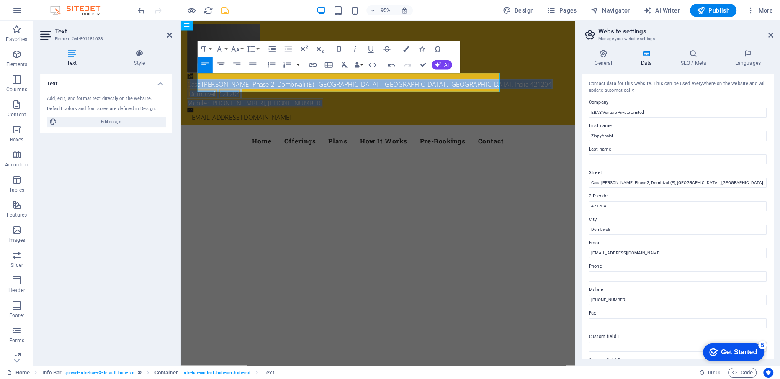
click at [222, 65] on icon "button" at bounding box center [220, 65] width 7 height 5
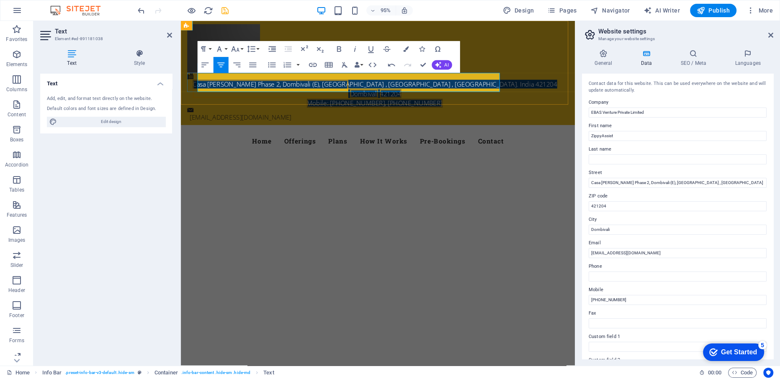
click at [428, 89] on p "Casa [PERSON_NAME] Phase 2, Dombivali (E), [GEOGRAPHIC_DATA] , [GEOGRAPHIC_DATA…" at bounding box center [385, 97] width 395 height 30
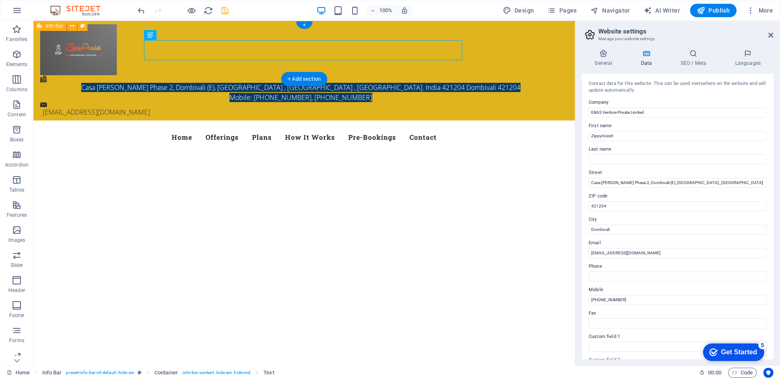
click at [357, 69] on div "Casa [PERSON_NAME] Phase 2, Dombivali (E), [GEOGRAPHIC_DATA] , [GEOGRAPHIC_DATA…" at bounding box center [303, 71] width 541 height 100
click at [200, 31] on div "Casa [PERSON_NAME] Phase 2, Dombivali (E), [GEOGRAPHIC_DATA] , [GEOGRAPHIC_DATA…" at bounding box center [303, 71] width 541 height 100
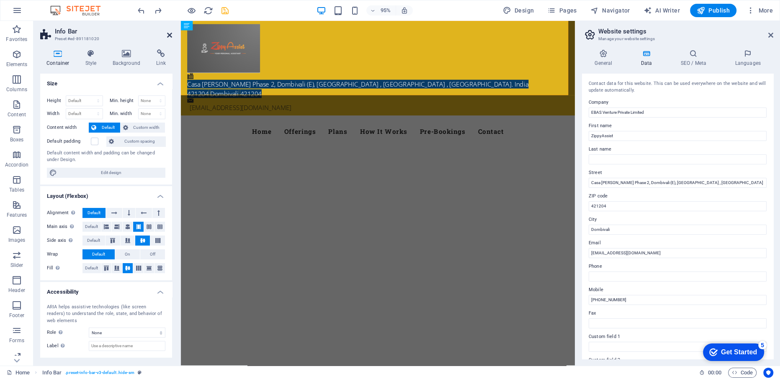
click at [168, 36] on icon at bounding box center [169, 35] width 5 height 7
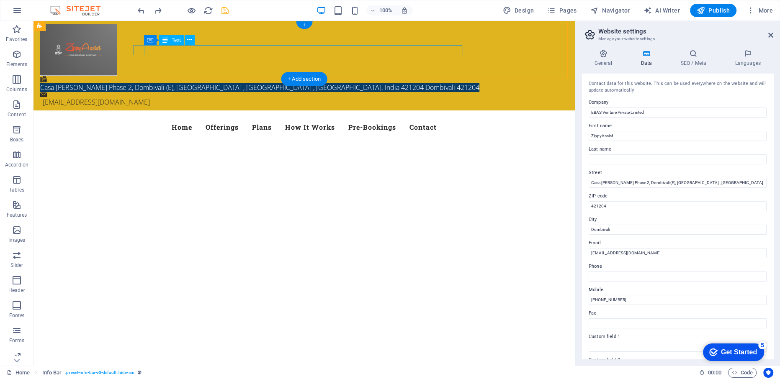
click at [449, 82] on div "Casa [PERSON_NAME] Phase 2, Dombivali (E), [GEOGRAPHIC_DATA] , [GEOGRAPHIC_DATA…" at bounding box center [300, 87] width 521 height 10
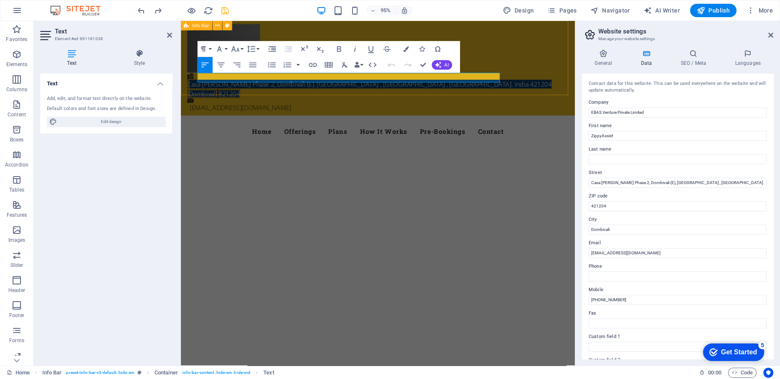
click at [518, 80] on div "Casa [PERSON_NAME] Phase 2, Dombivali (E), [GEOGRAPHIC_DATA] , [GEOGRAPHIC_DATA…" at bounding box center [388, 71] width 415 height 100
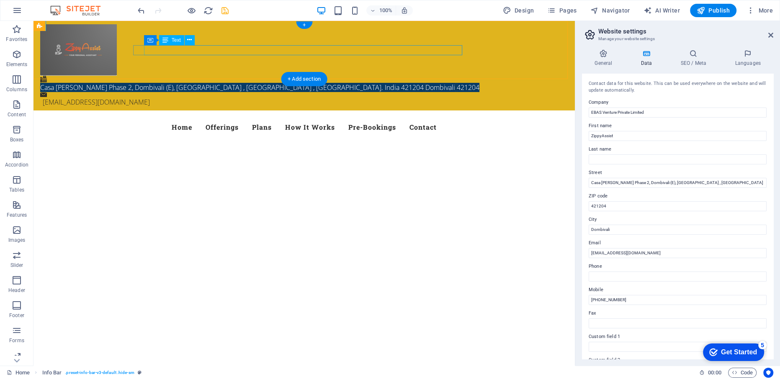
click at [455, 82] on div "Casa [PERSON_NAME] Phase 2, Dombivali (E), [GEOGRAPHIC_DATA] , [GEOGRAPHIC_DATA…" at bounding box center [300, 87] width 521 height 10
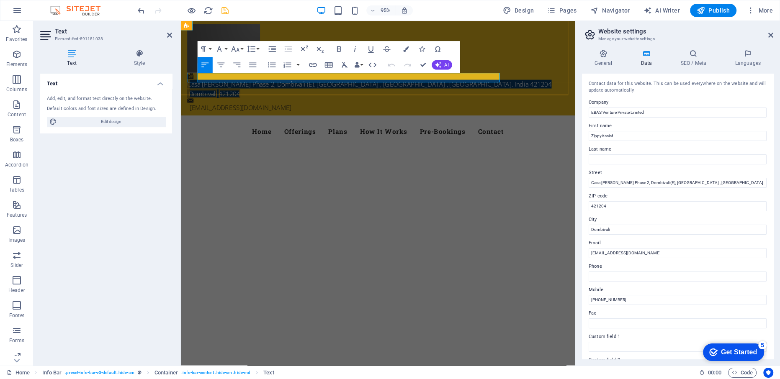
click at [243, 93] on span "421204" at bounding box center [232, 97] width 23 height 9
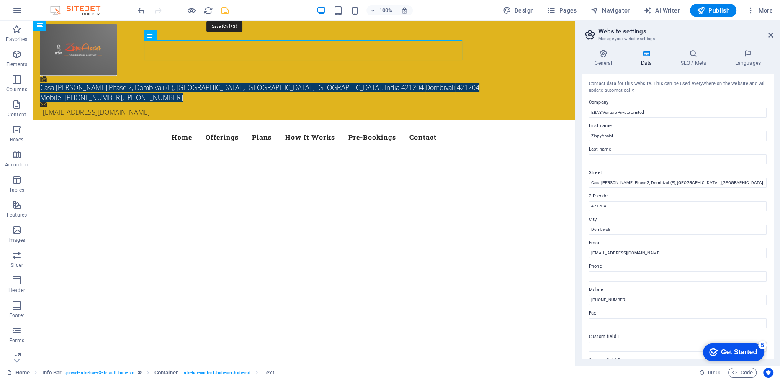
click at [221, 10] on icon "save" at bounding box center [225, 11] width 10 height 10
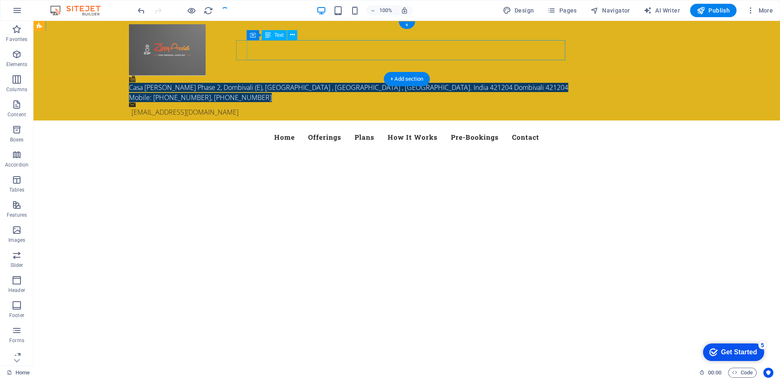
click at [357, 82] on div "Casa [PERSON_NAME] Phase 2, Dombivali (E), [GEOGRAPHIC_DATA] , [GEOGRAPHIC_DATA…" at bounding box center [403, 92] width 549 height 20
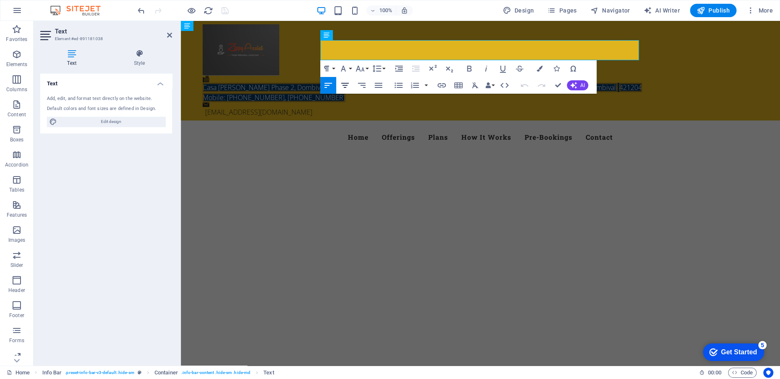
click at [348, 86] on icon "button" at bounding box center [345, 85] width 10 height 10
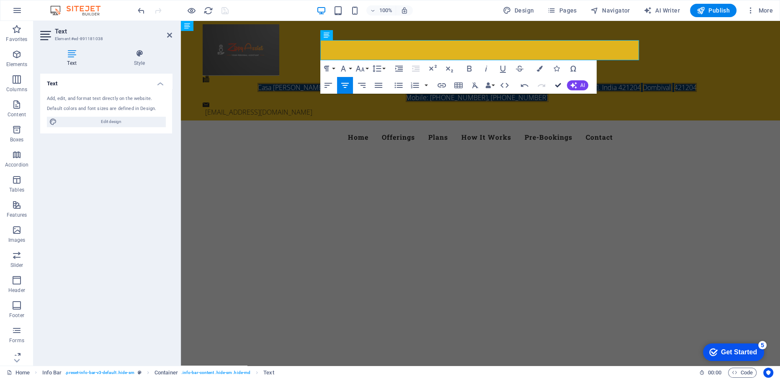
drag, startPoint x: 559, startPoint y: 82, endPoint x: 525, endPoint y: 61, distance: 40.6
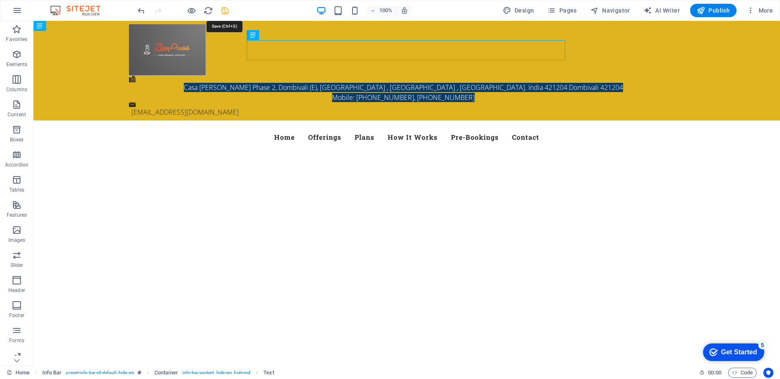
click at [222, 9] on icon "save" at bounding box center [225, 11] width 10 height 10
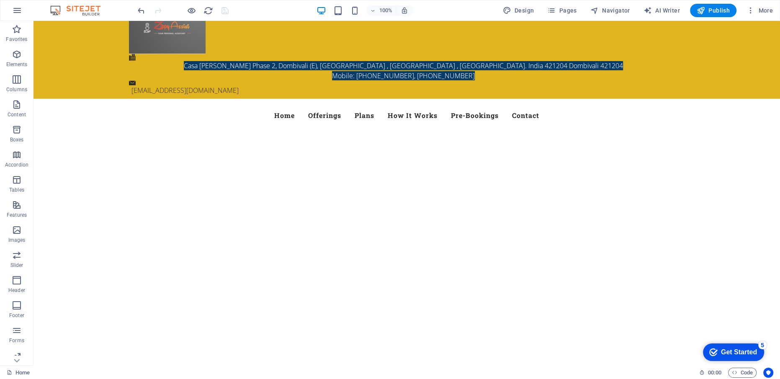
scroll to position [0, 0]
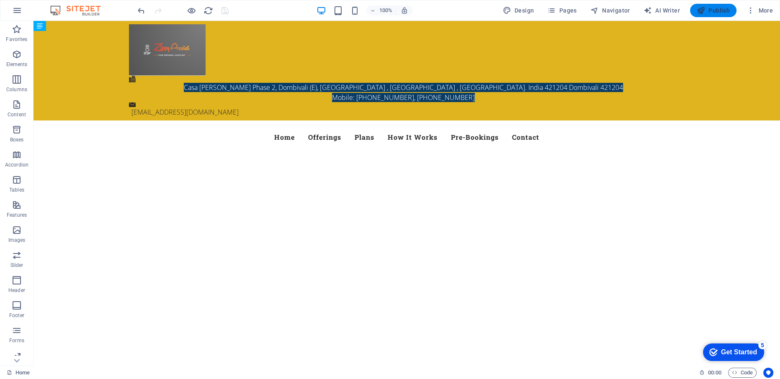
click at [728, 13] on span "Publish" at bounding box center [713, 10] width 33 height 8
